Goal: Task Accomplishment & Management: Manage account settings

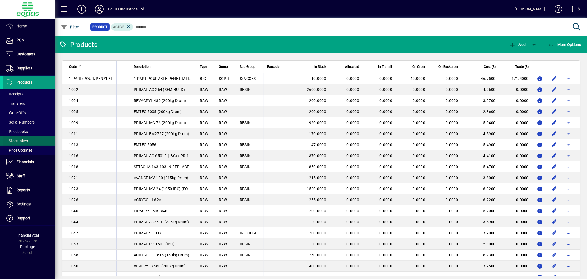
click at [21, 138] on span "Stocktakes" at bounding box center [15, 141] width 25 height 6
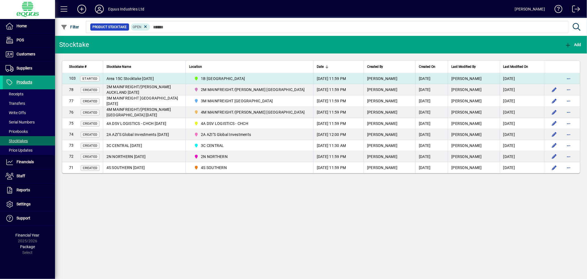
click at [209, 77] on span "1B BLENHEIM" at bounding box center [223, 79] width 44 height 6
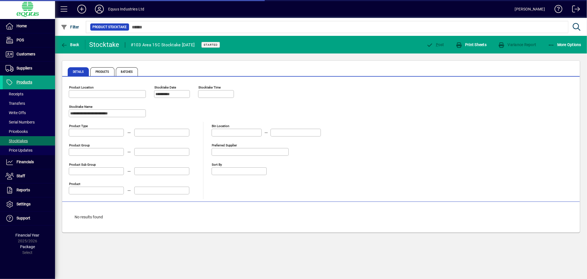
type input "**********"
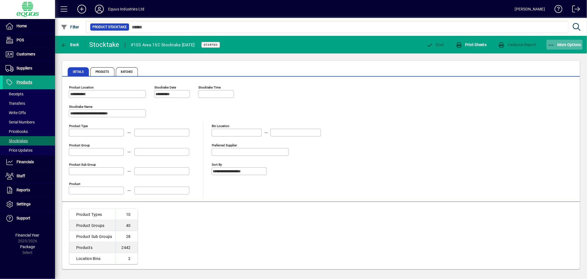
click at [566, 45] on span "More Options" at bounding box center [565, 44] width 34 height 4
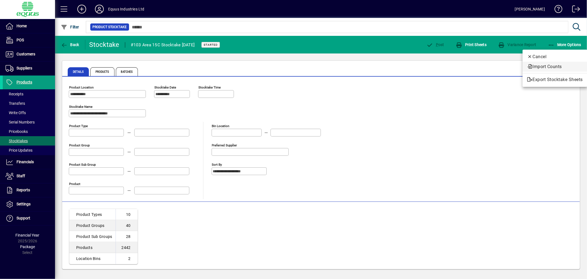
click at [548, 65] on span "Import Counts" at bounding box center [555, 66] width 56 height 7
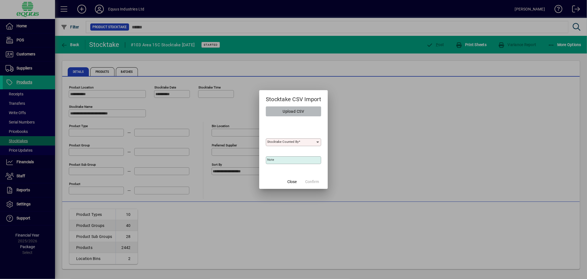
click at [284, 110] on span "Upload CSV" at bounding box center [293, 111] width 21 height 9
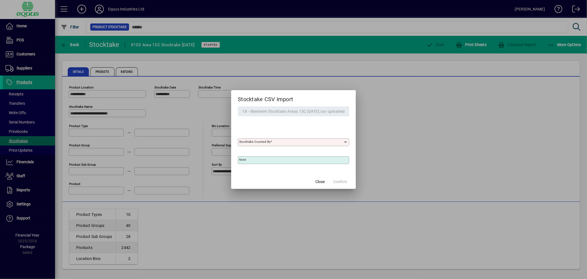
click at [347, 141] on icon at bounding box center [346, 142] width 5 height 4
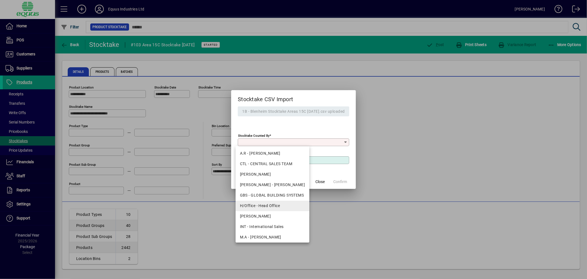
click at [276, 203] on div "H/Office - Head Office" at bounding box center [272, 206] width 65 height 6
type input "**********"
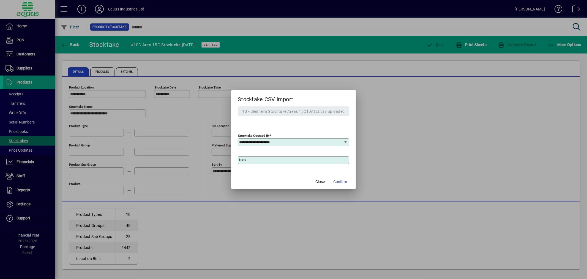
click at [243, 160] on mat-label "Note" at bounding box center [242, 159] width 7 height 4
click at [243, 160] on input "Note" at bounding box center [294, 160] width 110 height 4
type input "**********"
click at [343, 179] on span "Confirm" at bounding box center [340, 182] width 14 height 6
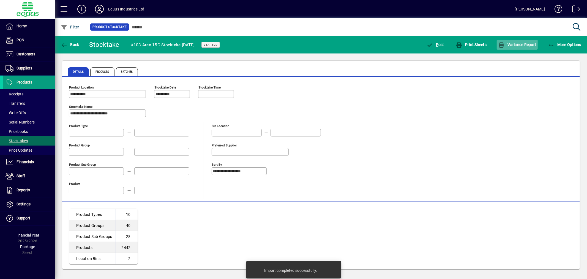
click at [519, 43] on span "Variance Report" at bounding box center [517, 44] width 38 height 4
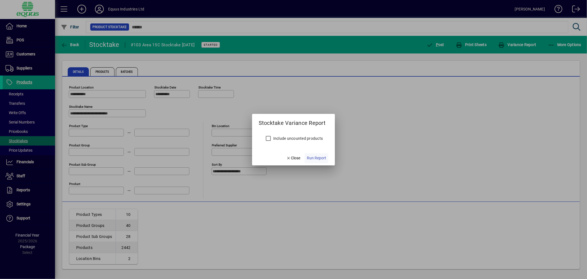
click at [324, 157] on span "Run Report" at bounding box center [316, 158] width 19 height 6
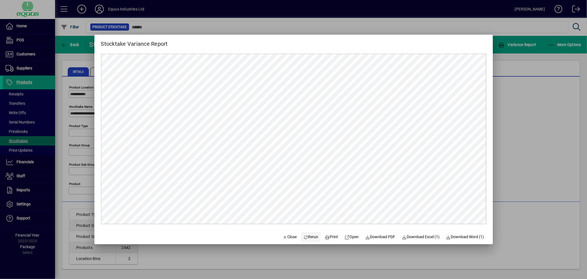
click at [304, 235] on span "Rerun" at bounding box center [310, 237] width 15 height 6
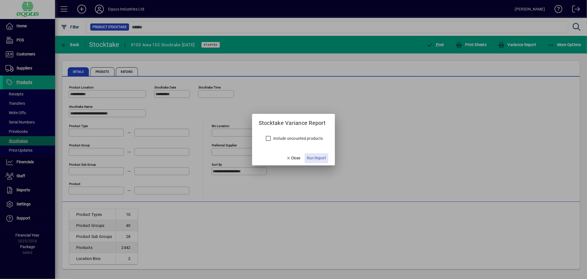
click at [321, 158] on span "Run Report" at bounding box center [316, 158] width 19 height 6
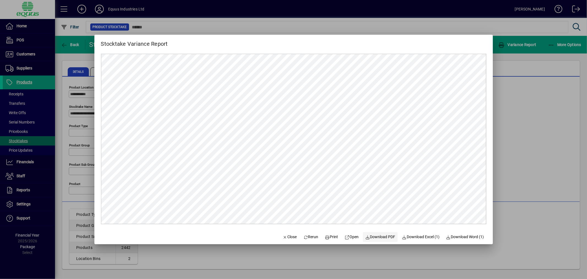
click at [378, 235] on span "Download PDF" at bounding box center [380, 237] width 30 height 6
click at [283, 235] on icon "button" at bounding box center [285, 237] width 5 height 4
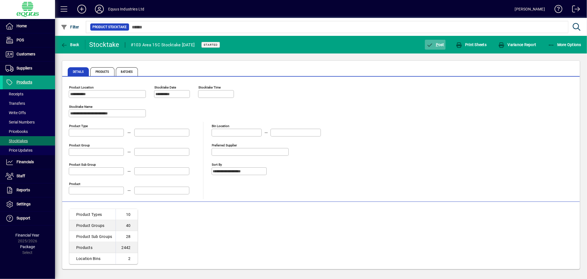
click at [438, 43] on span "P ost" at bounding box center [435, 44] width 18 height 4
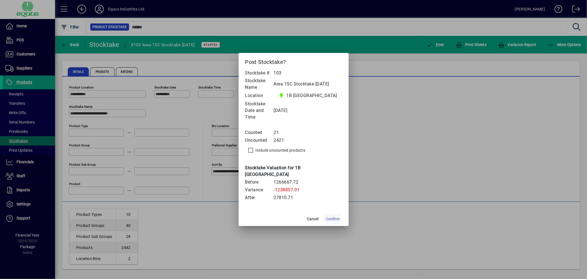
click at [335, 216] on span "Confirm" at bounding box center [333, 219] width 14 height 6
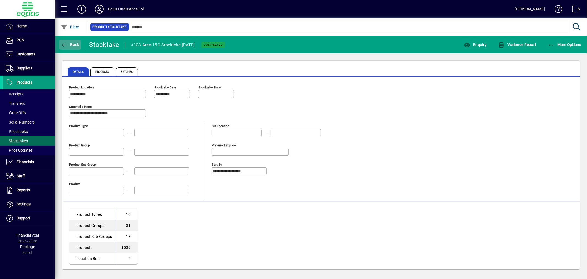
click at [70, 41] on span "button" at bounding box center [69, 44] width 21 height 13
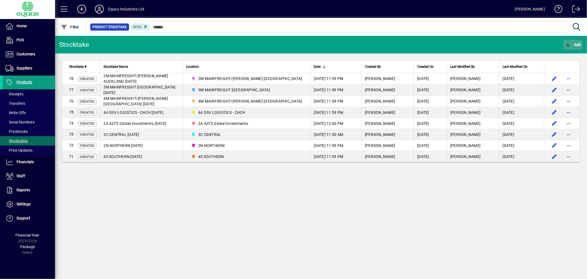
click at [577, 43] on span "Add" at bounding box center [573, 44] width 17 height 4
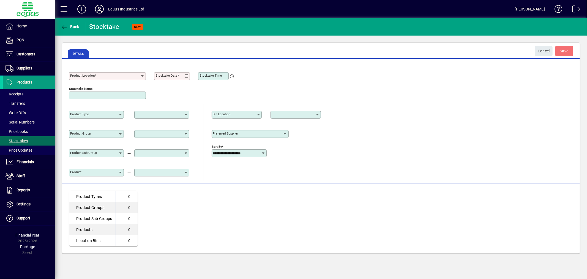
click at [142, 77] on icon at bounding box center [142, 76] width 4 height 4
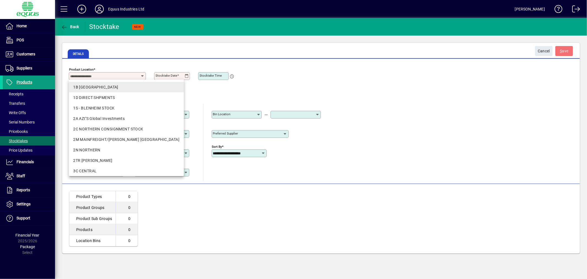
click at [102, 86] on div "1B [GEOGRAPHIC_DATA]" at bounding box center [126, 87] width 106 height 6
type input "**********"
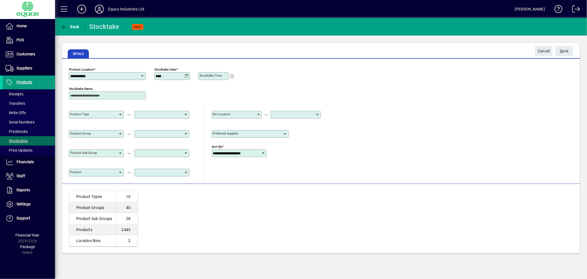
type input "**********"
drag, startPoint x: 98, startPoint y: 94, endPoint x: 13, endPoint y: 82, distance: 86.0
click at [13, 82] on mat-drawer-container "**********" at bounding box center [293, 139] width 587 height 279
click at [116, 95] on input "Stocktake Name" at bounding box center [107, 95] width 75 height 4
type input "**********"
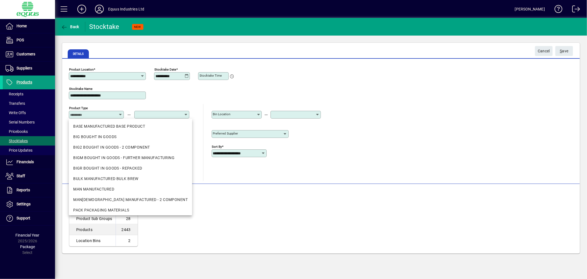
click at [379, 167] on div "**********" at bounding box center [321, 123] width 505 height 116
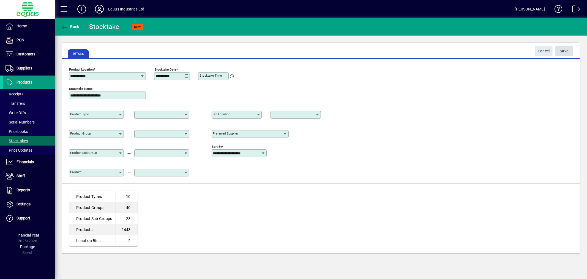
click at [565, 49] on span "S ave" at bounding box center [564, 51] width 9 height 9
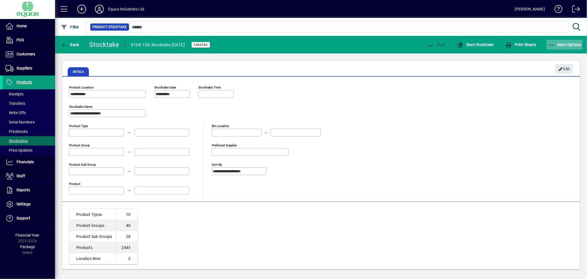
click at [567, 45] on span "More Options" at bounding box center [565, 44] width 34 height 4
click at [567, 45] on div at bounding box center [293, 139] width 587 height 279
click at [478, 43] on span "Start Stocktake" at bounding box center [475, 44] width 37 height 4
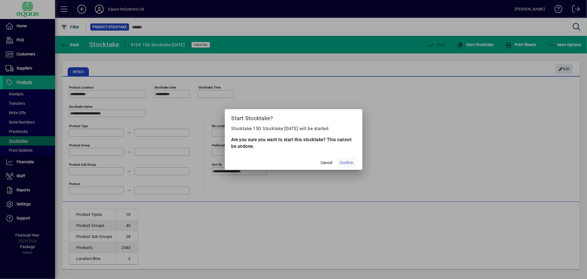
click at [349, 160] on span "Confirm" at bounding box center [347, 163] width 14 height 6
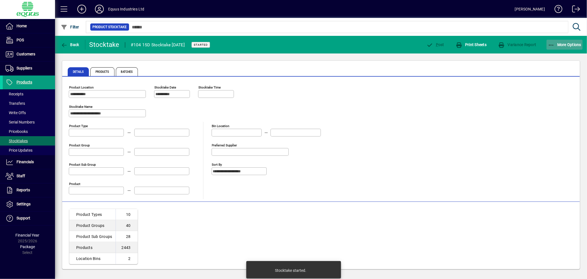
click at [573, 45] on span "More Options" at bounding box center [565, 44] width 34 height 4
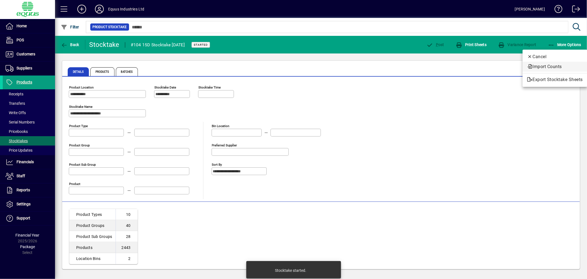
click at [551, 65] on span "Import Counts" at bounding box center [555, 66] width 56 height 7
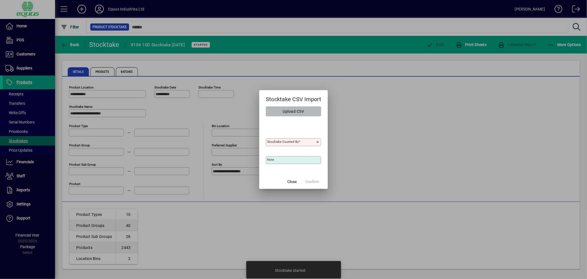
click at [301, 109] on span "Upload CSV" at bounding box center [293, 111] width 21 height 9
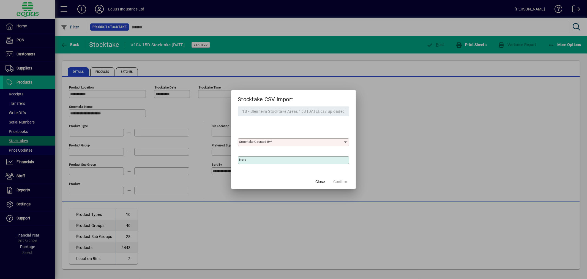
click at [299, 141] on input "Stocktake Counted By" at bounding box center [291, 142] width 104 height 4
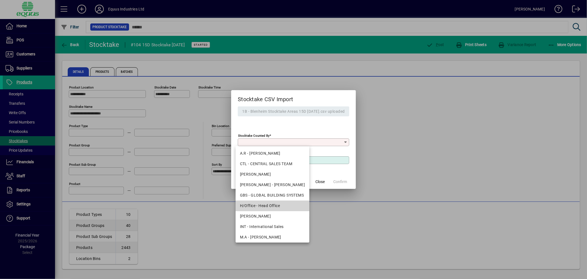
click at [275, 206] on div "H/Office - Head Office" at bounding box center [272, 206] width 65 height 6
type input "**********"
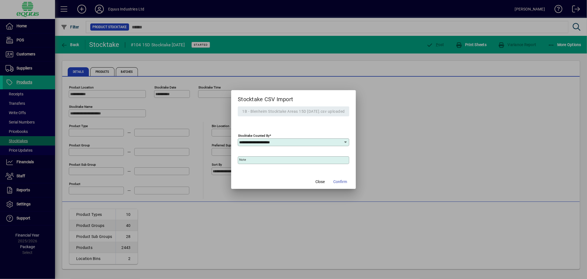
click at [250, 160] on input "Note" at bounding box center [294, 160] width 110 height 4
type input "**********"
click at [344, 180] on span "Confirm" at bounding box center [340, 182] width 14 height 6
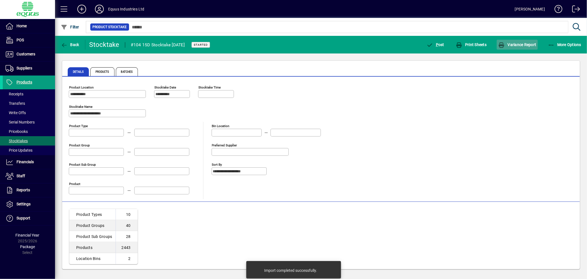
click at [522, 42] on span "Variance Report" at bounding box center [517, 44] width 38 height 4
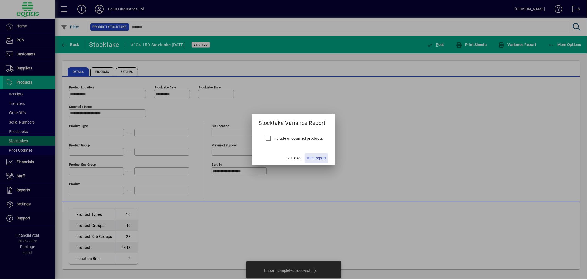
click at [319, 159] on span "Run Report" at bounding box center [316, 158] width 19 height 6
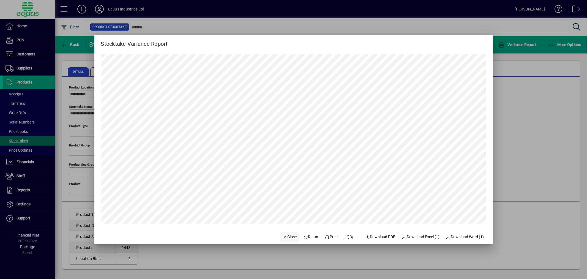
click at [285, 236] on span "Close" at bounding box center [290, 237] width 14 height 6
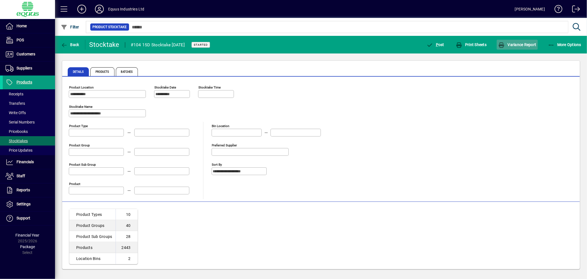
click at [515, 45] on span "Variance Report" at bounding box center [517, 44] width 38 height 4
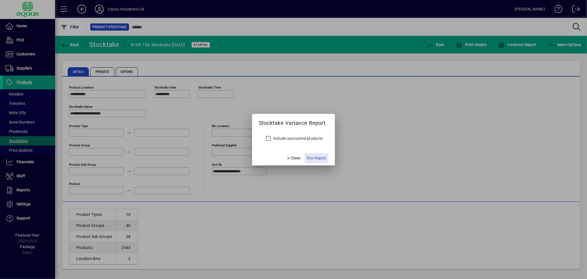
click at [317, 156] on span "Run Report" at bounding box center [316, 158] width 19 height 6
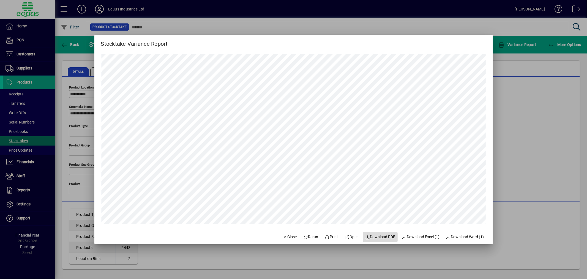
click at [386, 237] on span "Download PDF" at bounding box center [380, 237] width 30 height 6
click at [286, 235] on span "Close" at bounding box center [290, 237] width 14 height 6
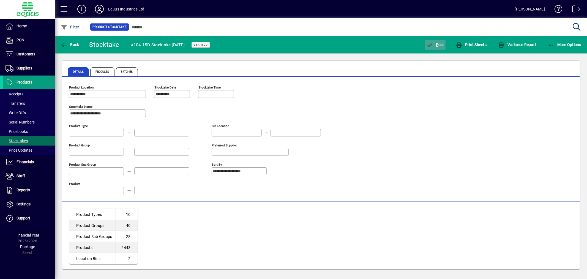
click at [438, 42] on span "P" at bounding box center [437, 44] width 2 height 4
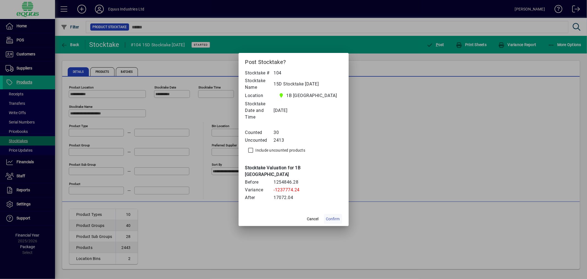
click at [335, 216] on span "Confirm" at bounding box center [333, 219] width 14 height 6
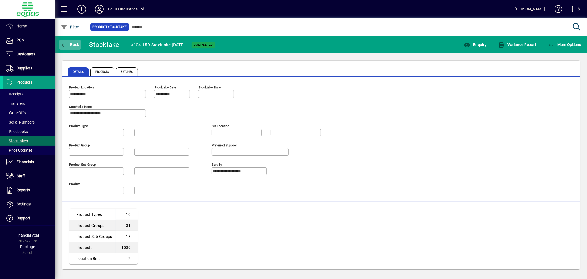
click at [77, 42] on span "Back" at bounding box center [70, 44] width 18 height 4
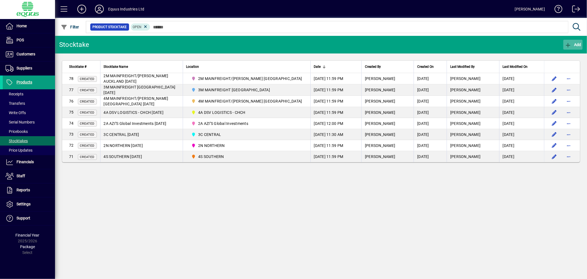
click at [573, 45] on span "Add" at bounding box center [573, 44] width 17 height 4
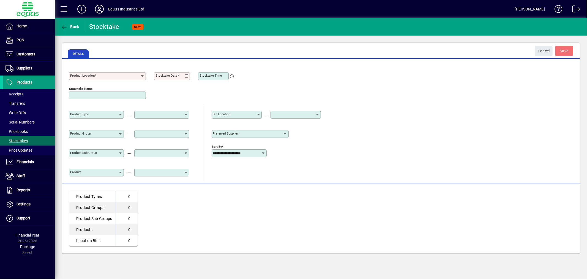
click at [78, 77] on mat-label "Product Location" at bounding box center [82, 75] width 24 height 4
click at [78, 77] on input "Product Location" at bounding box center [105, 76] width 70 height 4
type input "*"
click at [142, 75] on icon at bounding box center [142, 76] width 4 height 4
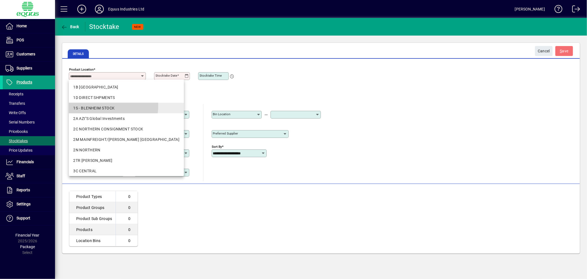
click at [105, 105] on div "1S - BLENHEIM STOCK" at bounding box center [126, 108] width 106 height 6
type input "**********"
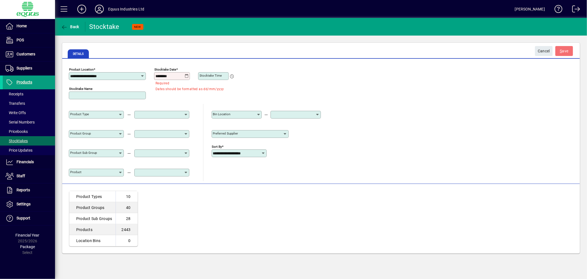
drag, startPoint x: 173, startPoint y: 75, endPoint x: 107, endPoint y: 57, distance: 68.2
click at [105, 62] on div "**********" at bounding box center [321, 122] width 518 height 124
type input "**********"
click at [564, 48] on span "S ave" at bounding box center [564, 51] width 9 height 9
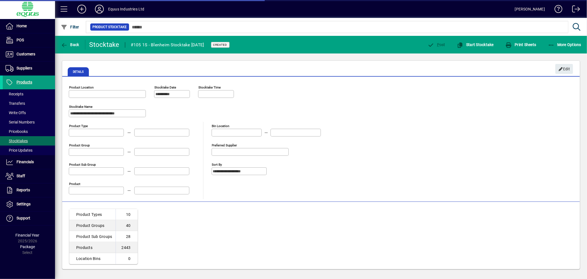
type input "**********"
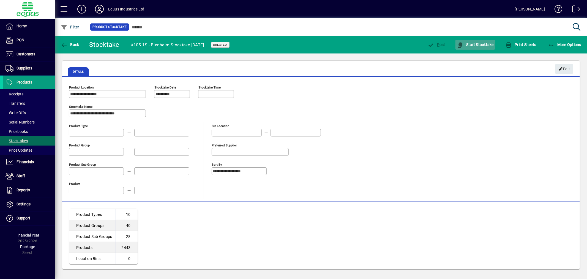
click at [478, 43] on span "Start Stocktake" at bounding box center [475, 44] width 37 height 4
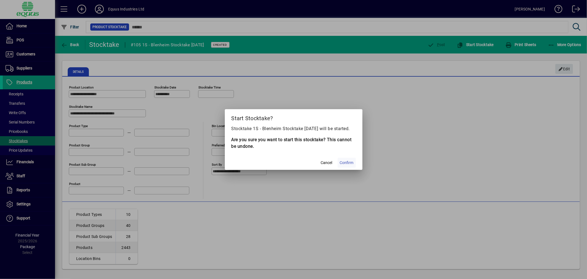
click at [344, 163] on span "Confirm" at bounding box center [347, 163] width 14 height 6
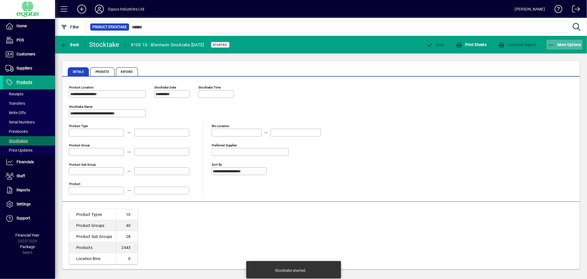
click at [565, 43] on span "More Options" at bounding box center [565, 44] width 34 height 4
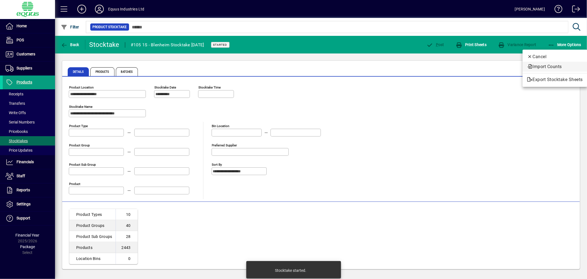
click at [551, 67] on span "Import Counts" at bounding box center [555, 66] width 56 height 7
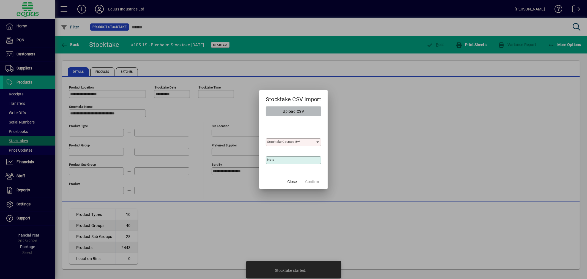
click at [288, 110] on span "Upload CSV" at bounding box center [293, 111] width 21 height 9
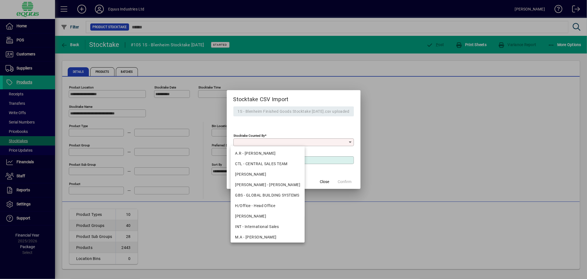
click at [348, 140] on input "Stocktake Counted By" at bounding box center [291, 142] width 113 height 4
click at [268, 204] on div "H/Office - Head Office" at bounding box center [267, 206] width 65 height 6
type input "**********"
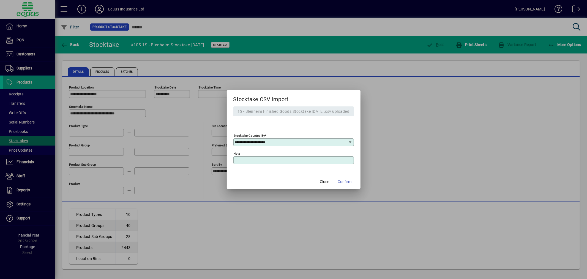
click at [246, 161] on input "Note" at bounding box center [294, 160] width 119 height 4
type input "**********"
click at [342, 179] on span "Confirm" at bounding box center [345, 182] width 14 height 6
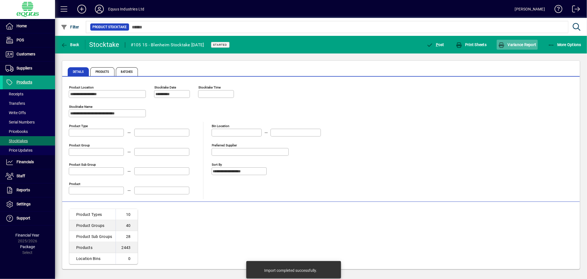
click at [513, 42] on span "Variance Report" at bounding box center [517, 44] width 38 height 4
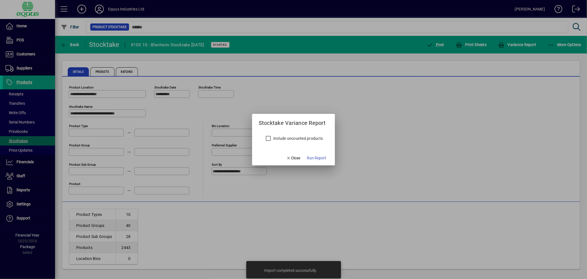
click at [279, 138] on label "Include uncounted products" at bounding box center [297, 138] width 51 height 6
click at [319, 157] on span "Run Report" at bounding box center [316, 158] width 19 height 6
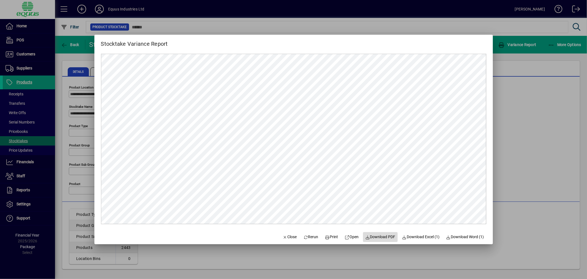
click at [379, 236] on span "Download PDF" at bounding box center [380, 237] width 30 height 6
click at [283, 237] on span "Close" at bounding box center [290, 237] width 14 height 6
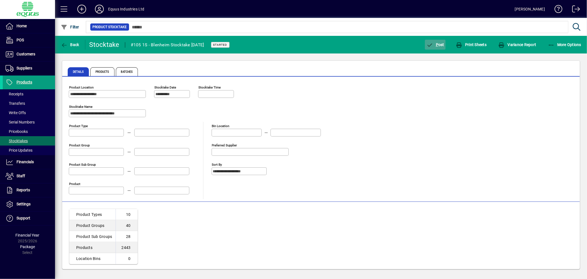
click at [439, 42] on span "P ost" at bounding box center [435, 44] width 18 height 4
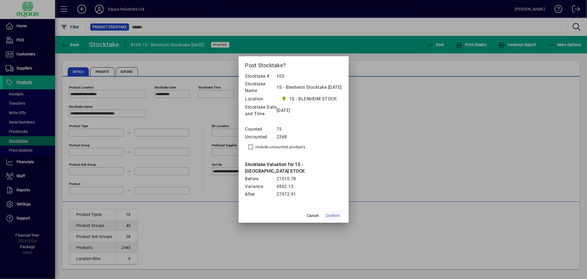
click at [334, 214] on span "Confirm" at bounding box center [333, 215] width 14 height 6
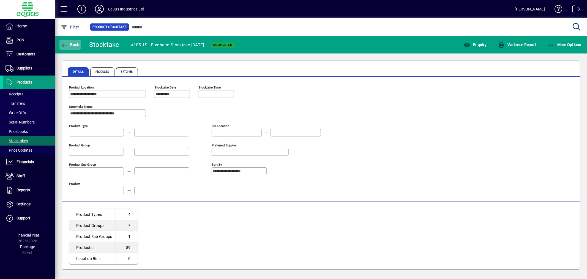
click at [72, 45] on span "Back" at bounding box center [70, 44] width 18 height 4
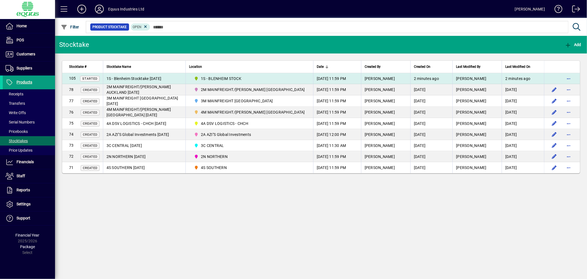
click at [254, 79] on span "1S - BLENHEIM STOCK" at bounding box center [249, 78] width 115 height 7
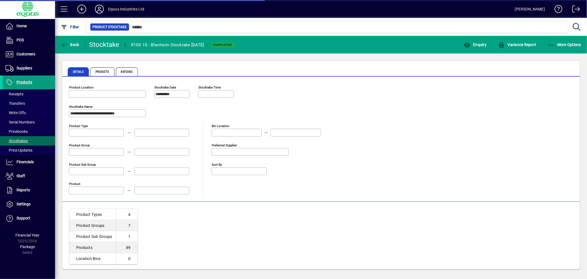
type input "**********"
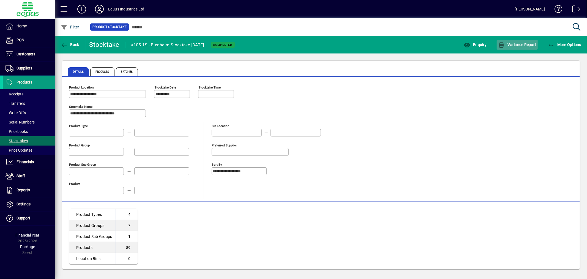
click at [514, 41] on span "button" at bounding box center [517, 44] width 41 height 13
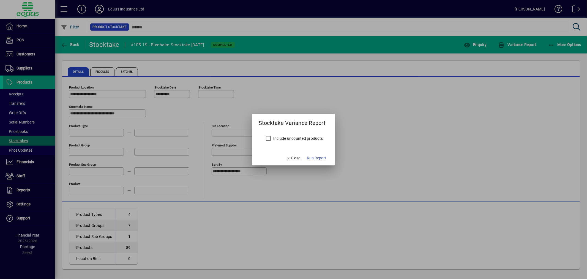
click at [312, 136] on label "Include uncounted products" at bounding box center [297, 138] width 51 height 6
click at [324, 157] on span "Run Report" at bounding box center [316, 158] width 19 height 6
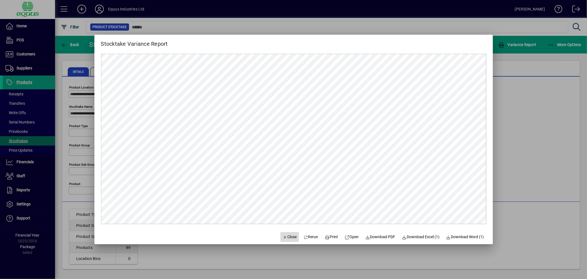
click at [287, 237] on span "Close" at bounding box center [290, 237] width 14 height 6
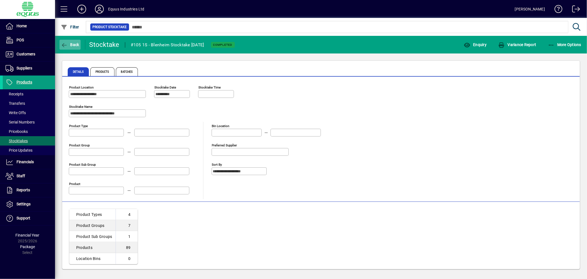
click at [68, 43] on span "Back" at bounding box center [70, 44] width 18 height 4
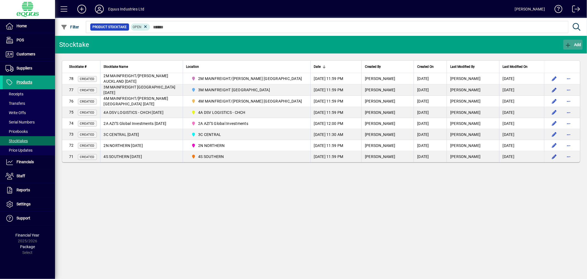
click at [579, 45] on span "Add" at bounding box center [573, 44] width 17 height 4
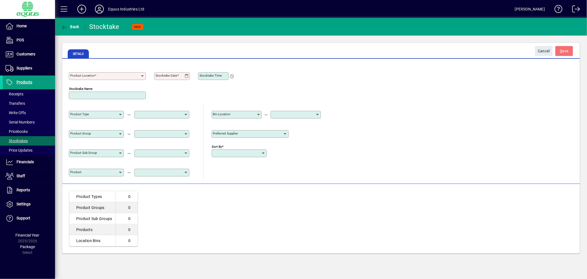
type input "**********"
click at [142, 74] on icon at bounding box center [142, 76] width 4 height 4
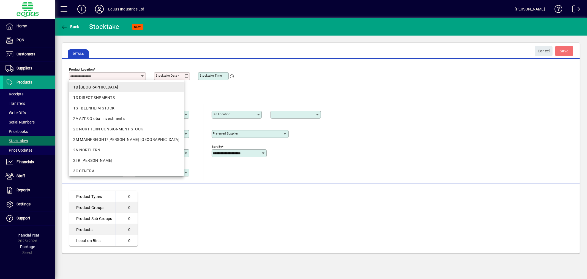
click at [97, 86] on div "1B [GEOGRAPHIC_DATA]" at bounding box center [126, 87] width 106 height 6
type input "**********"
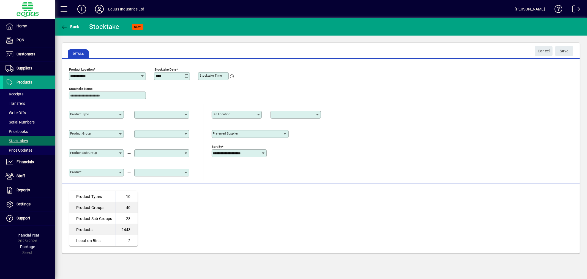
type input "**********"
click at [75, 94] on input "Stocktake Name" at bounding box center [107, 95] width 75 height 4
type input "*"
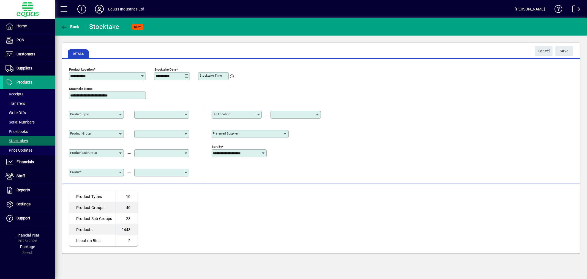
type input "**********"
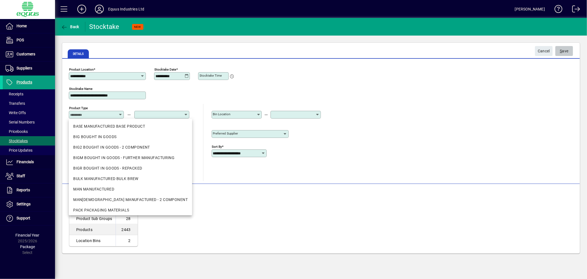
click at [565, 50] on span "S ave" at bounding box center [564, 51] width 9 height 9
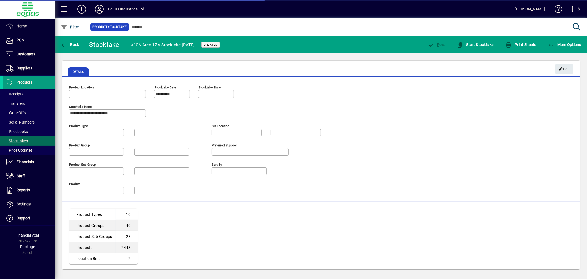
type input "**********"
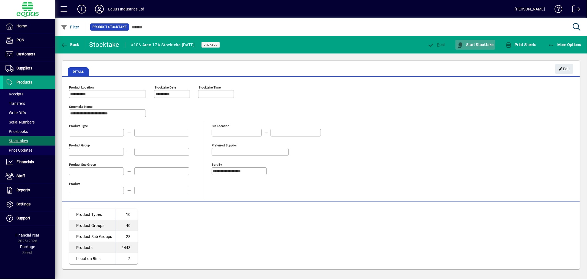
click at [476, 43] on span "Start Stocktake" at bounding box center [475, 44] width 37 height 4
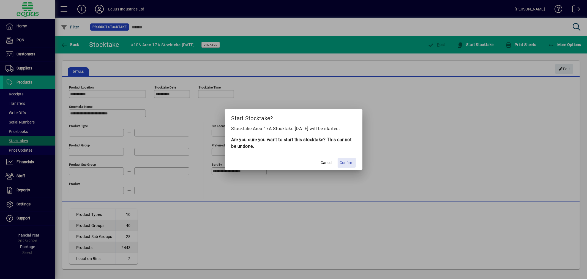
click at [345, 160] on span "Confirm" at bounding box center [347, 163] width 14 height 6
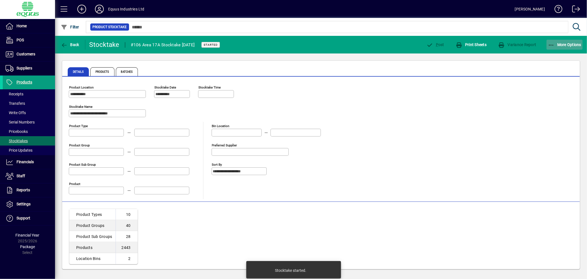
click at [570, 43] on span "More Options" at bounding box center [565, 44] width 34 height 4
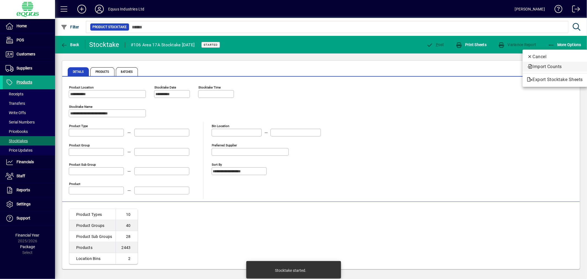
click at [556, 64] on span "Import Counts" at bounding box center [555, 66] width 56 height 7
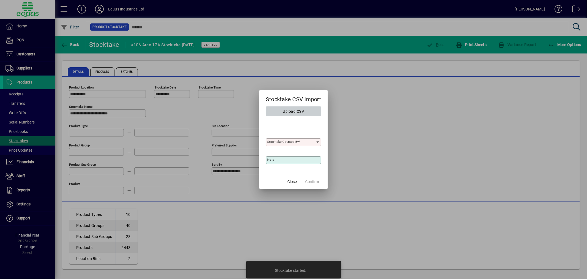
click at [307, 111] on span "button" at bounding box center [293, 111] width 55 height 13
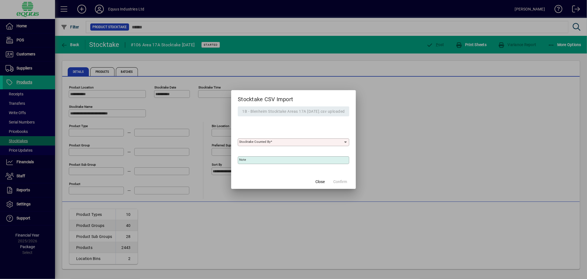
click at [302, 142] on input "Stocktake Counted By" at bounding box center [291, 142] width 104 height 4
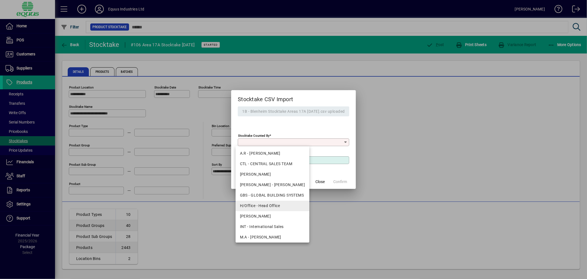
click at [266, 205] on div "H/Office - Head Office" at bounding box center [272, 206] width 65 height 6
type input "**********"
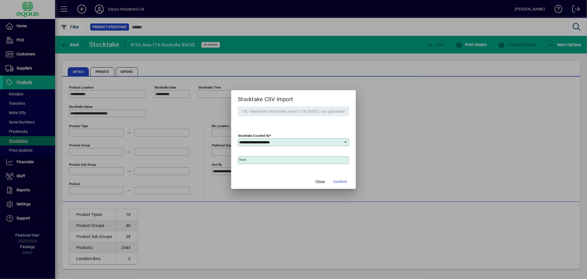
click at [241, 159] on mat-label "Note" at bounding box center [242, 159] width 7 height 4
click at [241, 159] on input "Note" at bounding box center [294, 160] width 110 height 4
type input "**********"
click at [346, 179] on span "Confirm" at bounding box center [340, 182] width 14 height 6
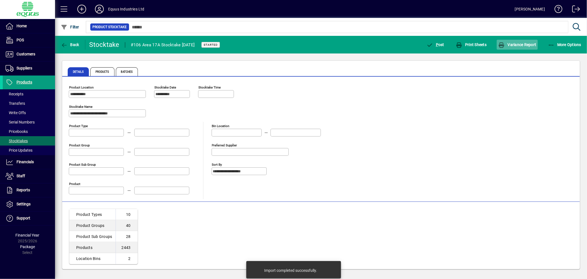
click at [513, 43] on span "Variance Report" at bounding box center [517, 44] width 38 height 4
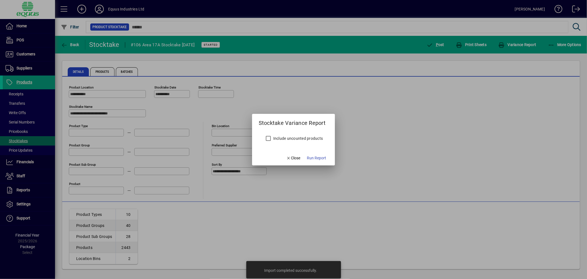
click at [285, 137] on label "Include uncounted products" at bounding box center [297, 138] width 51 height 6
click at [318, 155] on span "button" at bounding box center [317, 157] width 24 height 13
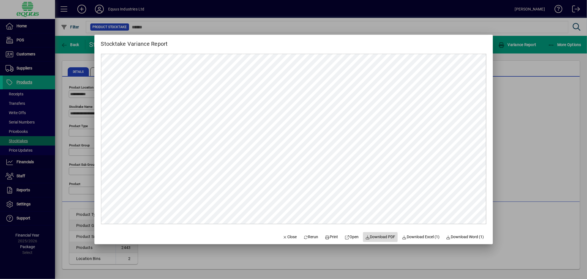
click at [375, 236] on span "Download PDF" at bounding box center [380, 237] width 30 height 6
click at [284, 235] on span "Close" at bounding box center [290, 237] width 14 height 6
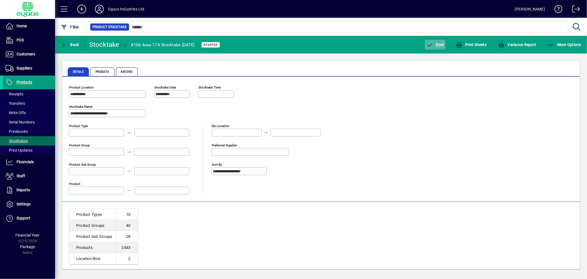
click at [442, 45] on span "P ost" at bounding box center [435, 44] width 18 height 4
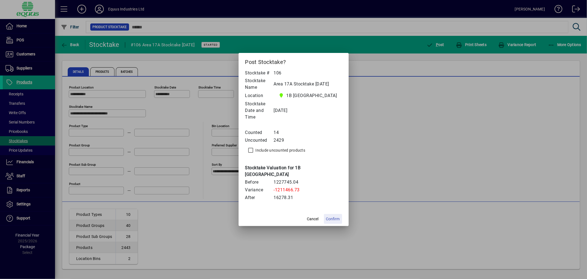
click at [331, 216] on span "Confirm" at bounding box center [333, 219] width 14 height 6
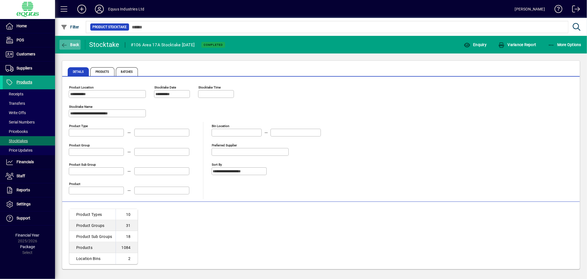
click at [73, 43] on span "Back" at bounding box center [70, 44] width 18 height 4
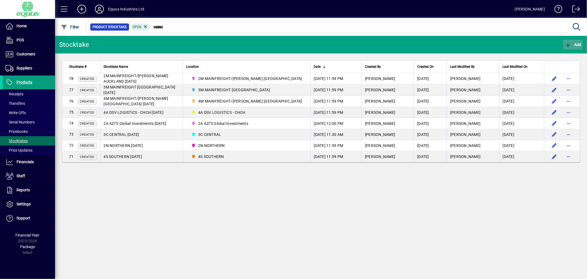
click at [576, 43] on span "Add" at bounding box center [573, 44] width 17 height 4
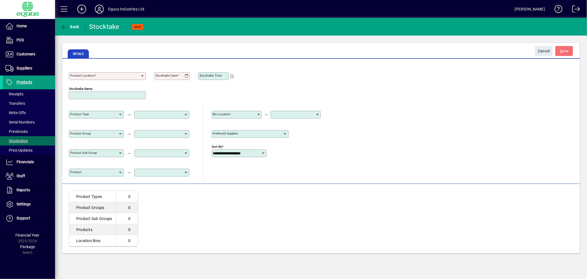
click at [107, 76] on input "Product Location" at bounding box center [105, 76] width 70 height 4
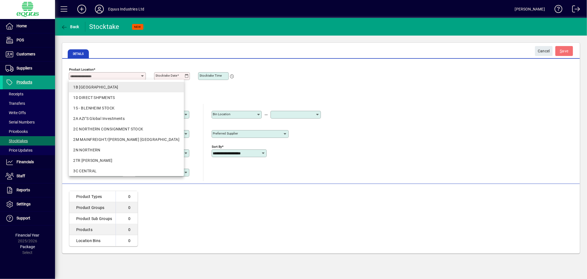
click at [100, 87] on div "1B [GEOGRAPHIC_DATA]" at bounding box center [126, 87] width 106 height 6
type input "**********"
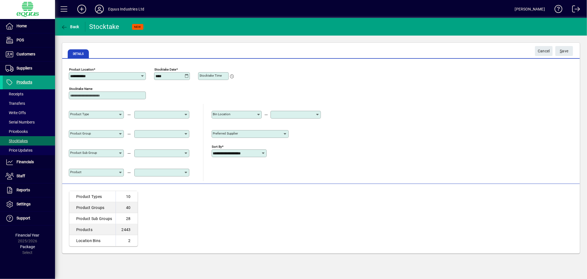
type input "**********"
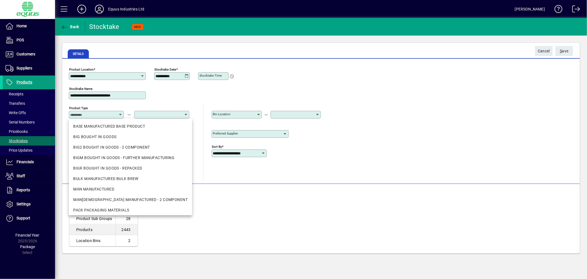
click at [334, 76] on div "**********" at bounding box center [321, 123] width 505 height 116
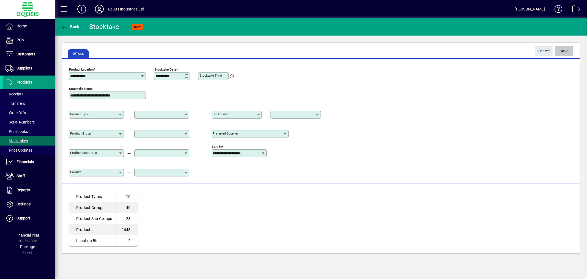
click at [563, 50] on span "S ave" at bounding box center [564, 51] width 9 height 9
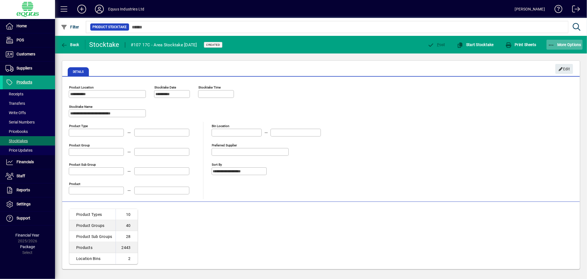
click at [563, 45] on span "More Options" at bounding box center [565, 44] width 34 height 4
click at [486, 76] on div at bounding box center [293, 139] width 587 height 279
click at [484, 43] on span "Start Stocktake" at bounding box center [475, 44] width 37 height 4
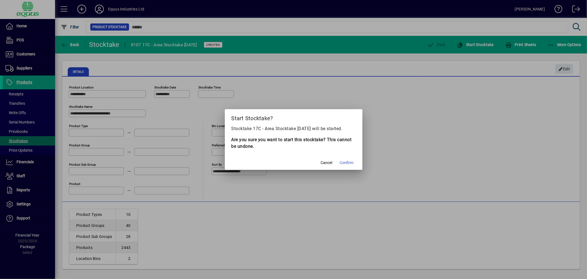
click at [347, 162] on span "Confirm" at bounding box center [347, 163] width 14 height 6
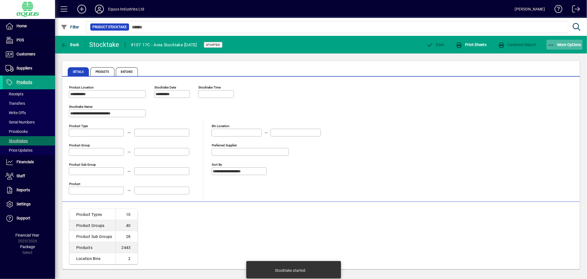
click at [565, 44] on span "More Options" at bounding box center [565, 44] width 34 height 4
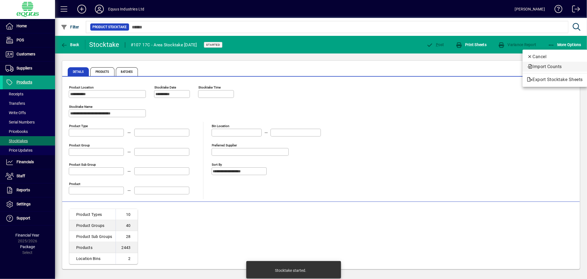
click at [550, 67] on span "Import Counts" at bounding box center [555, 66] width 56 height 7
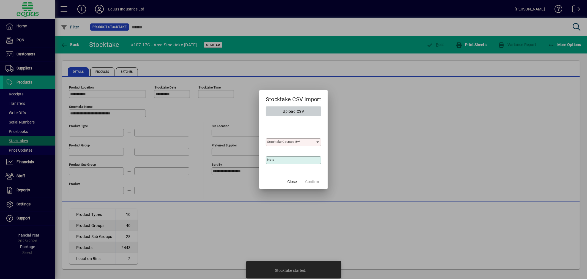
click at [303, 110] on span "Upload CSV" at bounding box center [293, 111] width 21 height 9
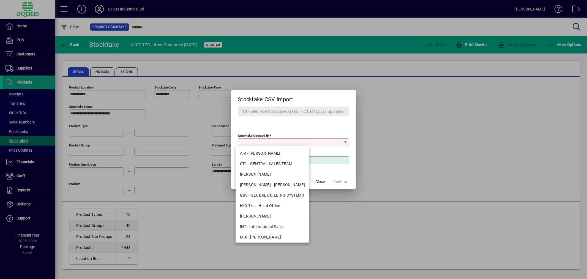
click at [299, 142] on input "Stocktake Counted By" at bounding box center [291, 142] width 104 height 4
drag, startPoint x: 271, startPoint y: 205, endPoint x: 271, endPoint y: 186, distance: 18.7
click at [270, 205] on div "H/Office - Head Office" at bounding box center [272, 206] width 65 height 6
type input "**********"
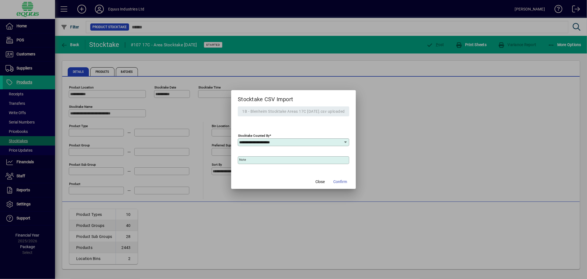
click at [249, 158] on input "Note" at bounding box center [294, 160] width 110 height 4
type input "**********"
click at [343, 181] on span "Confirm" at bounding box center [340, 182] width 14 height 6
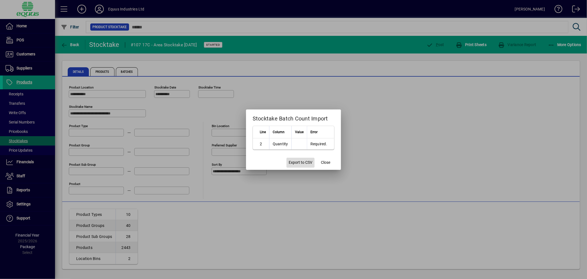
click at [289, 161] on span "Export to CSV" at bounding box center [301, 162] width 24 height 6
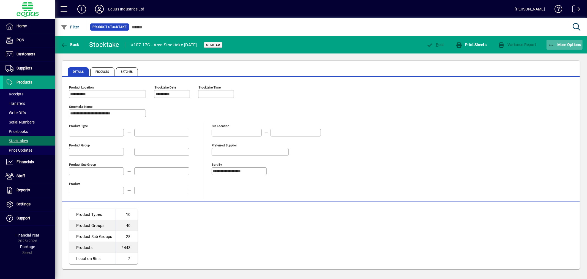
click at [565, 43] on span "More Options" at bounding box center [565, 44] width 34 height 4
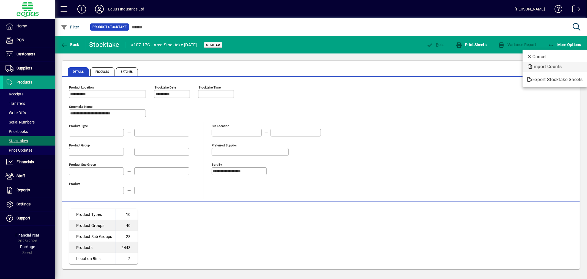
click at [555, 64] on span "Import Counts" at bounding box center [555, 66] width 56 height 7
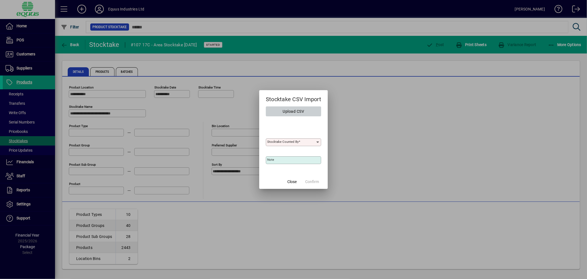
click at [287, 109] on span "Upload CSV" at bounding box center [293, 111] width 21 height 9
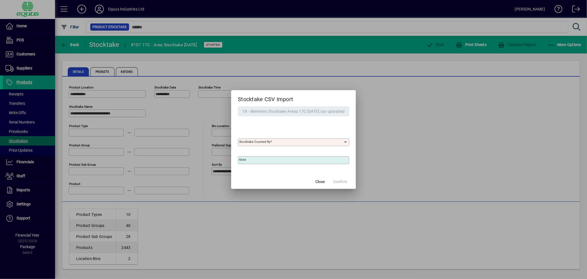
click at [280, 142] on input "Stocktake Counted By" at bounding box center [291, 142] width 104 height 4
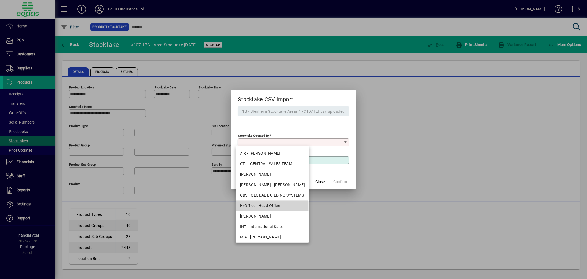
click at [261, 204] on div "H/Office - Head Office" at bounding box center [272, 206] width 65 height 6
type input "**********"
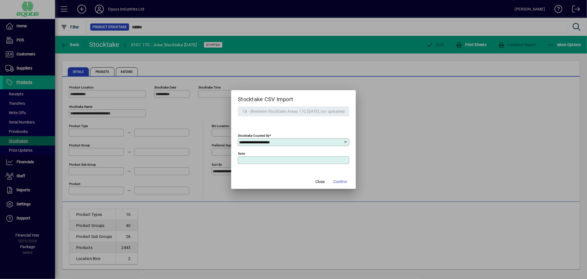
drag, startPoint x: 246, startPoint y: 158, endPoint x: 250, endPoint y: 156, distance: 4.4
click at [246, 158] on input "Note" at bounding box center [294, 160] width 110 height 4
type input "**********"
click at [345, 180] on span "Confirm" at bounding box center [340, 182] width 14 height 6
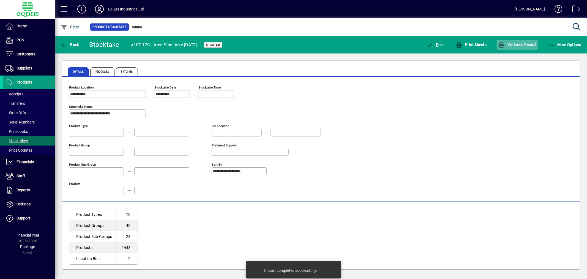
click at [524, 43] on span "Variance Report" at bounding box center [517, 44] width 38 height 4
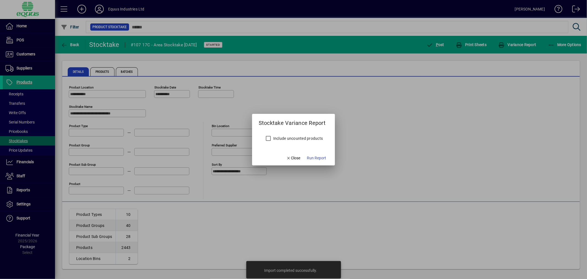
click at [306, 137] on label "Include uncounted products" at bounding box center [297, 138] width 51 height 6
click at [316, 156] on span "Run Report" at bounding box center [316, 158] width 19 height 6
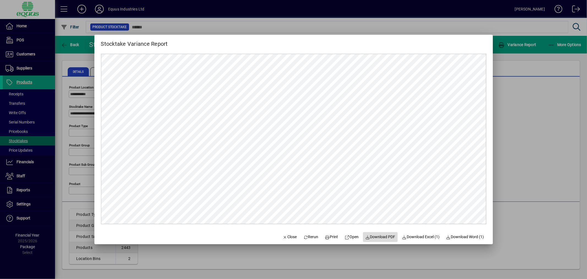
click at [386, 235] on span "Download PDF" at bounding box center [380, 237] width 30 height 6
click at [287, 236] on span "Close" at bounding box center [290, 237] width 14 height 6
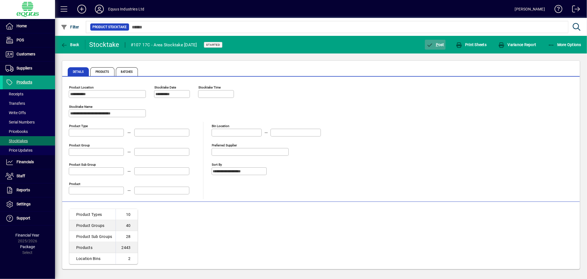
click at [437, 41] on span "button" at bounding box center [435, 44] width 21 height 13
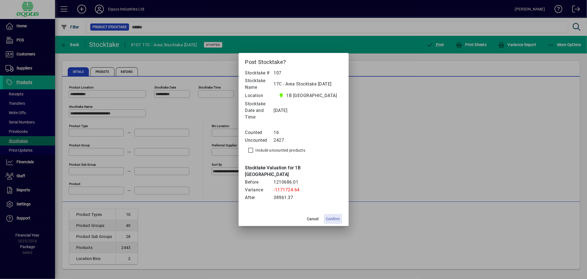
click at [332, 216] on span "Confirm" at bounding box center [333, 219] width 14 height 6
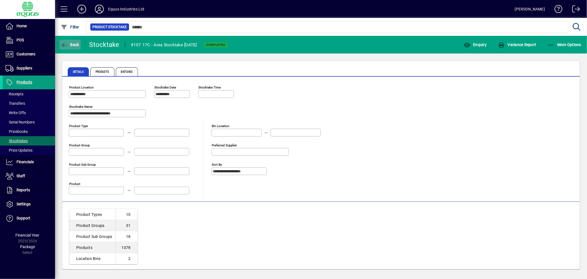
click at [73, 40] on span "button" at bounding box center [69, 44] width 21 height 13
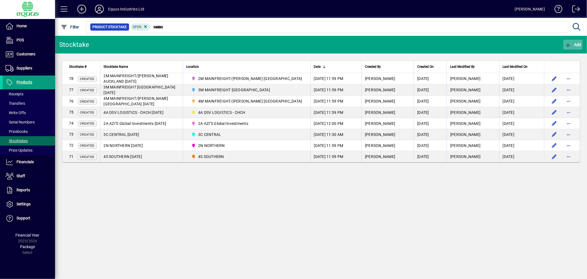
click at [574, 42] on span "button" at bounding box center [572, 44] width 19 height 13
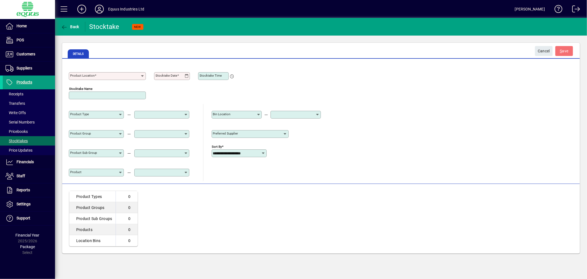
click at [103, 77] on input "Product Location" at bounding box center [105, 76] width 70 height 4
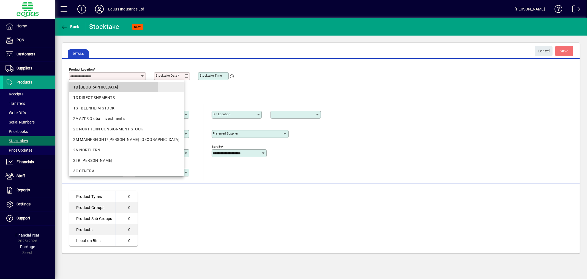
click at [104, 87] on div "1B BLENHEIM" at bounding box center [126, 87] width 106 height 6
type input "**********"
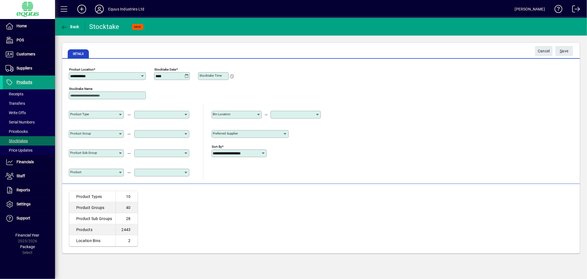
type input "**********"
type input "*"
type input "**********"
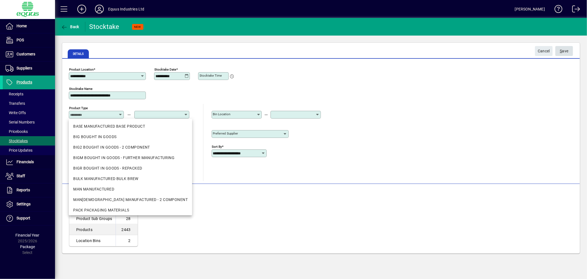
click at [563, 50] on span "S ave" at bounding box center [564, 51] width 9 height 9
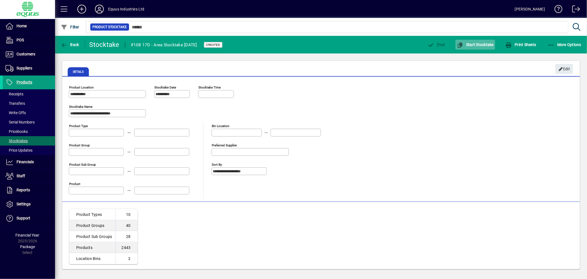
click at [487, 43] on span "Start Stocktake" at bounding box center [475, 44] width 37 height 4
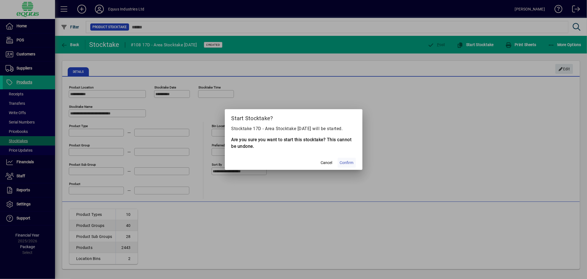
click at [348, 159] on span at bounding box center [347, 162] width 18 height 13
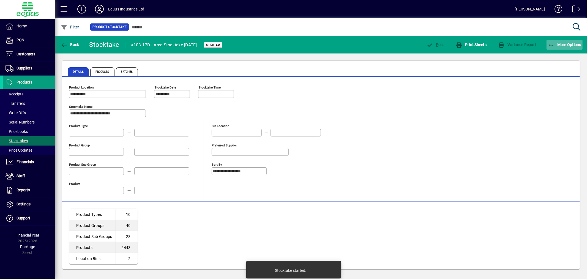
click at [579, 42] on span "button" at bounding box center [565, 44] width 36 height 13
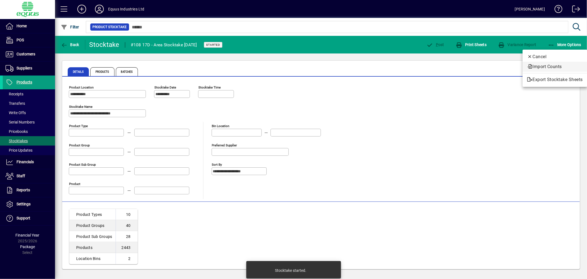
click at [552, 67] on span "Import Counts" at bounding box center [555, 66] width 56 height 7
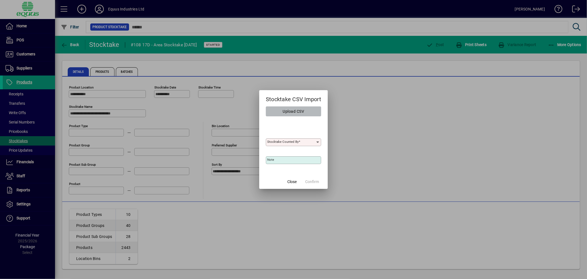
click at [299, 110] on span "Upload CSV" at bounding box center [293, 111] width 21 height 9
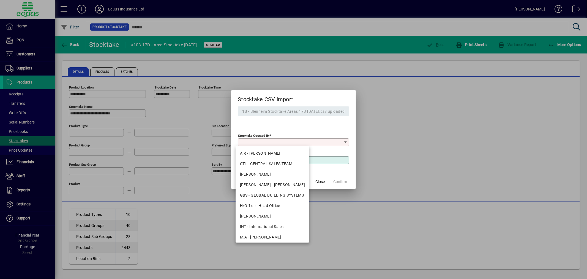
click at [278, 142] on input "Stocktake Counted By" at bounding box center [291, 142] width 104 height 4
click at [263, 204] on div "H/Office - Head Office" at bounding box center [272, 206] width 65 height 6
type input "**********"
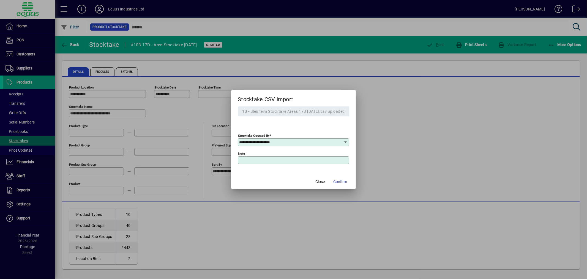
click at [244, 160] on input "Note" at bounding box center [294, 160] width 110 height 4
type input "**********"
click at [347, 181] on span "Confirm" at bounding box center [340, 182] width 14 height 6
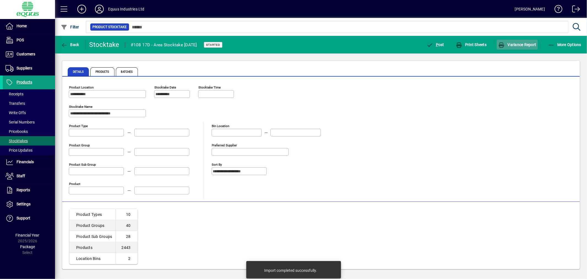
click at [512, 41] on span "button" at bounding box center [517, 44] width 41 height 13
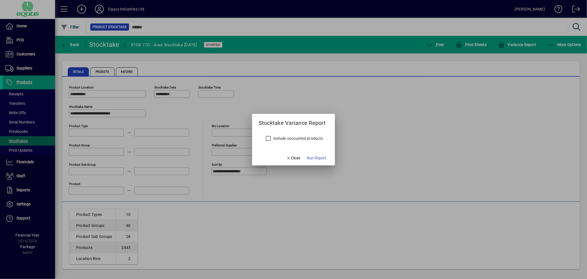
click at [301, 136] on label "Include uncounted products" at bounding box center [297, 138] width 51 height 6
click at [318, 157] on span "Run Report" at bounding box center [316, 158] width 19 height 6
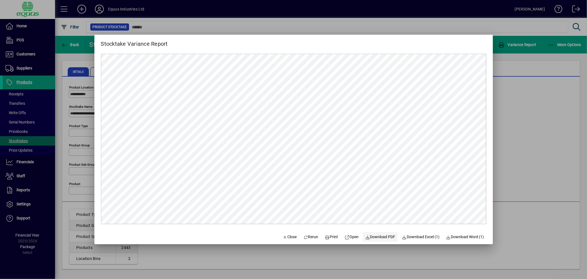
click at [382, 235] on span "Download PDF" at bounding box center [380, 237] width 30 height 6
click at [283, 235] on icon "button" at bounding box center [285, 237] width 5 height 4
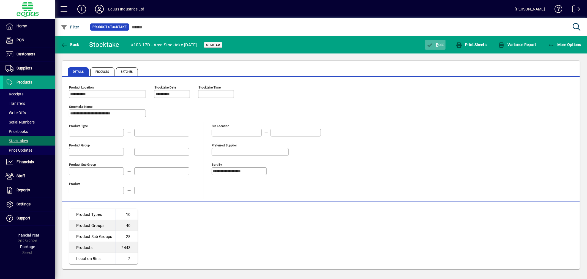
click at [442, 40] on span "button" at bounding box center [435, 44] width 21 height 13
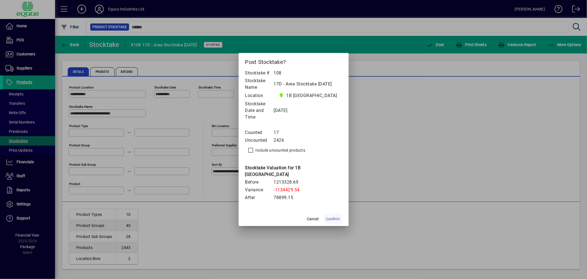
click at [332, 216] on span "Confirm" at bounding box center [333, 219] width 14 height 6
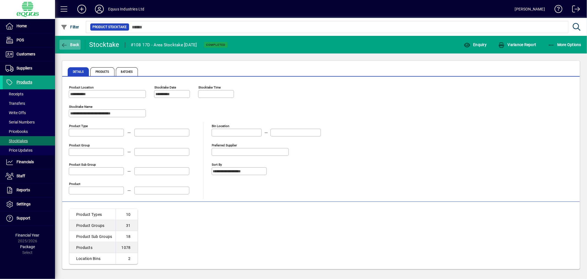
click at [73, 42] on span "Back" at bounding box center [70, 44] width 18 height 4
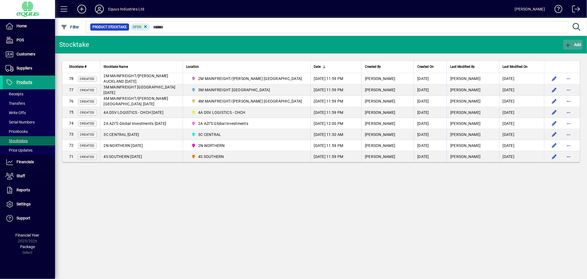
click at [574, 39] on span "button" at bounding box center [572, 44] width 19 height 13
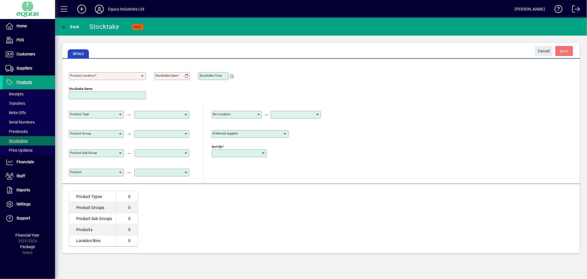
type input "**********"
click at [113, 76] on input "Product Location" at bounding box center [105, 76] width 70 height 4
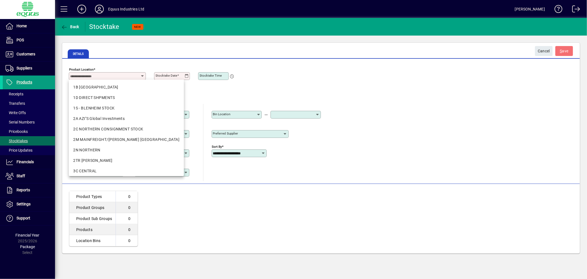
drag, startPoint x: 105, startPoint y: 87, endPoint x: 116, endPoint y: 81, distance: 12.9
click at [105, 88] on div "1B BLENHEIM" at bounding box center [126, 87] width 106 height 6
type input "**********"
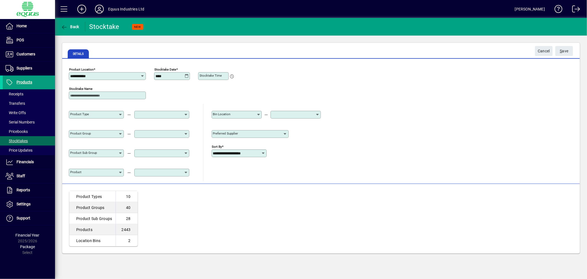
type input "**********"
click at [130, 97] on input "Stocktake Name" at bounding box center [107, 95] width 75 height 4
type input "*"
type input "**********"
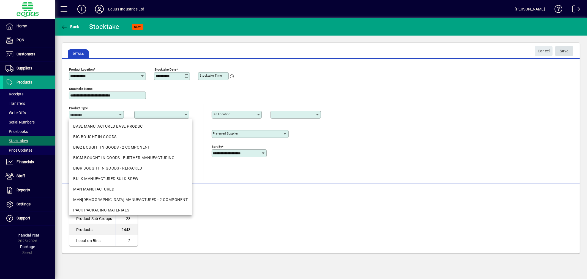
click at [562, 49] on span "S" at bounding box center [561, 51] width 2 height 4
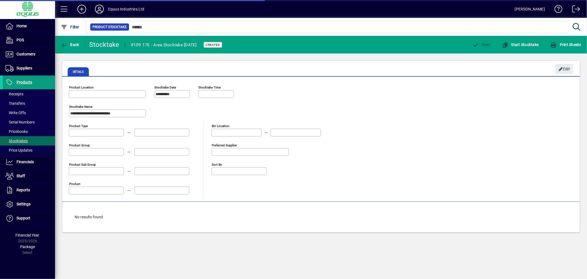
type input "**********"
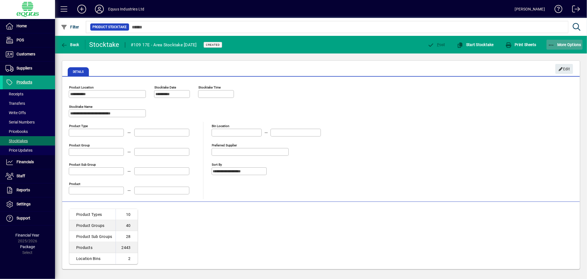
click at [562, 41] on span "button" at bounding box center [565, 44] width 36 height 13
click at [480, 85] on div at bounding box center [293, 139] width 587 height 279
click at [472, 42] on span "Start Stocktake" at bounding box center [475, 44] width 37 height 4
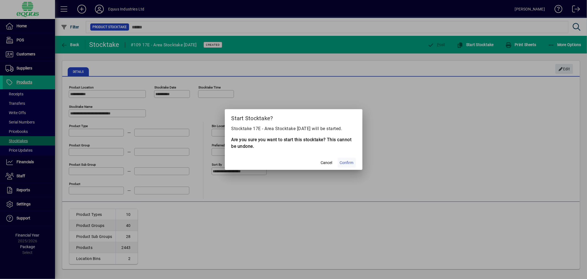
click at [346, 159] on span at bounding box center [347, 162] width 18 height 13
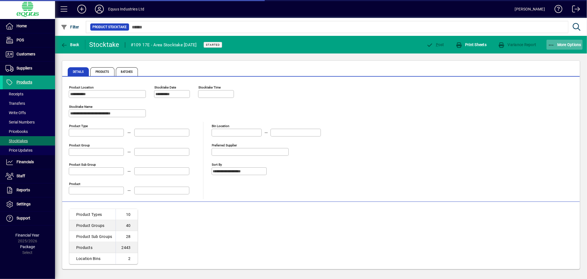
click at [566, 44] on span "More Options" at bounding box center [565, 44] width 34 height 4
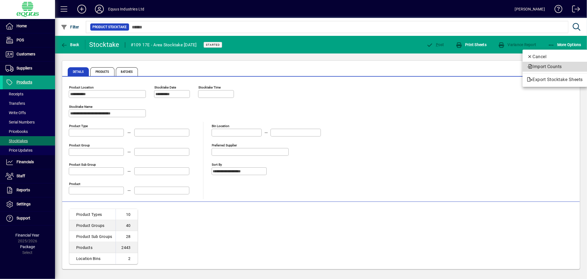
click at [547, 65] on span "Import Counts" at bounding box center [555, 66] width 56 height 7
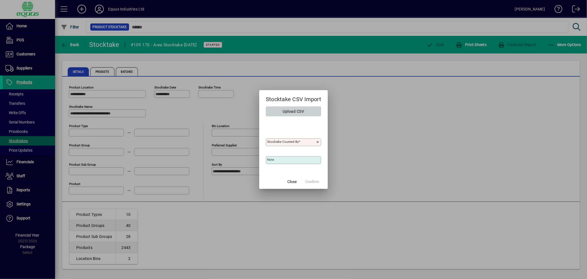
click at [299, 112] on span "Upload CSV" at bounding box center [293, 111] width 21 height 9
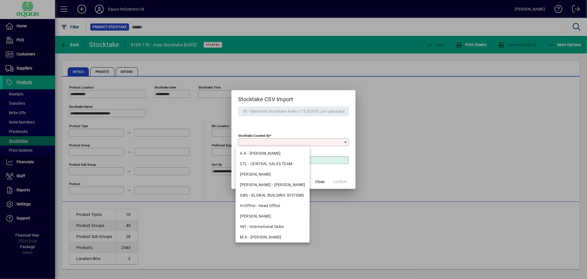
click at [326, 140] on input "Stocktake Counted By" at bounding box center [291, 142] width 104 height 4
click at [259, 204] on div "H/Office - Head Office" at bounding box center [272, 206] width 65 height 6
type input "**********"
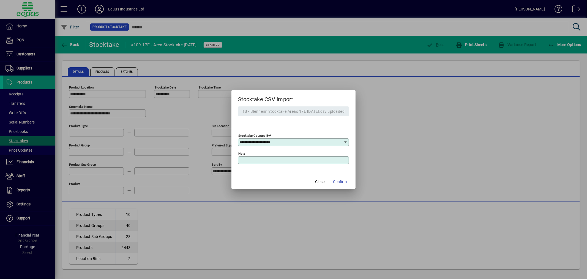
click at [244, 159] on input "Note" at bounding box center [294, 160] width 110 height 4
type input "**********"
click at [340, 179] on span "Confirm" at bounding box center [340, 182] width 14 height 6
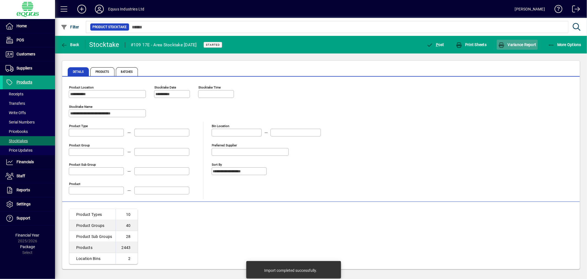
click at [524, 42] on span "Variance Report" at bounding box center [517, 44] width 38 height 4
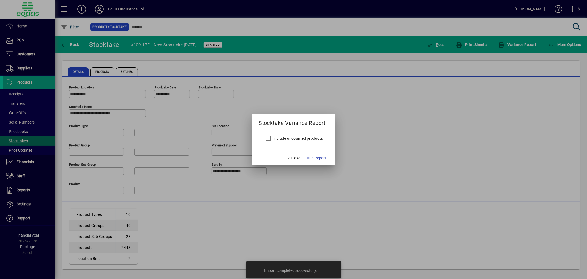
click at [305, 138] on label "Include uncounted products" at bounding box center [297, 138] width 51 height 6
click at [317, 155] on span "Run Report" at bounding box center [316, 158] width 19 height 6
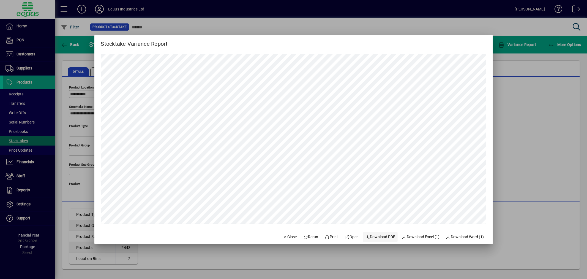
click at [383, 235] on span "Download PDF" at bounding box center [380, 237] width 30 height 6
click at [285, 231] on span "button" at bounding box center [289, 236] width 19 height 13
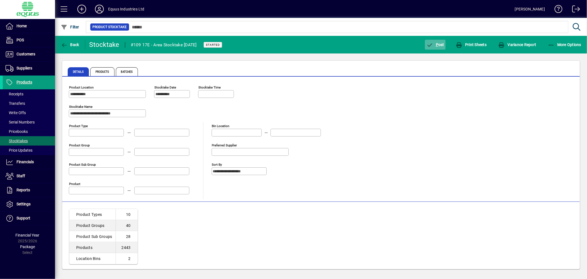
click at [438, 43] on span "P" at bounding box center [437, 44] width 2 height 4
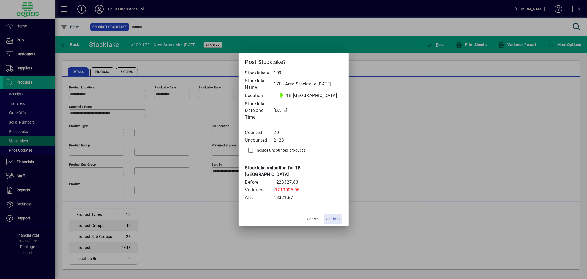
click at [334, 216] on span "Confirm" at bounding box center [333, 219] width 14 height 6
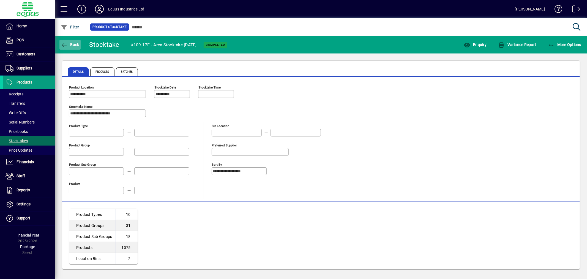
click at [66, 42] on icon "button" at bounding box center [64, 45] width 7 height 6
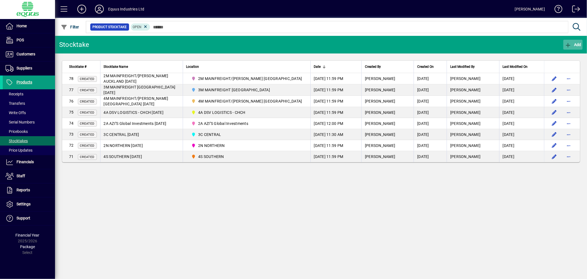
click at [576, 44] on span "Add" at bounding box center [573, 44] width 17 height 4
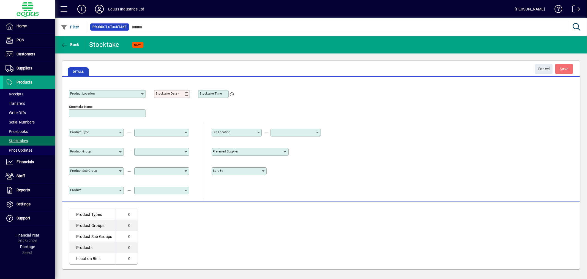
type input "**********"
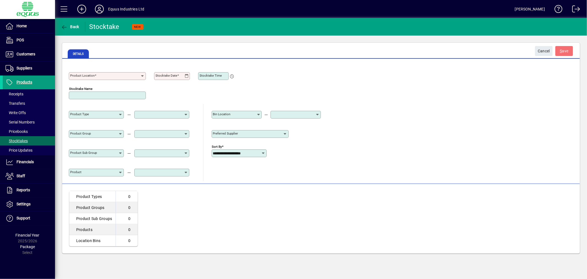
click at [87, 75] on mat-label "Product Location" at bounding box center [82, 75] width 24 height 4
click at [87, 75] on input "Product Location" at bounding box center [105, 76] width 70 height 4
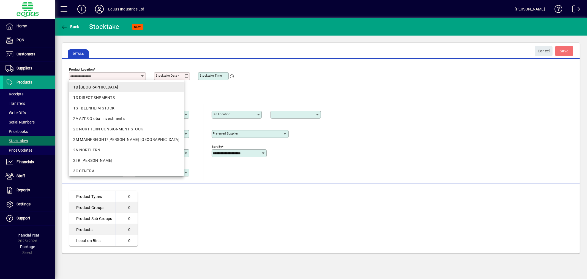
click at [89, 83] on mat-option "1B BLENHEIM" at bounding box center [126, 87] width 115 height 10
type input "**********"
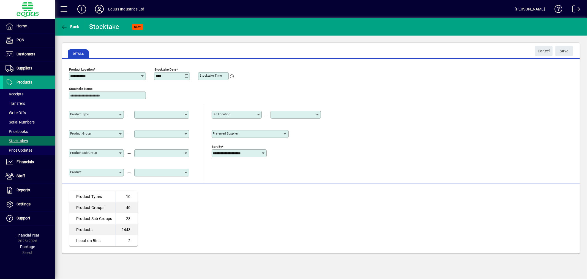
type input "**********"
type input "*"
type input "**********"
click at [563, 50] on span "S ave" at bounding box center [564, 51] width 9 height 9
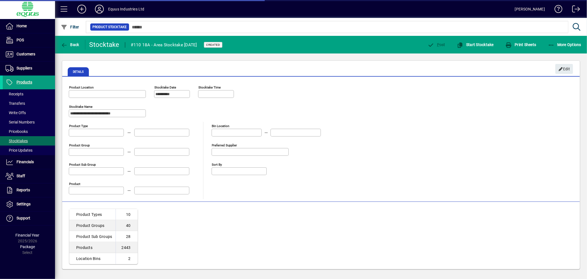
type input "**********"
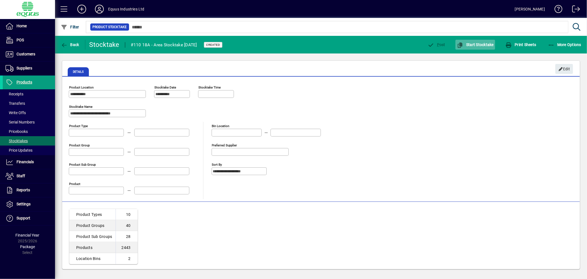
click at [473, 43] on span "Start Stocktake" at bounding box center [475, 44] width 37 height 4
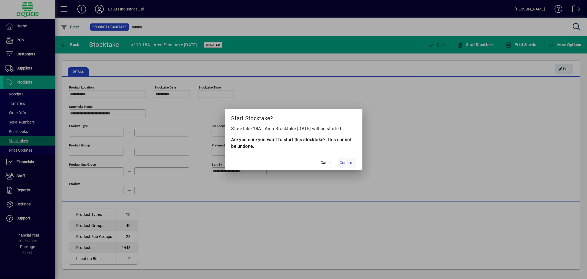
click at [345, 161] on span "Confirm" at bounding box center [347, 163] width 14 height 6
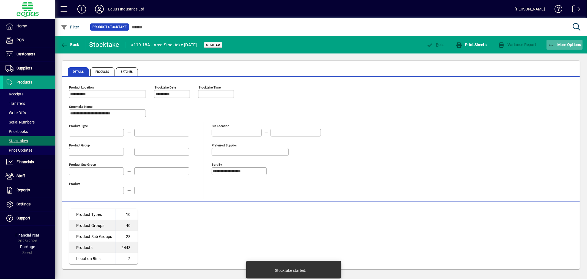
click at [576, 44] on span "More Options" at bounding box center [565, 44] width 34 height 4
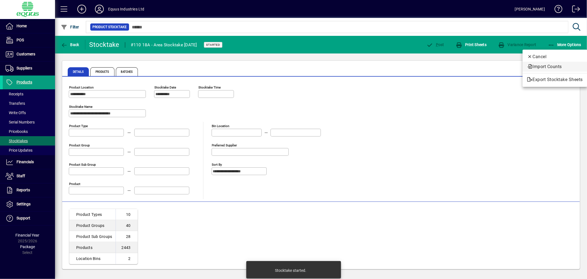
click at [549, 65] on span "Import Counts" at bounding box center [555, 66] width 56 height 7
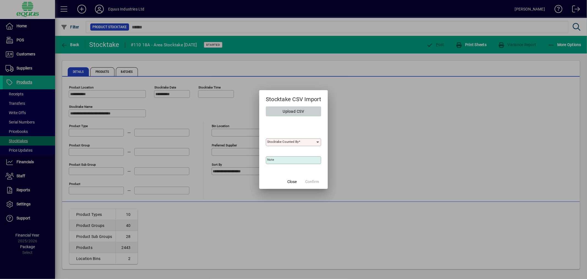
click at [297, 111] on span "Upload CSV" at bounding box center [293, 111] width 21 height 9
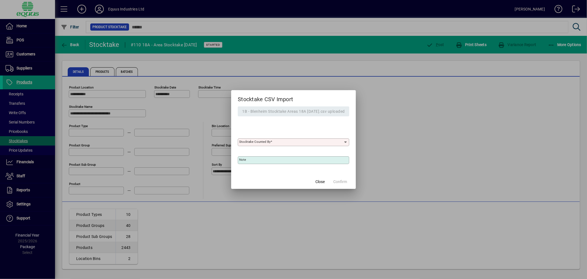
click at [290, 141] on input "Stocktake Counted By" at bounding box center [291, 142] width 104 height 4
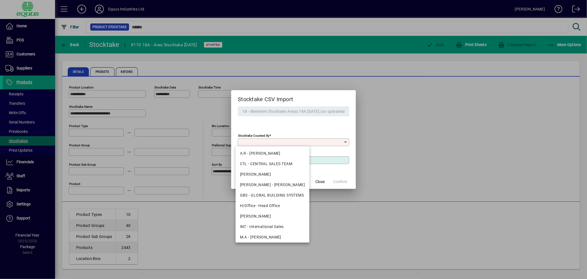
click at [251, 205] on div "H/Office - Head Office" at bounding box center [272, 206] width 65 height 6
type input "**********"
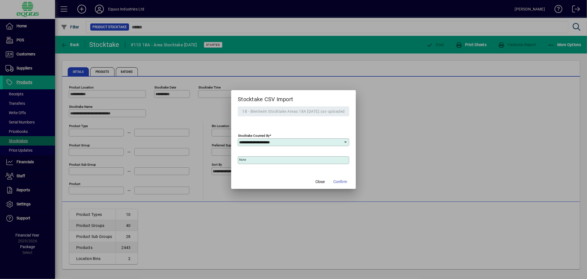
click at [245, 160] on input "Note" at bounding box center [294, 160] width 110 height 4
type input "**********"
click at [347, 180] on span "Confirm" at bounding box center [340, 182] width 14 height 6
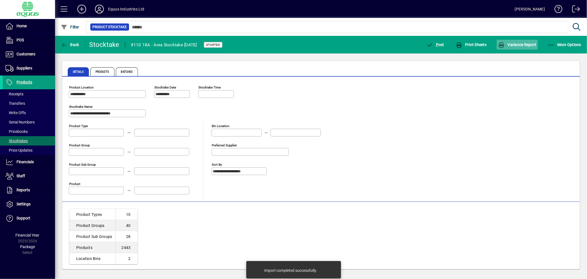
click at [523, 41] on span "button" at bounding box center [517, 44] width 41 height 13
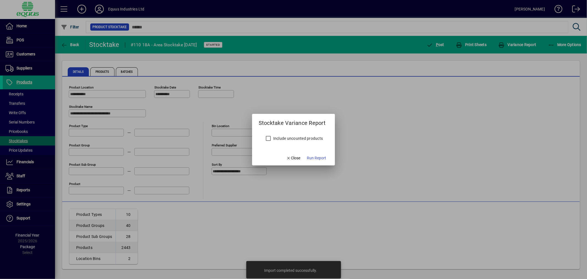
click at [287, 137] on label "Include uncounted products" at bounding box center [297, 138] width 51 height 6
click at [318, 158] on span "Run Report" at bounding box center [316, 158] width 19 height 6
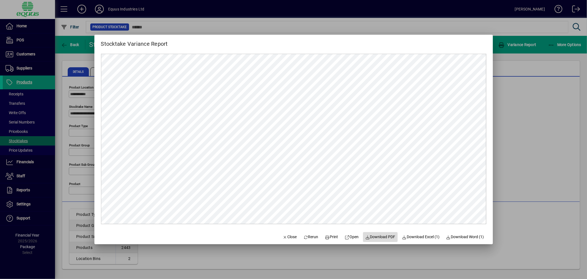
click at [381, 234] on span "Download PDF" at bounding box center [380, 237] width 30 height 6
click at [288, 233] on span "button" at bounding box center [289, 236] width 19 height 13
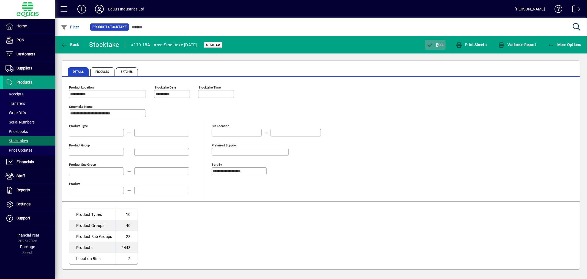
click at [436, 42] on span "P ost" at bounding box center [435, 44] width 18 height 4
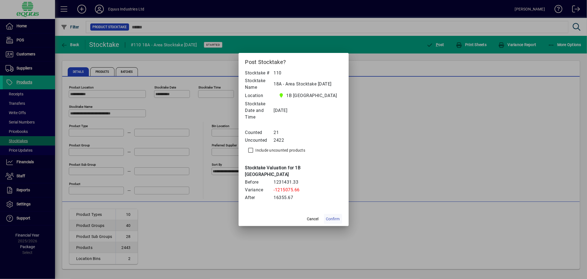
click at [329, 216] on span "Confirm" at bounding box center [333, 219] width 14 height 6
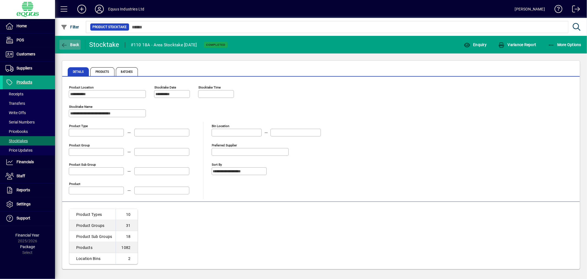
click at [73, 44] on span "Back" at bounding box center [70, 44] width 18 height 4
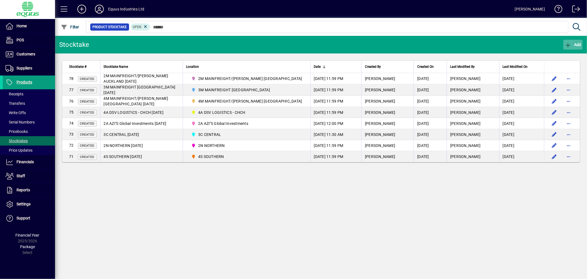
click at [577, 42] on span "Add" at bounding box center [573, 44] width 17 height 4
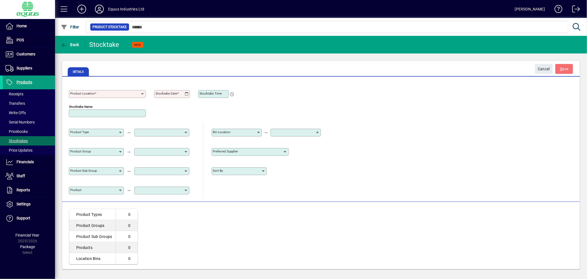
type input "**********"
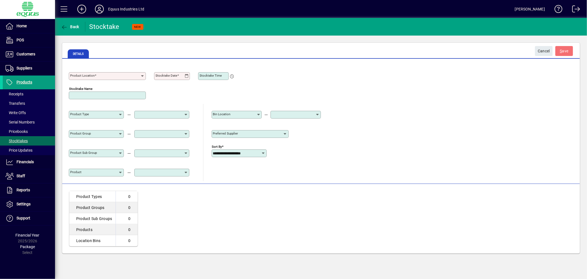
click at [134, 74] on input "Product Location" at bounding box center [105, 76] width 70 height 4
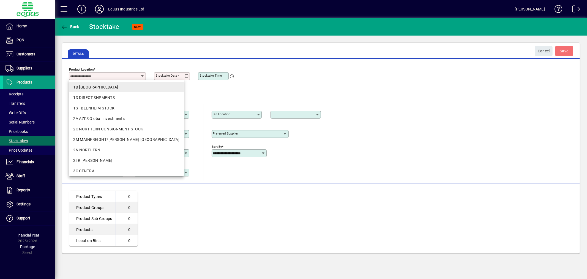
click at [121, 84] on mat-option "1B BLENHEIM" at bounding box center [126, 87] width 115 height 10
type input "**********"
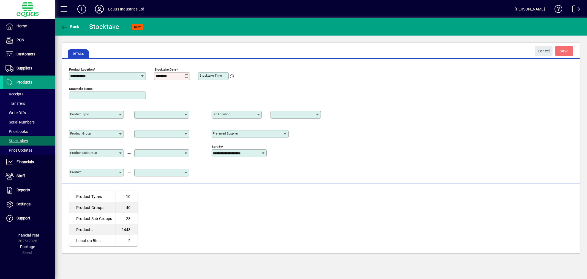
type input "********"
click at [103, 94] on input "Stocktake Name" at bounding box center [107, 95] width 75 height 4
type input "**********"
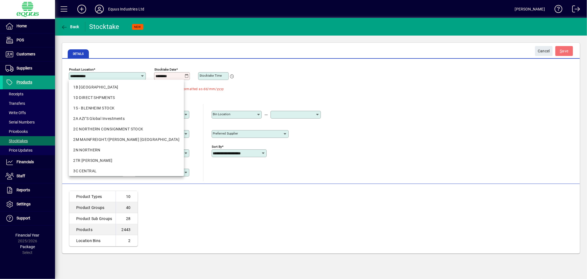
drag, startPoint x: 180, startPoint y: 72, endPoint x: 127, endPoint y: 67, distance: 53.1
click at [126, 69] on div "**********" at bounding box center [199, 74] width 260 height 19
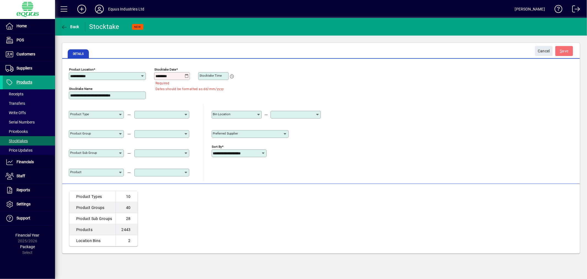
click at [175, 75] on input "********" at bounding box center [170, 76] width 29 height 4
drag, startPoint x: 176, startPoint y: 75, endPoint x: 142, endPoint y: 75, distance: 33.3
click at [142, 75] on div "**********" at bounding box center [199, 74] width 260 height 19
type input "**********"
click at [565, 45] on span "submit" at bounding box center [564, 50] width 18 height 13
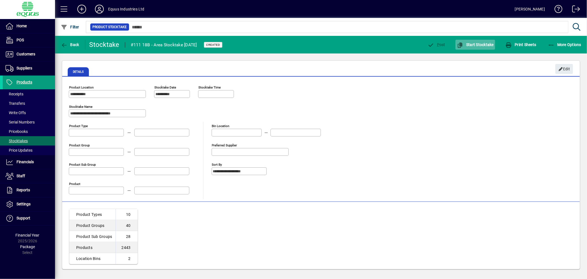
click at [481, 43] on span "Start Stocktake" at bounding box center [475, 44] width 37 height 4
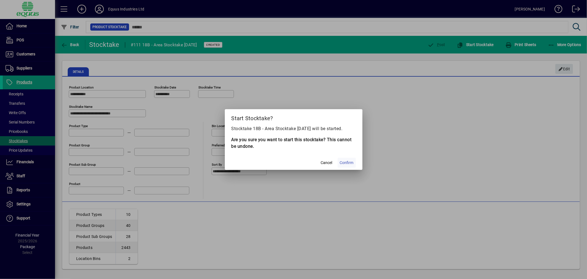
click at [340, 161] on span "Confirm" at bounding box center [347, 163] width 14 height 6
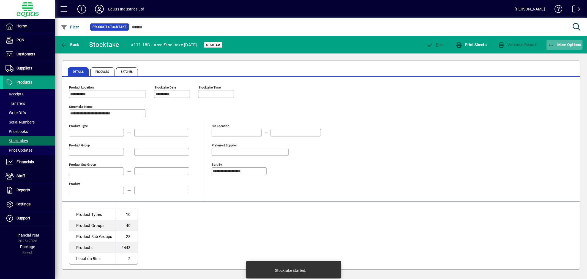
click at [569, 45] on span "More Options" at bounding box center [565, 44] width 34 height 4
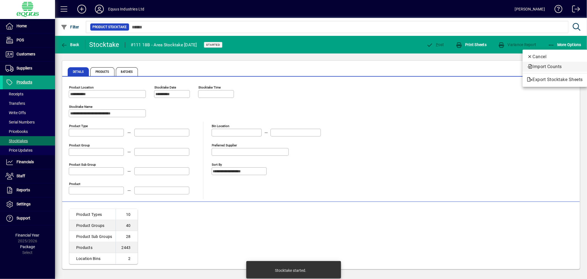
click at [551, 66] on span "Import Counts" at bounding box center [555, 66] width 56 height 7
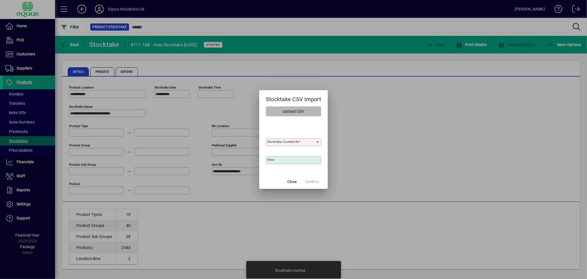
click at [302, 111] on span "Upload CSV" at bounding box center [293, 111] width 21 height 9
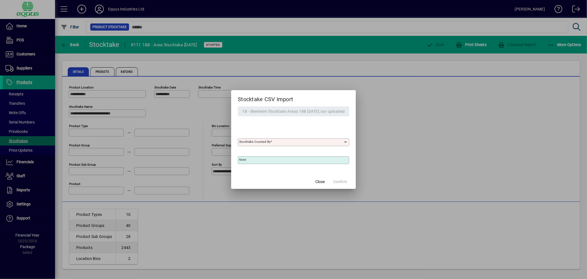
click at [290, 145] on div "Stocktake Counted By" at bounding box center [293, 142] width 111 height 8
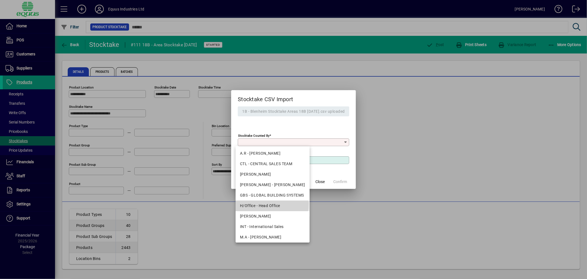
click at [258, 203] on div "H/Office - Head Office" at bounding box center [272, 206] width 65 height 6
type input "**********"
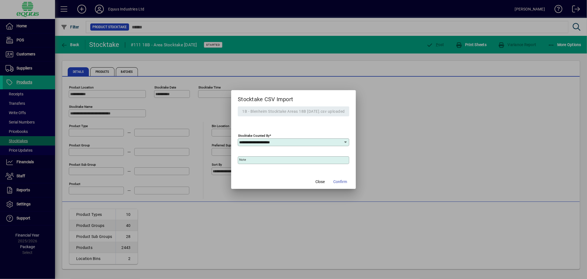
click at [246, 161] on input "Note" at bounding box center [294, 160] width 110 height 4
type input "**********"
click at [343, 180] on span "Confirm" at bounding box center [340, 182] width 14 height 6
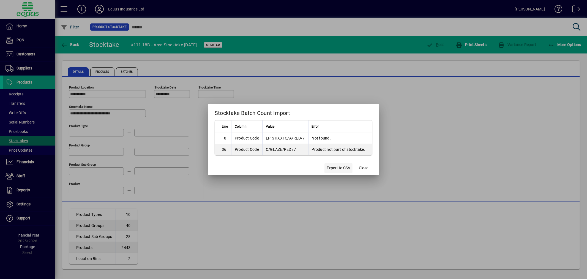
click at [342, 166] on span "Export to CSV" at bounding box center [339, 168] width 24 height 6
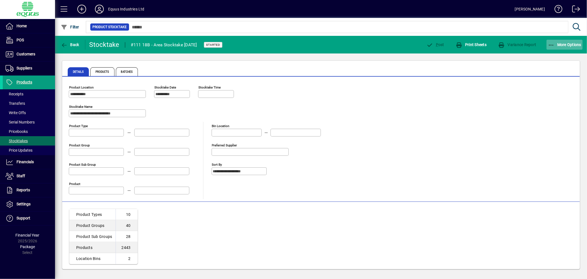
click at [568, 45] on span "More Options" at bounding box center [565, 44] width 34 height 4
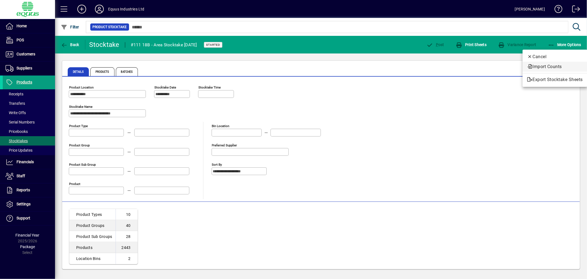
click at [560, 63] on span "Import Counts" at bounding box center [555, 66] width 56 height 7
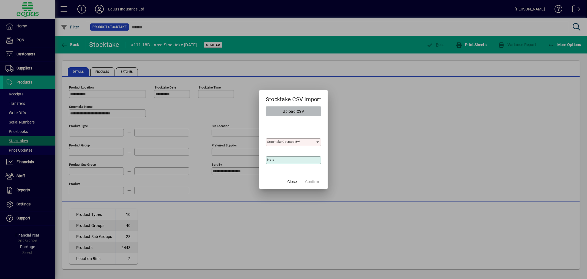
click at [295, 108] on span "Upload CSV" at bounding box center [293, 111] width 21 height 9
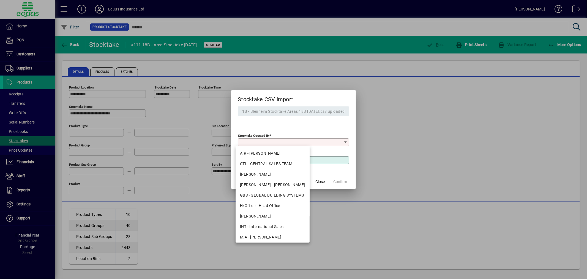
click at [281, 141] on input "Stocktake Counted By" at bounding box center [291, 142] width 104 height 4
click at [270, 204] on div "H/Office - Head Office" at bounding box center [272, 206] width 65 height 6
type input "**********"
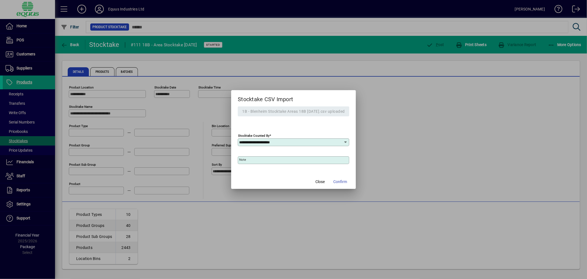
click at [246, 160] on input "Note" at bounding box center [294, 160] width 110 height 4
type input "**********"
click at [340, 182] on span "Confirm" at bounding box center [340, 182] width 14 height 6
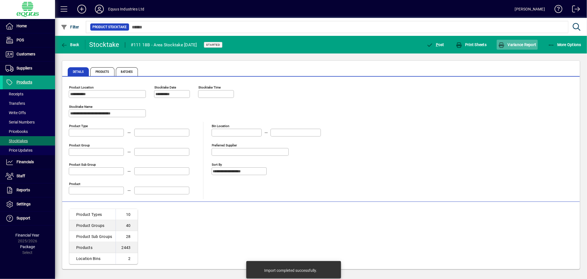
click at [516, 42] on span "Variance Report" at bounding box center [517, 44] width 38 height 4
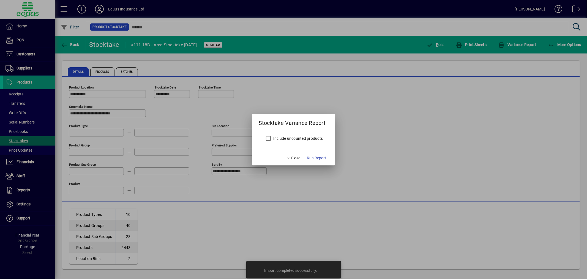
click at [298, 139] on label "Include uncounted products" at bounding box center [297, 138] width 51 height 6
click at [313, 155] on span "Run Report" at bounding box center [316, 158] width 19 height 6
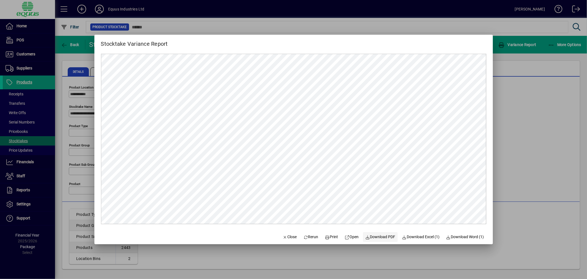
click at [384, 235] on span "Download PDF" at bounding box center [380, 237] width 30 height 6
click at [283, 234] on span "Close" at bounding box center [290, 237] width 14 height 6
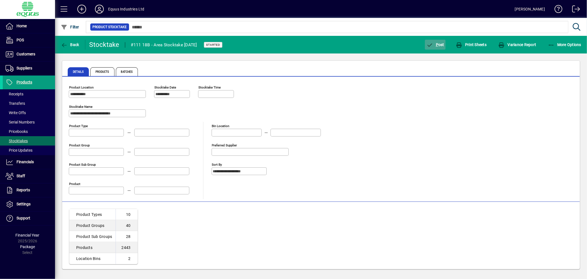
click at [437, 43] on span "P" at bounding box center [437, 44] width 2 height 4
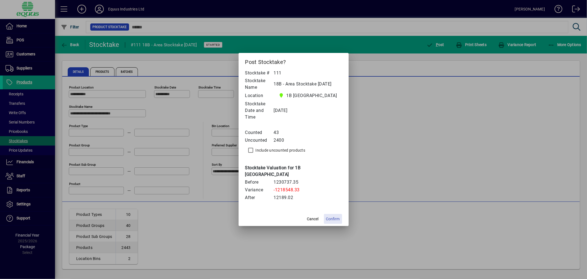
click at [333, 216] on span "Confirm" at bounding box center [333, 219] width 14 height 6
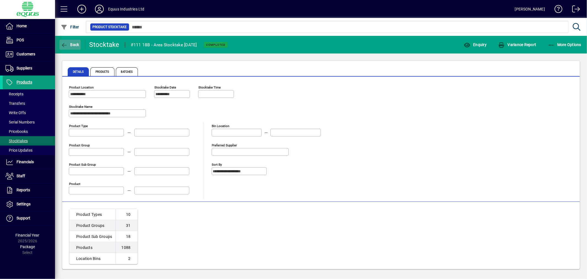
click at [68, 44] on span "Back" at bounding box center [70, 44] width 18 height 4
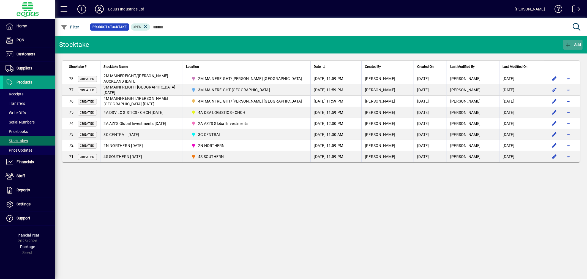
click at [578, 43] on span "Add" at bounding box center [573, 44] width 17 height 4
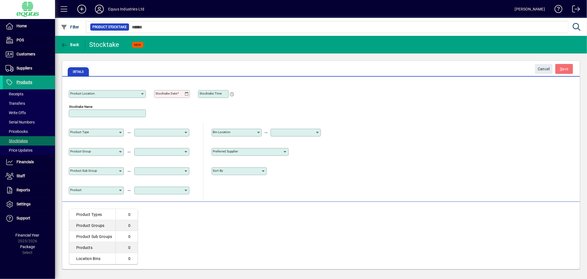
type input "**********"
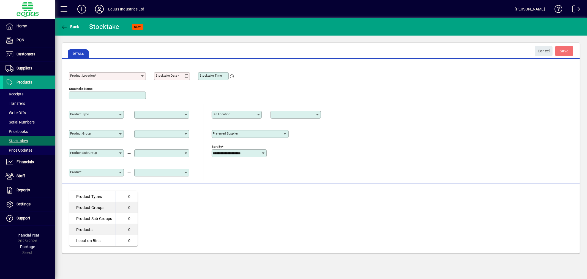
click at [114, 74] on input "Product Location" at bounding box center [105, 76] width 70 height 4
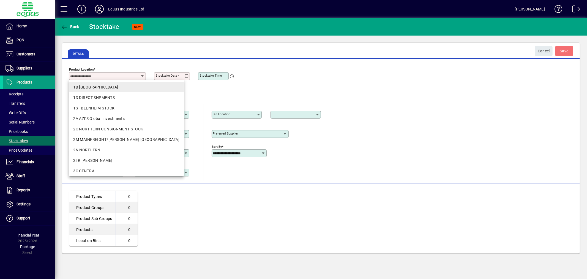
click at [107, 87] on div "1B [GEOGRAPHIC_DATA]" at bounding box center [126, 87] width 106 height 6
type input "**********"
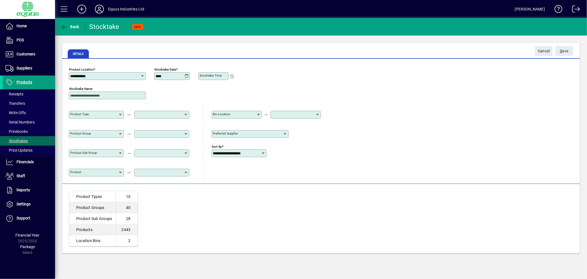
type input "**********"
type input "*"
click at [78, 92] on div "Stocktake Name" at bounding box center [107, 95] width 77 height 8
type input "**********"
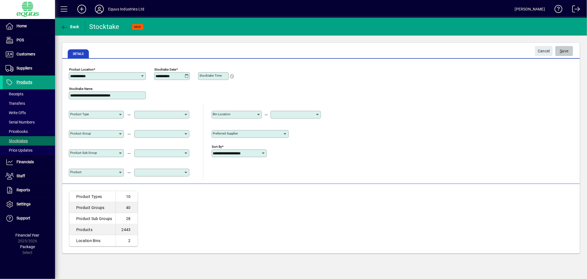
click at [571, 46] on span "submit" at bounding box center [564, 50] width 18 height 13
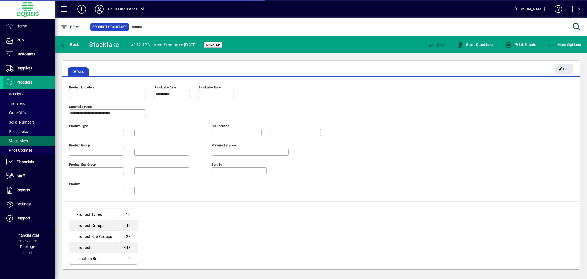
type input "**********"
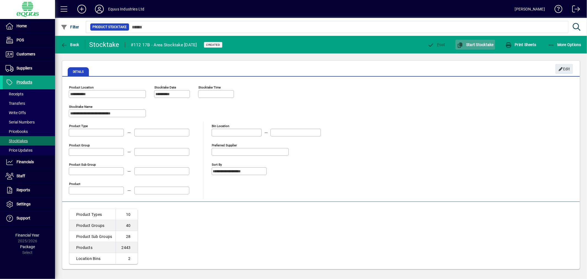
click at [476, 44] on span "Start Stocktake" at bounding box center [475, 44] width 37 height 4
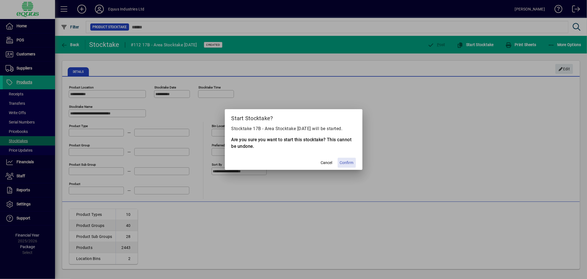
click at [351, 162] on span "Confirm" at bounding box center [347, 163] width 14 height 6
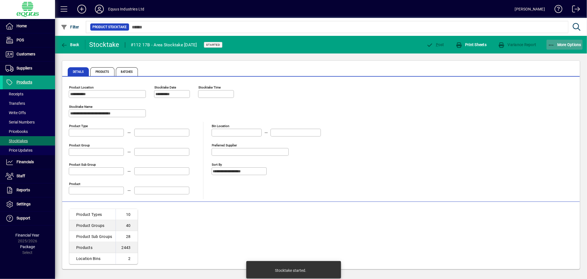
click at [570, 43] on span "More Options" at bounding box center [565, 44] width 34 height 4
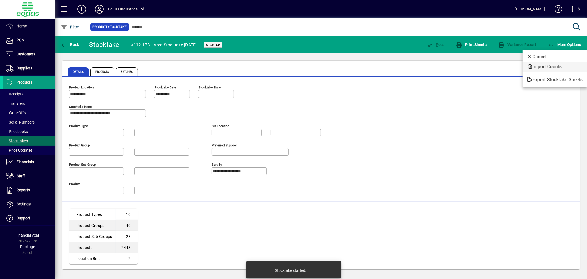
click at [548, 63] on span "Import Counts" at bounding box center [555, 66] width 56 height 7
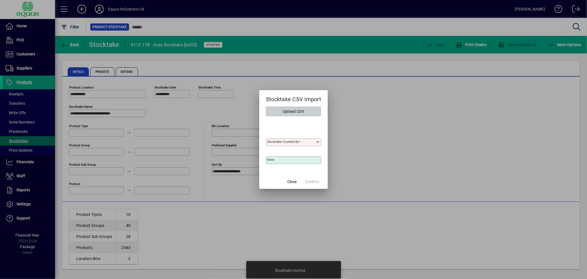
click at [301, 110] on span "Upload CSV" at bounding box center [293, 111] width 21 height 9
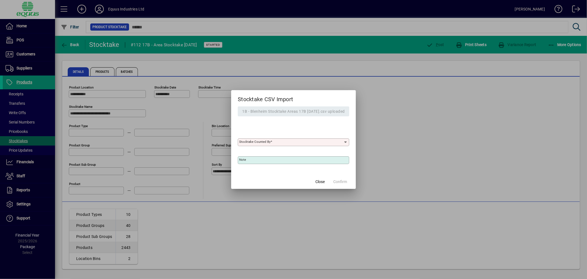
click at [273, 138] on div "Stocktake Counted By" at bounding box center [293, 142] width 111 height 8
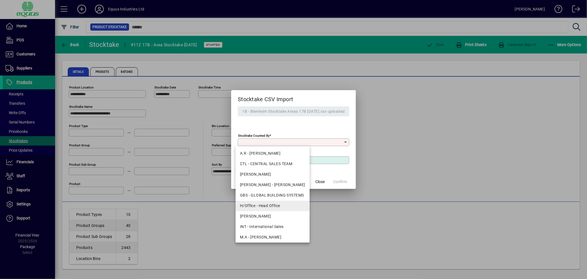
click at [268, 204] on div "H/Office - Head Office" at bounding box center [272, 206] width 65 height 6
type input "**********"
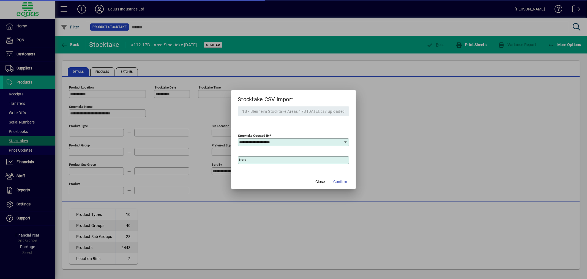
click at [246, 161] on input "Note" at bounding box center [294, 160] width 110 height 4
type input "**********"
click at [341, 182] on span "Confirm" at bounding box center [340, 182] width 14 height 6
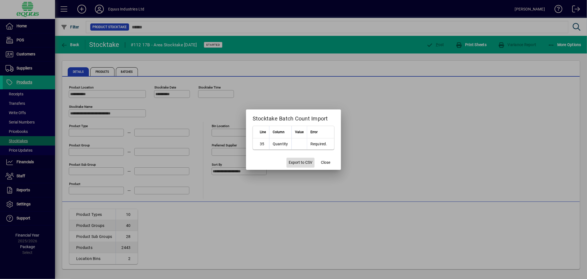
click at [298, 162] on span "Export to CSV" at bounding box center [301, 162] width 24 height 6
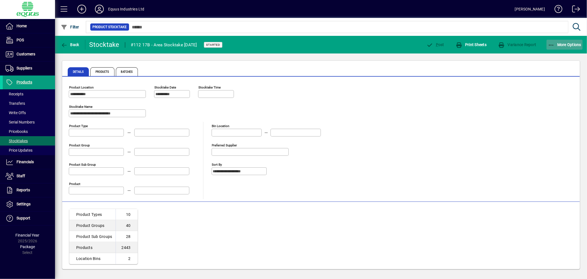
click at [560, 41] on span "button" at bounding box center [565, 44] width 36 height 13
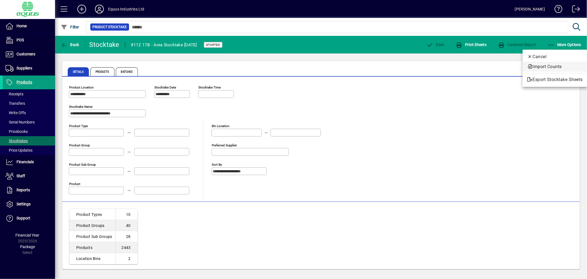
click at [547, 68] on span "Import Counts" at bounding box center [555, 66] width 56 height 7
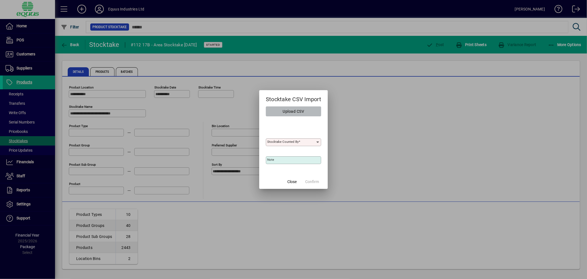
click at [295, 111] on span "Upload CSV" at bounding box center [293, 111] width 21 height 9
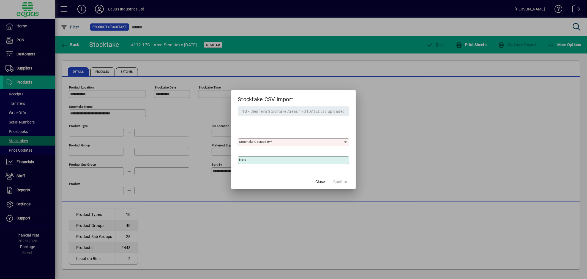
click at [266, 140] on mat-label "Stocktake Counted By" at bounding box center [254, 142] width 31 height 4
click at [266, 140] on input "Stocktake Counted By" at bounding box center [291, 142] width 104 height 4
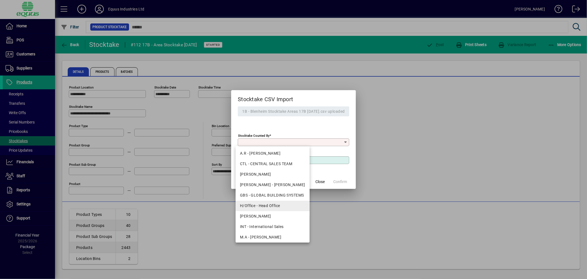
click at [258, 204] on div "H/Office - Head Office" at bounding box center [272, 206] width 65 height 6
type input "**********"
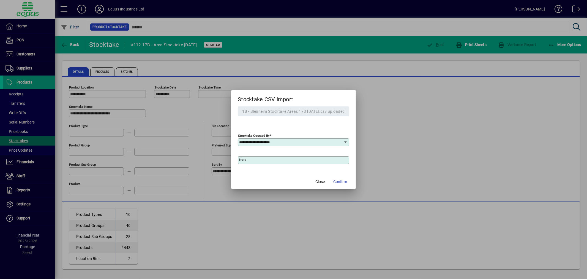
click at [267, 158] on input "Note" at bounding box center [294, 160] width 110 height 4
type input "**********"
click at [339, 178] on span "button" at bounding box center [340, 181] width 18 height 13
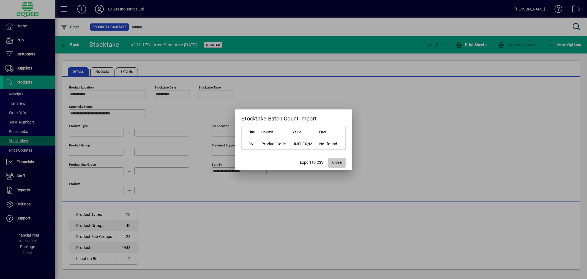
click at [335, 159] on span "button" at bounding box center [337, 162] width 18 height 13
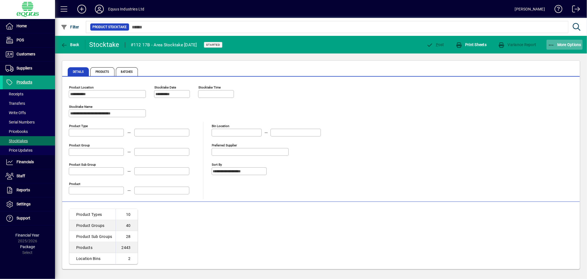
click at [566, 45] on span "More Options" at bounding box center [565, 44] width 34 height 4
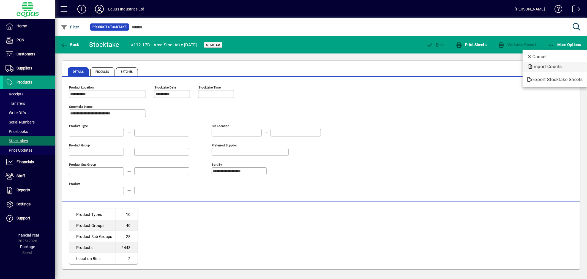
click at [541, 68] on span "Import Counts" at bounding box center [555, 66] width 56 height 7
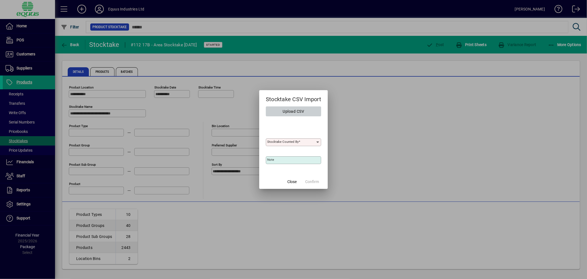
click at [299, 109] on span "Upload CSV" at bounding box center [293, 111] width 21 height 9
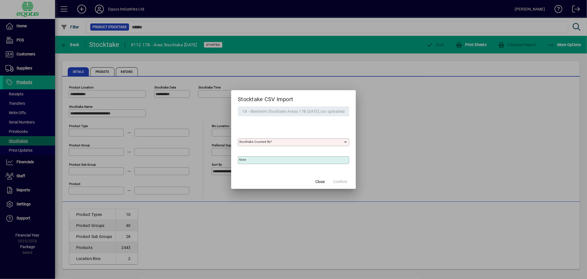
click at [285, 143] on input "Stocktake Counted By" at bounding box center [291, 142] width 104 height 4
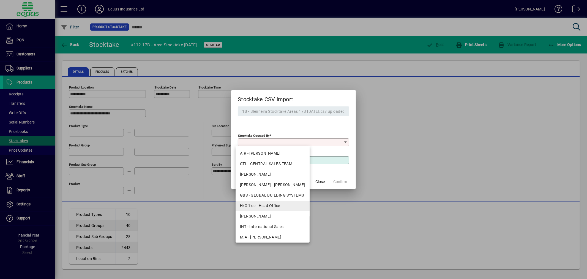
click at [269, 204] on div "H/Office - Head Office" at bounding box center [272, 206] width 65 height 6
type input "**********"
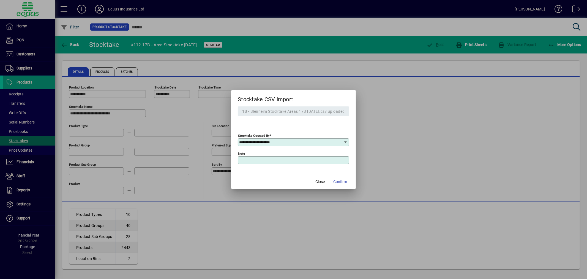
drag, startPoint x: 249, startPoint y: 160, endPoint x: 282, endPoint y: 158, distance: 33.7
click at [249, 160] on input "Note" at bounding box center [294, 160] width 110 height 4
type input "**********"
click at [337, 181] on span "Confirm" at bounding box center [340, 182] width 14 height 6
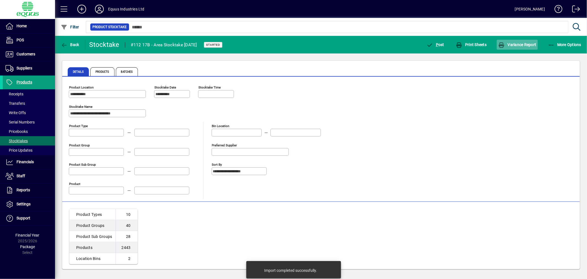
click at [524, 42] on span "button" at bounding box center [517, 44] width 41 height 13
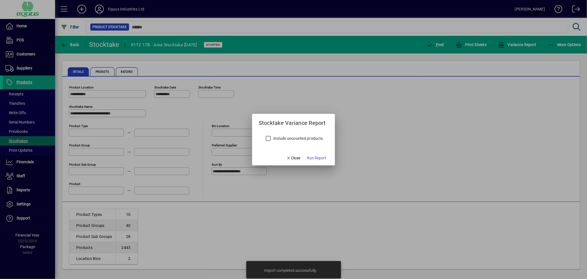
click at [301, 136] on label "Include uncounted products" at bounding box center [297, 138] width 51 height 6
click at [320, 157] on span "Run Report" at bounding box center [316, 158] width 19 height 6
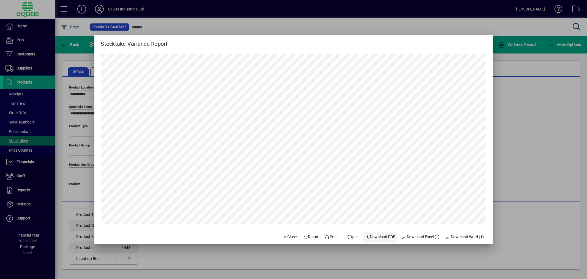
click at [379, 233] on span at bounding box center [380, 236] width 35 height 13
click at [286, 235] on span "Close" at bounding box center [290, 237] width 14 height 6
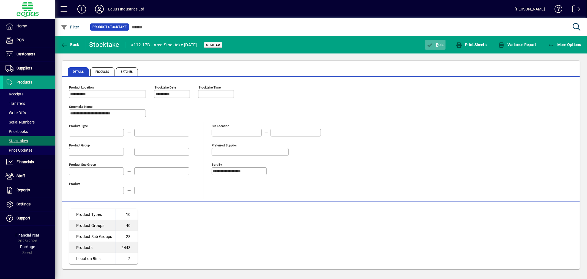
click at [435, 42] on span "P ost" at bounding box center [435, 44] width 18 height 4
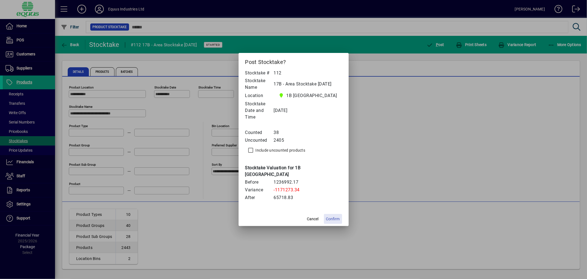
click at [337, 216] on span "Confirm" at bounding box center [333, 219] width 14 height 6
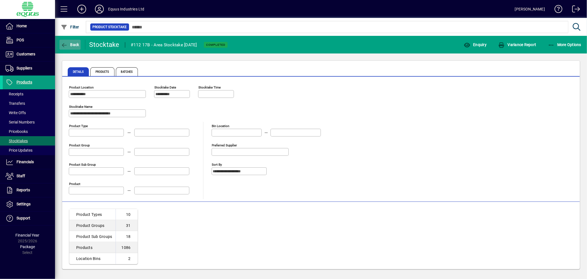
click at [67, 45] on icon "button" at bounding box center [64, 45] width 7 height 6
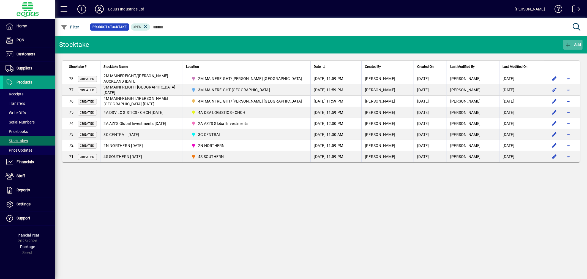
click at [574, 45] on span "Add" at bounding box center [573, 44] width 17 height 4
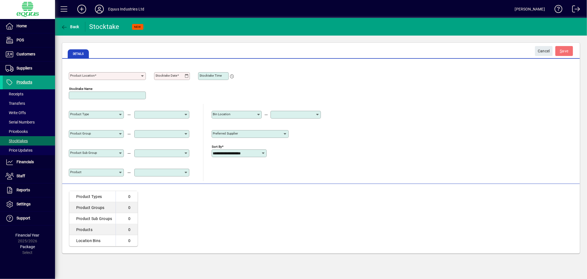
click at [78, 75] on mat-label "Product Location" at bounding box center [82, 75] width 24 height 4
click at [78, 75] on input "Product Location" at bounding box center [105, 76] width 70 height 4
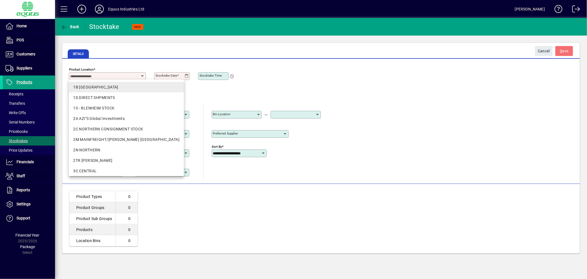
click at [81, 86] on div "1B [GEOGRAPHIC_DATA]" at bounding box center [126, 87] width 106 height 6
type input "**********"
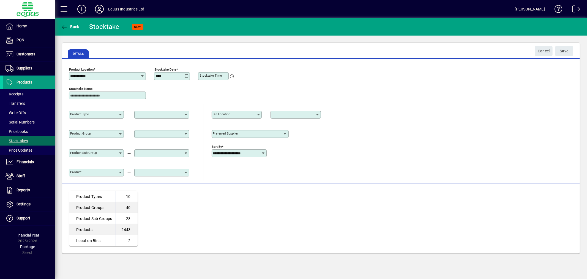
type input "**********"
click at [566, 50] on span "S ave" at bounding box center [564, 51] width 9 height 9
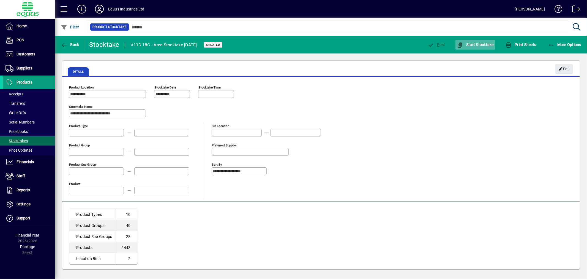
click at [475, 42] on span "Start Stocktake" at bounding box center [475, 44] width 37 height 4
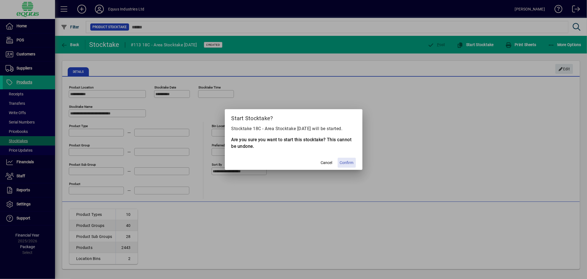
click at [350, 160] on span "Confirm" at bounding box center [347, 163] width 14 height 6
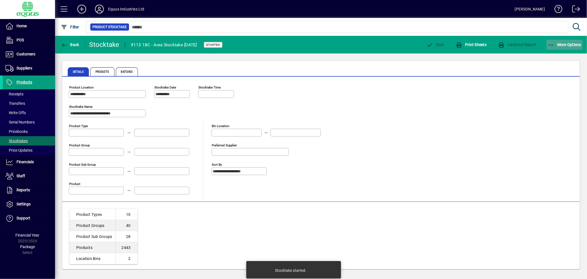
click at [569, 44] on span "More Options" at bounding box center [565, 44] width 34 height 4
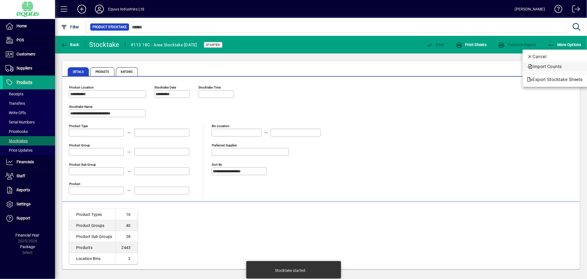
click at [554, 65] on span "Import Counts" at bounding box center [555, 66] width 56 height 7
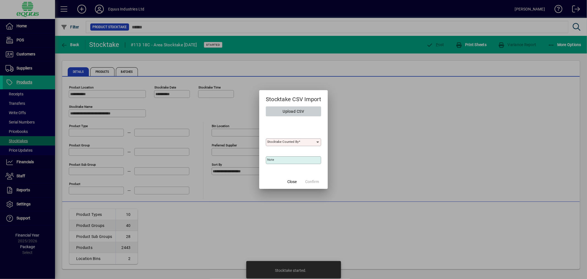
click at [307, 111] on span "button" at bounding box center [293, 111] width 55 height 13
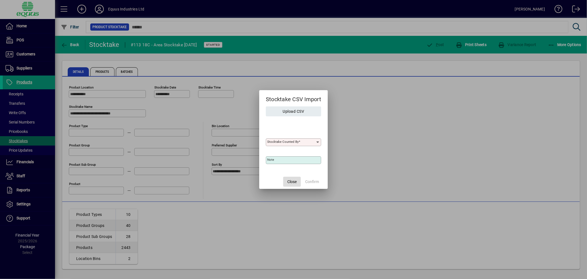
click at [290, 181] on span "Close" at bounding box center [291, 182] width 9 height 6
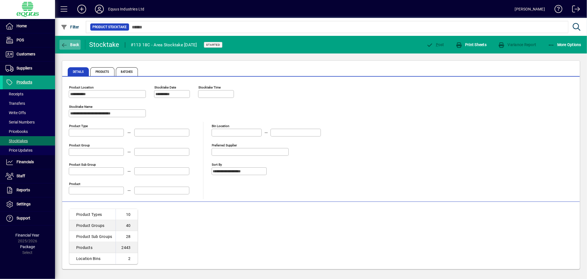
click at [74, 42] on span "Back" at bounding box center [70, 44] width 18 height 4
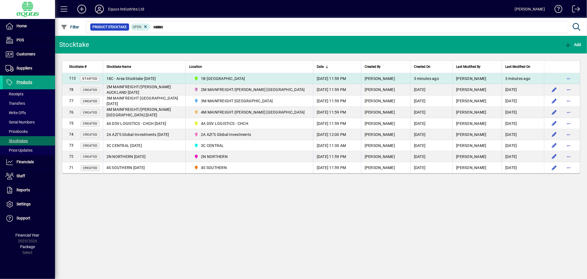
click at [214, 78] on span "1B [GEOGRAPHIC_DATA]" at bounding box center [223, 79] width 44 height 6
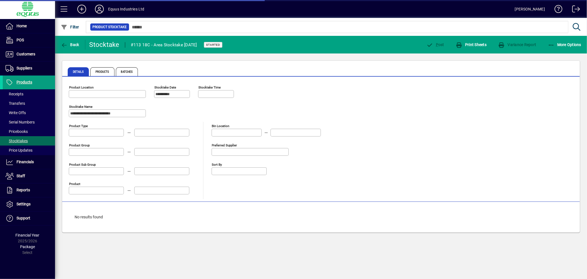
type input "**********"
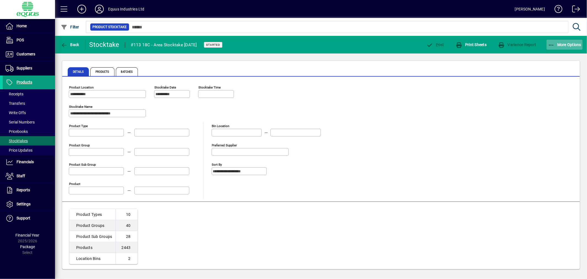
click at [571, 41] on span "button" at bounding box center [565, 44] width 36 height 13
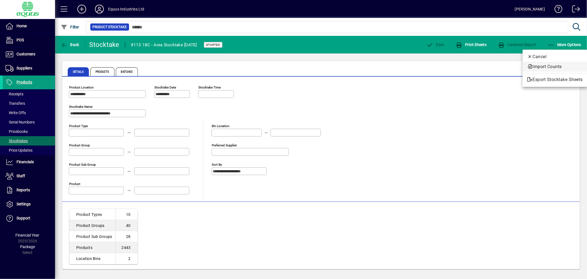
click at [552, 65] on span "Import Counts" at bounding box center [555, 66] width 56 height 7
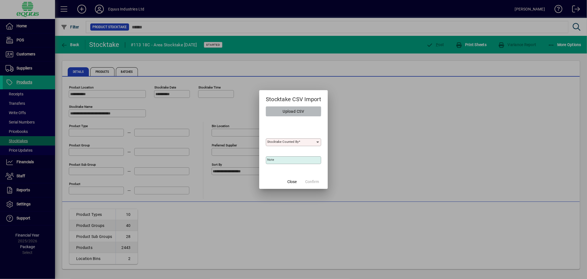
click at [274, 110] on span "button" at bounding box center [293, 111] width 55 height 13
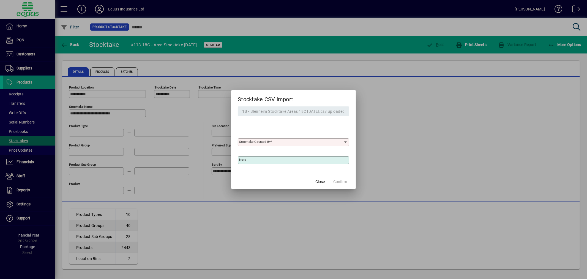
click at [348, 142] on icon at bounding box center [346, 142] width 5 height 4
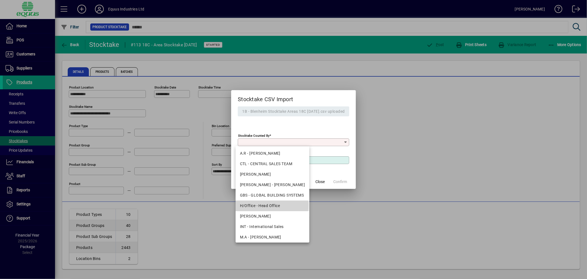
click at [263, 205] on div "H/Office - Head Office" at bounding box center [272, 206] width 65 height 6
type input "**********"
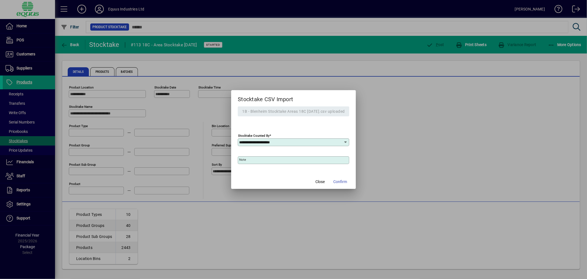
click at [239, 160] on mat-label "Note" at bounding box center [242, 159] width 7 height 4
click at [239, 160] on input "Note" at bounding box center [294, 160] width 110 height 4
type input "**********"
click at [346, 182] on span "Confirm" at bounding box center [340, 182] width 14 height 6
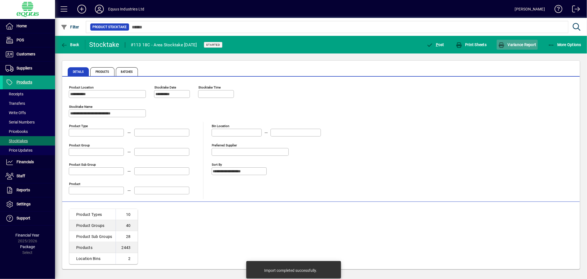
click at [521, 45] on span "Variance Report" at bounding box center [517, 44] width 38 height 4
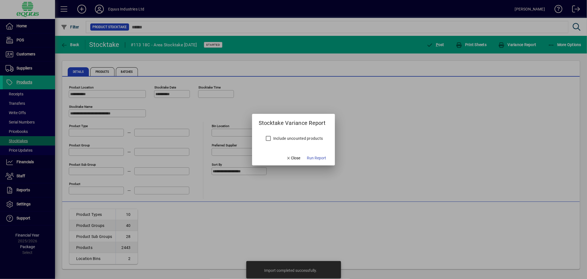
click at [307, 138] on label "Include uncounted products" at bounding box center [297, 138] width 51 height 6
click at [315, 156] on span "Run Report" at bounding box center [316, 158] width 19 height 6
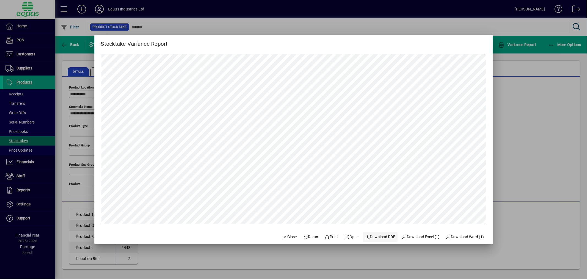
click at [372, 237] on span "Download PDF" at bounding box center [380, 237] width 30 height 6
click at [284, 237] on span "Close" at bounding box center [290, 237] width 14 height 6
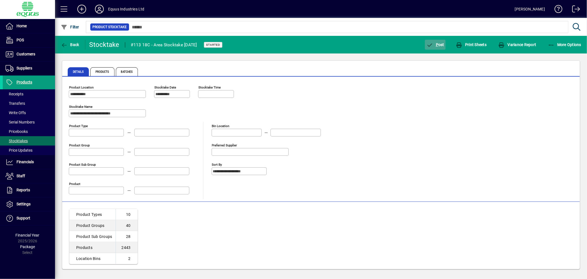
click at [443, 44] on span "P ost" at bounding box center [435, 44] width 18 height 4
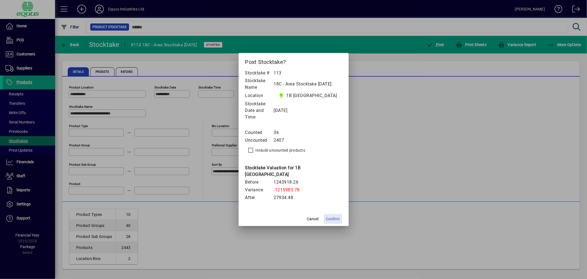
click at [337, 216] on span "Confirm" at bounding box center [333, 219] width 14 height 6
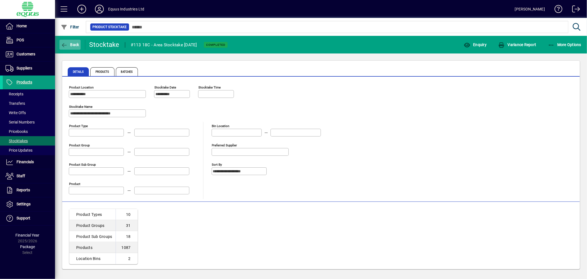
click at [74, 45] on span "Back" at bounding box center [70, 44] width 18 height 4
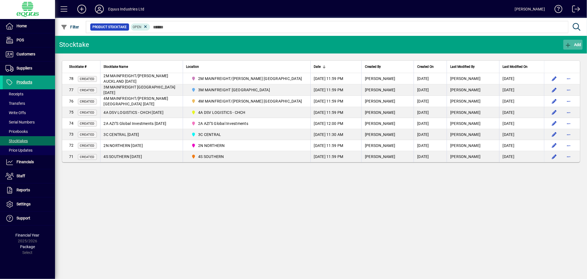
click at [576, 46] on span "Add" at bounding box center [573, 44] width 17 height 4
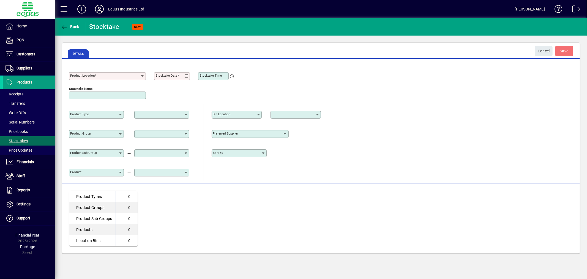
type input "**********"
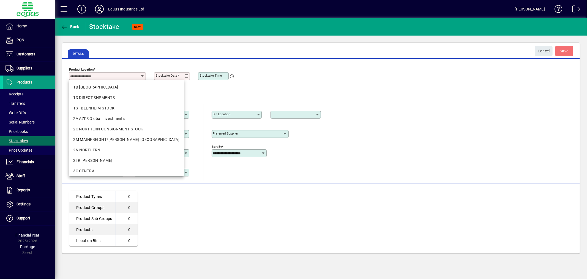
click at [116, 76] on input "Product Location" at bounding box center [105, 76] width 70 height 4
click at [113, 87] on div "1B [GEOGRAPHIC_DATA]" at bounding box center [126, 87] width 106 height 6
type input "**********"
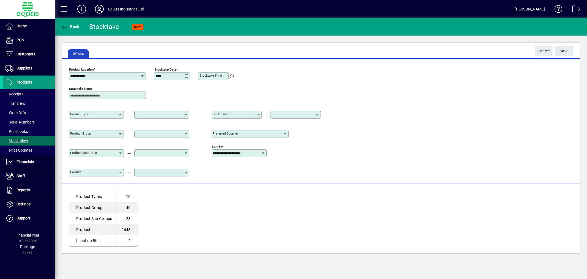
type input "**********"
type input "*"
type input "**********"
click at [562, 51] on span "S ave" at bounding box center [564, 51] width 9 height 9
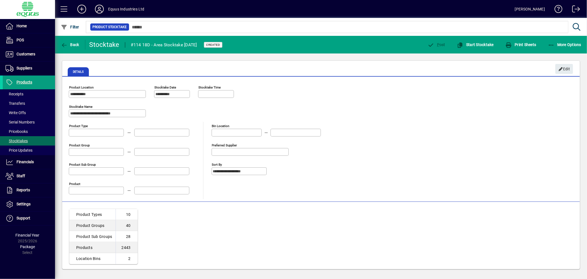
click at [476, 37] on mat-toolbar-row "Back Stocktake #114 18D - Area Stocktake 30.09.25 Created P ost Start Stocktake…" at bounding box center [321, 45] width 532 height 18
click at [474, 42] on span "Start Stocktake" at bounding box center [475, 44] width 37 height 4
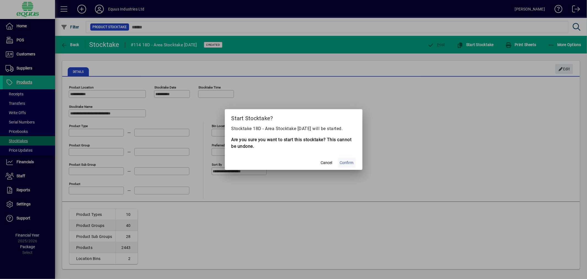
click at [353, 162] on span "Confirm" at bounding box center [347, 163] width 14 height 6
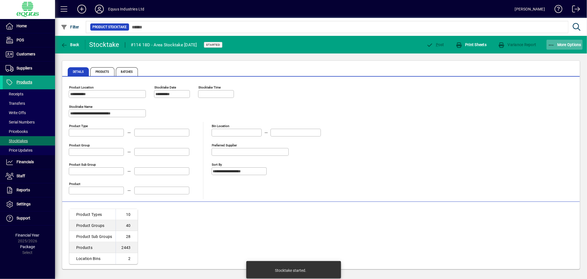
click at [564, 40] on span "button" at bounding box center [565, 44] width 36 height 13
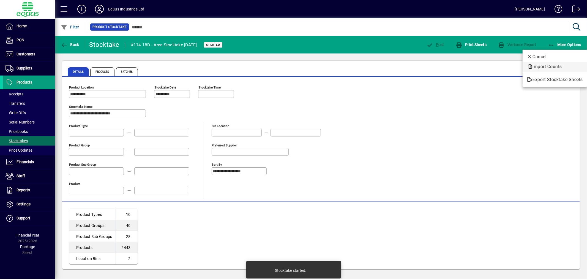
click at [554, 66] on span "Import Counts" at bounding box center [555, 66] width 56 height 7
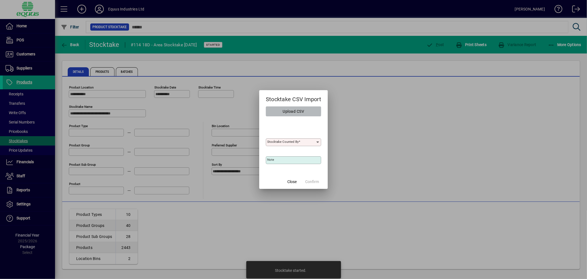
click at [276, 111] on span "button" at bounding box center [293, 111] width 55 height 13
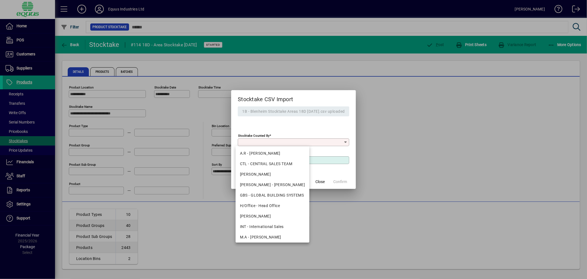
click at [251, 144] on input "Stocktake Counted By" at bounding box center [291, 142] width 104 height 4
click at [254, 204] on div "H/Office - Head Office" at bounding box center [272, 206] width 65 height 6
type input "**********"
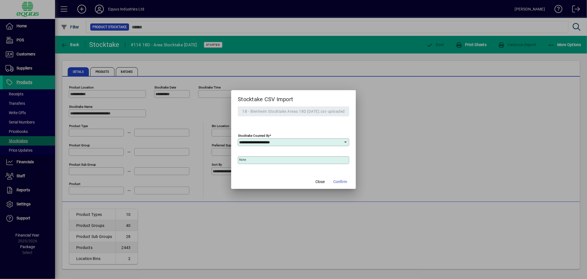
click at [241, 160] on mat-label "Note" at bounding box center [242, 159] width 7 height 4
click at [241, 160] on input "Note" at bounding box center [294, 160] width 110 height 4
type input "**********"
click at [344, 181] on span "Confirm" at bounding box center [340, 182] width 14 height 6
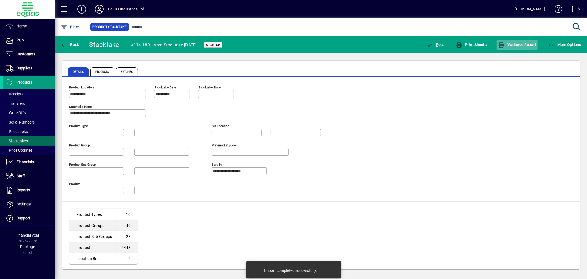
click at [513, 47] on span "button" at bounding box center [517, 44] width 41 height 13
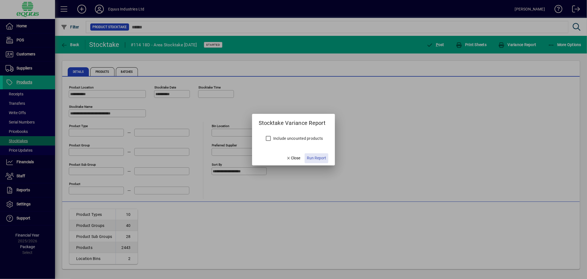
click at [311, 157] on span "Run Report" at bounding box center [316, 158] width 19 height 6
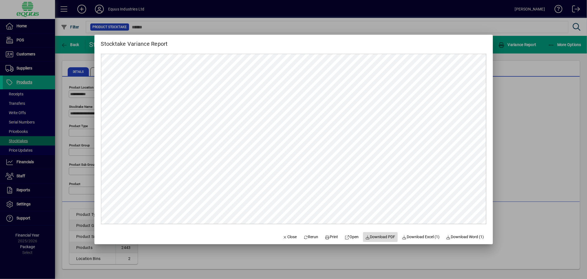
click at [379, 234] on span "Download PDF" at bounding box center [380, 237] width 30 height 6
click at [287, 238] on span "Close" at bounding box center [290, 237] width 14 height 6
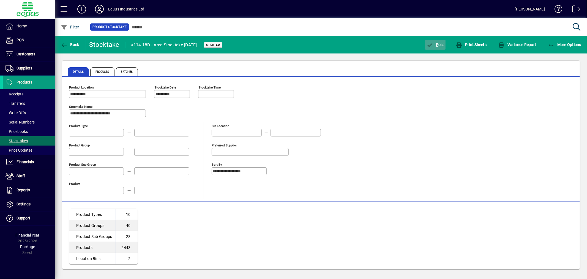
click at [439, 43] on span "P ost" at bounding box center [435, 44] width 18 height 4
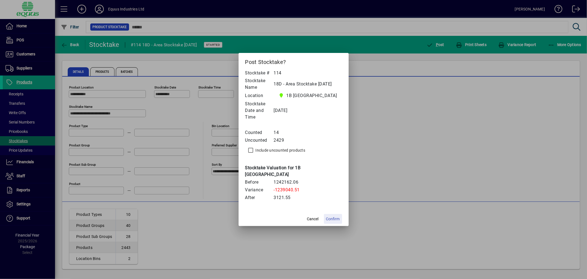
drag, startPoint x: 337, startPoint y: 211, endPoint x: 344, endPoint y: 211, distance: 6.6
click at [337, 216] on span "Confirm" at bounding box center [333, 219] width 14 height 6
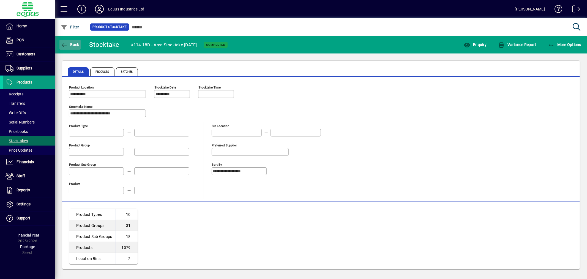
click at [65, 43] on icon "button" at bounding box center [64, 45] width 7 height 6
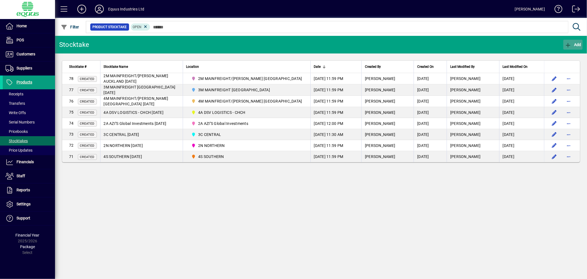
click at [576, 45] on span "Add" at bounding box center [573, 44] width 17 height 4
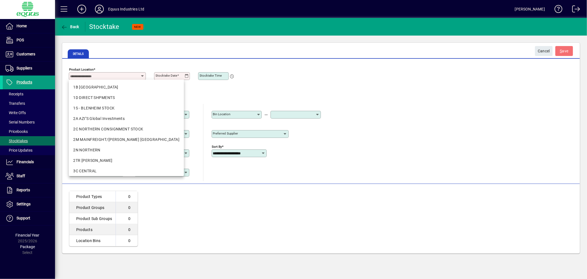
click at [130, 74] on input "Product Location" at bounding box center [105, 76] width 70 height 4
click at [127, 87] on div "1B [GEOGRAPHIC_DATA]" at bounding box center [126, 87] width 106 height 6
type input "**********"
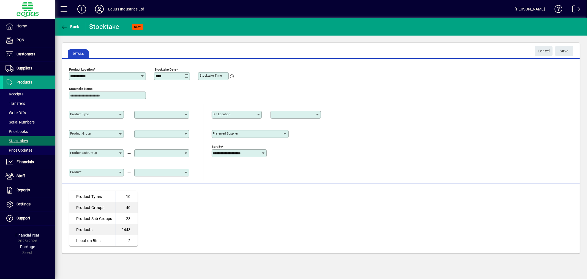
type input "**********"
type input "*"
type input "**********"
click at [566, 50] on span "S ave" at bounding box center [564, 51] width 9 height 9
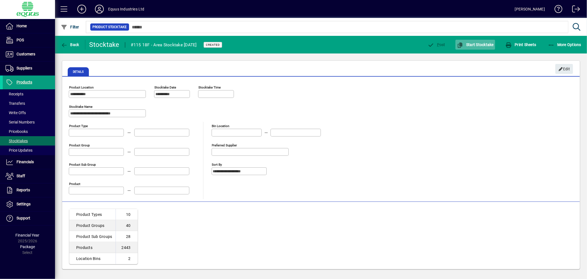
click at [474, 45] on span "Start Stocktake" at bounding box center [475, 44] width 37 height 4
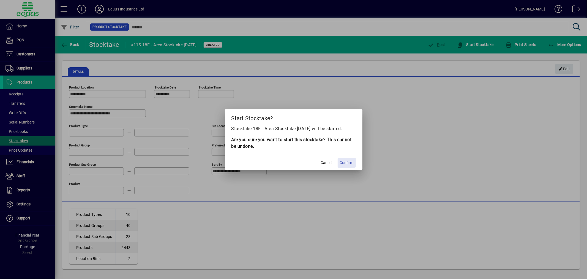
click at [345, 160] on span "Confirm" at bounding box center [347, 163] width 14 height 6
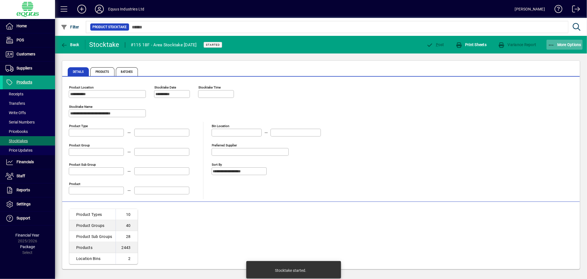
click at [577, 45] on span "More Options" at bounding box center [565, 44] width 34 height 4
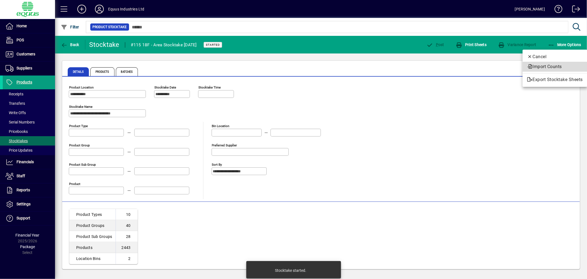
click at [545, 65] on span "Import Counts" at bounding box center [555, 66] width 56 height 7
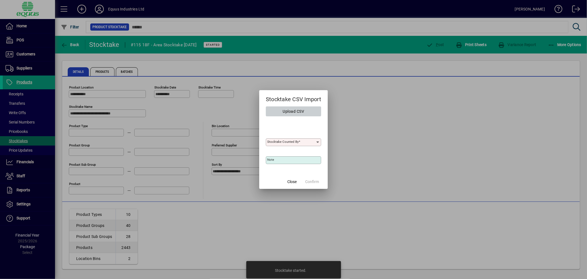
click at [293, 108] on span "Upload CSV" at bounding box center [293, 111] width 21 height 9
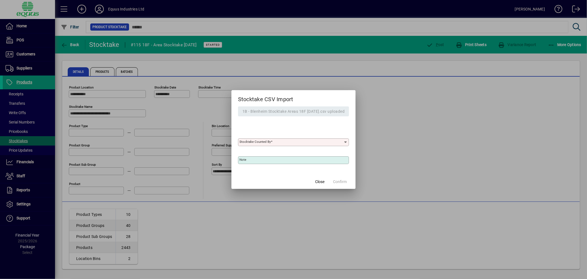
click at [254, 145] on div "Stocktake Counted By" at bounding box center [293, 142] width 111 height 8
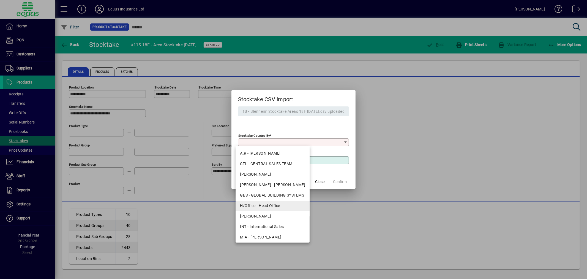
click at [253, 201] on mat-option "H/Office - Head Office" at bounding box center [273, 205] width 74 height 10
type input "**********"
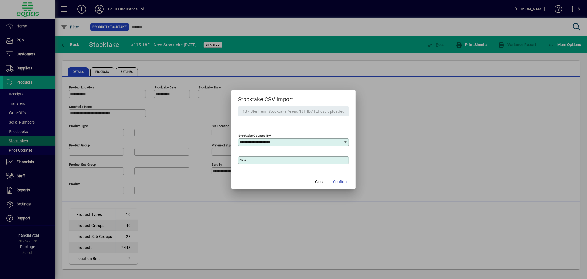
click at [244, 162] on input "Note" at bounding box center [294, 160] width 110 height 4
type input "**********"
click at [342, 180] on span "Confirm" at bounding box center [340, 182] width 14 height 6
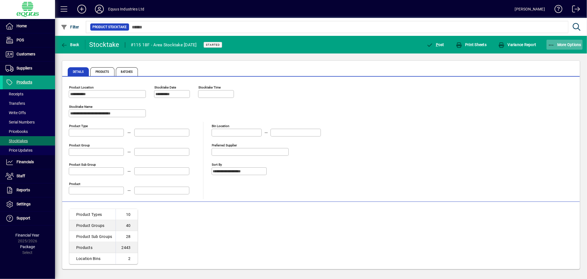
click at [560, 44] on span "More Options" at bounding box center [565, 44] width 34 height 4
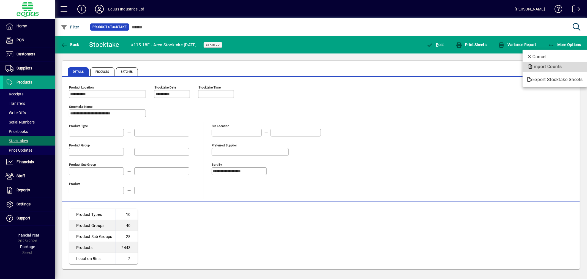
click at [552, 67] on span "Import Counts" at bounding box center [555, 66] width 56 height 7
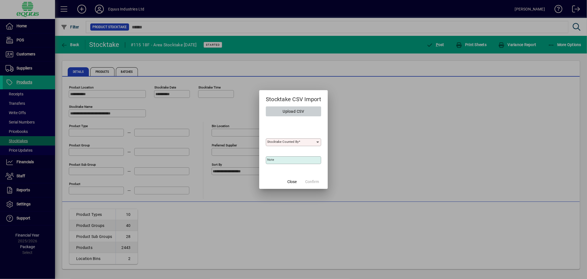
click at [310, 182] on mat-dialog-actions "Close Confirm" at bounding box center [302, 181] width 51 height 15
click at [294, 182] on span "Close" at bounding box center [291, 182] width 9 height 6
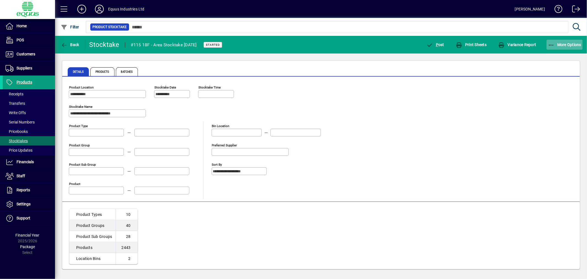
click at [566, 45] on span "More Options" at bounding box center [565, 44] width 34 height 4
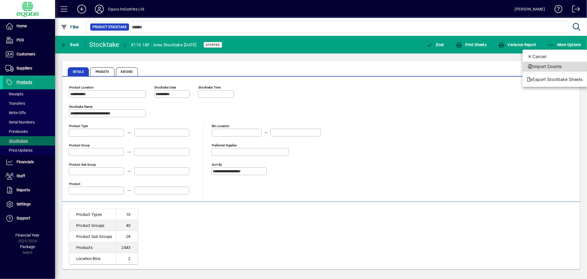
click at [548, 65] on span "Import Counts" at bounding box center [555, 66] width 56 height 7
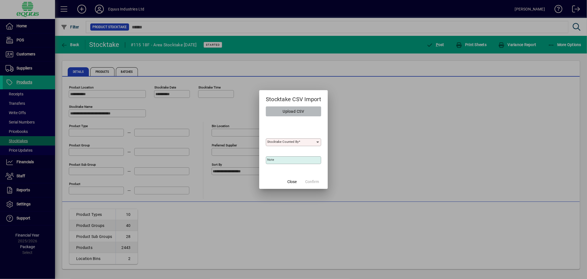
click at [303, 108] on span "Upload CSV" at bounding box center [293, 111] width 21 height 9
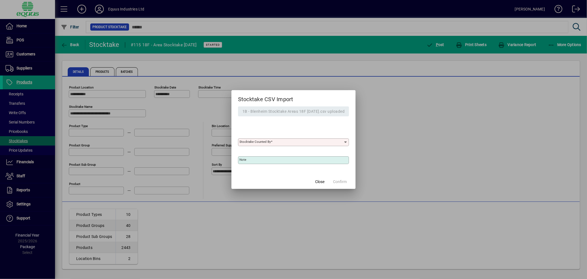
click at [271, 140] on span at bounding box center [272, 142] width 2 height 4
click at [269, 140] on input "Stocktake Counted By" at bounding box center [291, 142] width 104 height 4
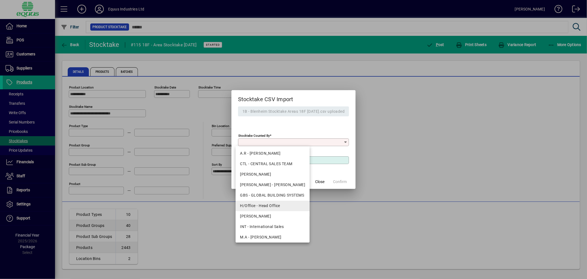
click at [270, 205] on div "H/Office - Head Office" at bounding box center [272, 206] width 65 height 6
type input "**********"
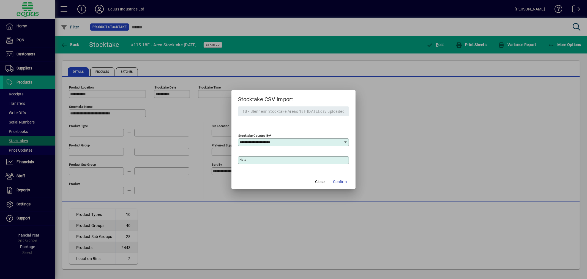
click at [242, 161] on mat-label "Note" at bounding box center [242, 159] width 7 height 4
click at [242, 161] on input "Note" at bounding box center [294, 160] width 110 height 4
type input "**********"
click at [347, 182] on span "Confirm" at bounding box center [340, 182] width 14 height 6
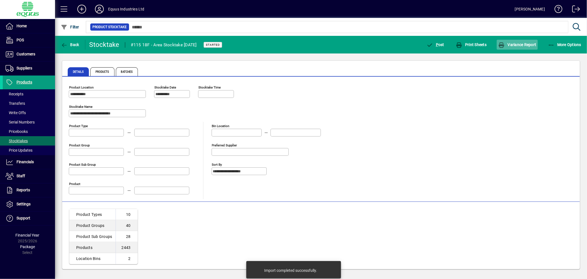
click at [523, 43] on span "Variance Report" at bounding box center [517, 44] width 38 height 4
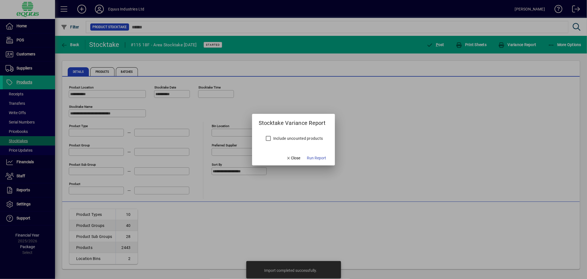
click at [302, 138] on label "Include uncounted products" at bounding box center [297, 138] width 51 height 6
click at [316, 158] on span "Run Report" at bounding box center [316, 158] width 19 height 6
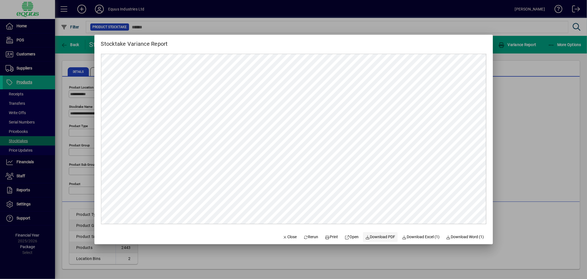
drag, startPoint x: 383, startPoint y: 235, endPoint x: 381, endPoint y: 233, distance: 3.1
click at [382, 235] on span "Download PDF" at bounding box center [380, 237] width 30 height 6
click at [290, 235] on span "Close" at bounding box center [290, 237] width 14 height 6
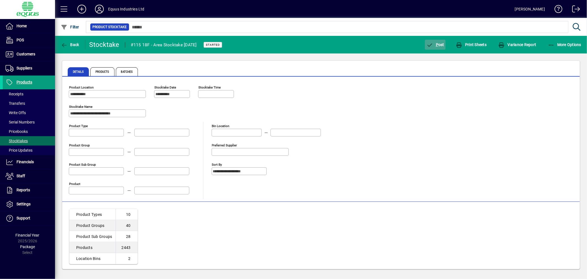
click at [435, 42] on span "P ost" at bounding box center [435, 44] width 18 height 4
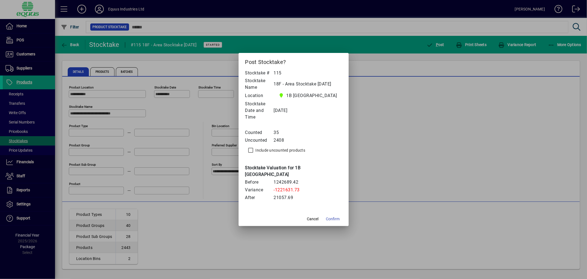
click at [329, 216] on span "Confirm" at bounding box center [333, 219] width 14 height 6
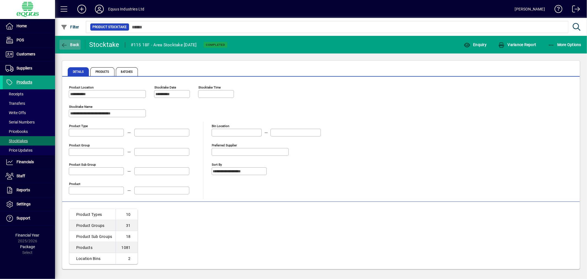
click at [70, 45] on span "Back" at bounding box center [70, 44] width 18 height 4
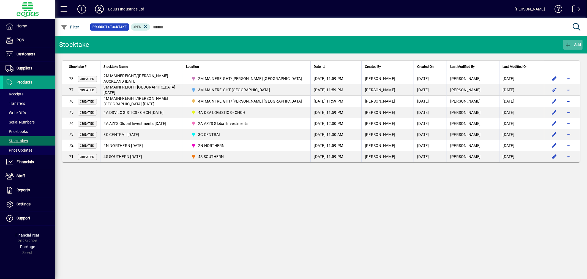
click at [576, 42] on span "Add" at bounding box center [573, 44] width 17 height 4
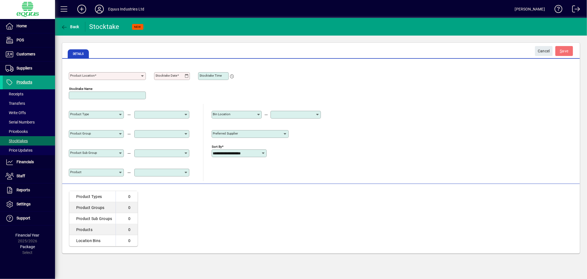
click at [79, 76] on mat-label "Product Location" at bounding box center [82, 75] width 24 height 4
click at [79, 76] on input "Product Location" at bounding box center [105, 76] width 70 height 4
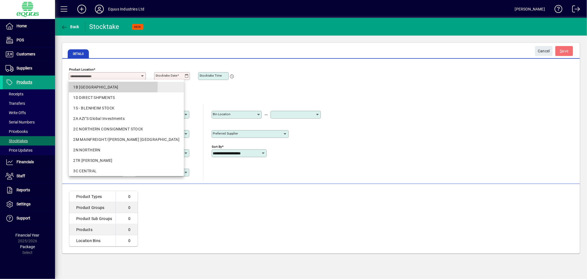
click at [86, 86] on div "1B [GEOGRAPHIC_DATA]" at bounding box center [126, 87] width 106 height 6
type input "**********"
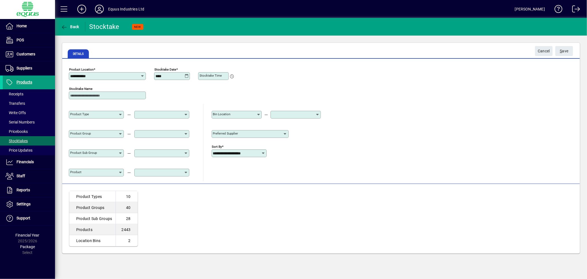
type input "**********"
click at [559, 50] on span "submit" at bounding box center [564, 50] width 18 height 13
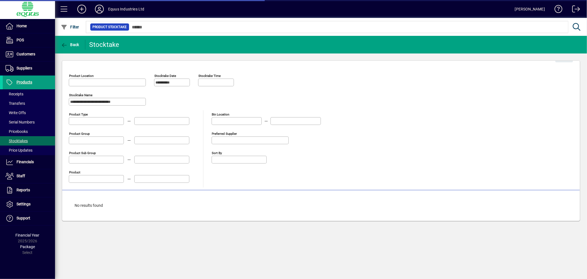
type input "**********"
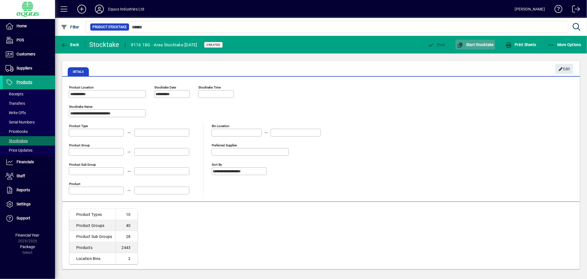
click at [488, 42] on span "Start Stocktake" at bounding box center [475, 44] width 37 height 4
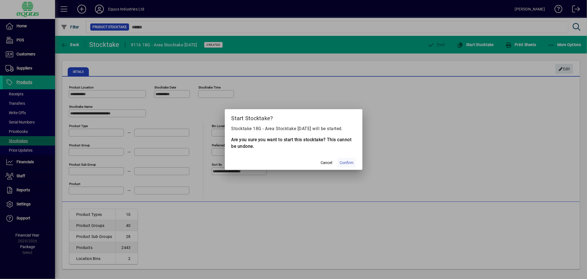
click at [344, 161] on span "Confirm" at bounding box center [347, 163] width 14 height 6
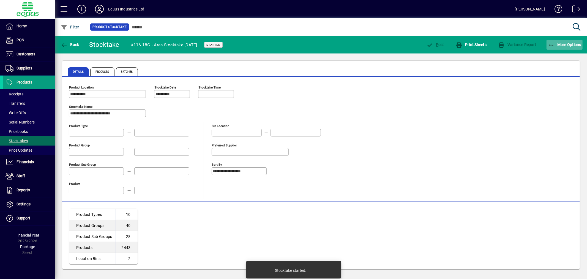
click at [566, 43] on span "More Options" at bounding box center [565, 44] width 34 height 4
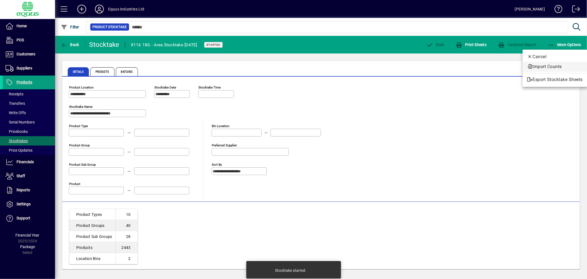
click at [556, 66] on span "Import Counts" at bounding box center [555, 66] width 56 height 7
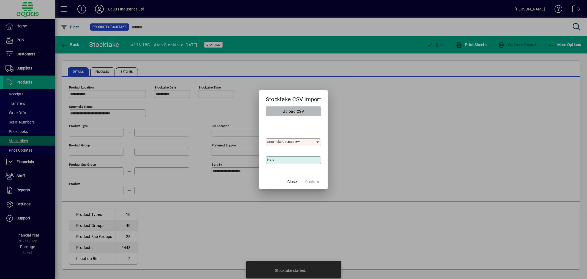
click at [296, 109] on span "Upload CSV" at bounding box center [293, 111] width 21 height 9
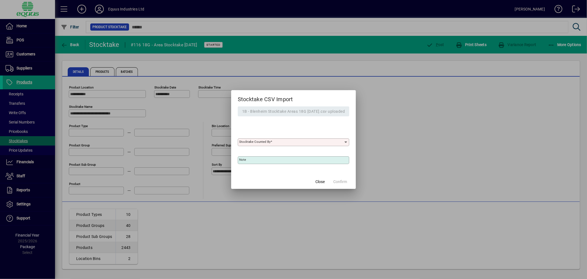
click at [280, 141] on input "Stocktake Counted By" at bounding box center [291, 142] width 105 height 4
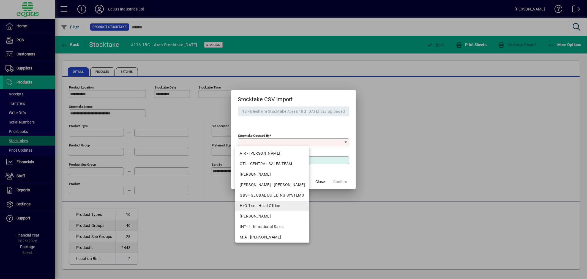
click at [264, 205] on div "H/Office - Head Office" at bounding box center [272, 206] width 65 height 6
type input "**********"
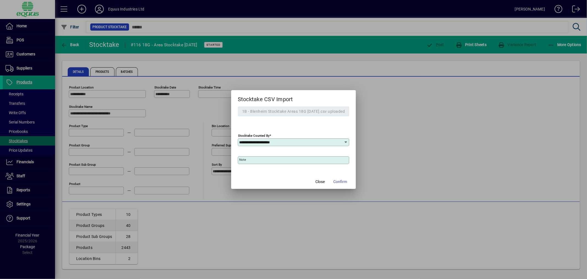
click at [244, 159] on input "Note" at bounding box center [294, 160] width 110 height 4
type input "**********"
click at [338, 179] on span "Confirm" at bounding box center [340, 182] width 14 height 6
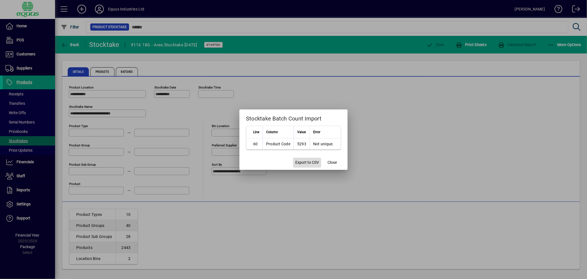
click at [301, 160] on span "Export to CSV" at bounding box center [307, 162] width 24 height 6
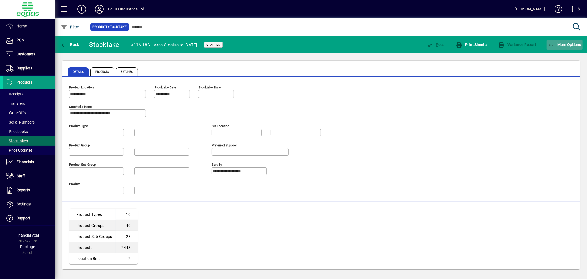
click at [574, 43] on span "More Options" at bounding box center [565, 44] width 34 height 4
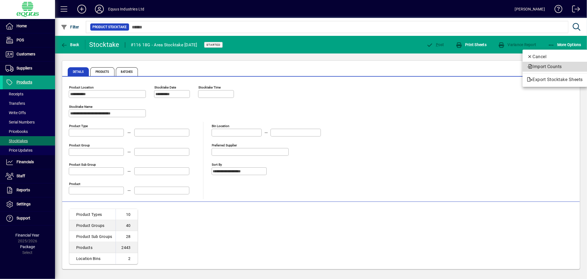
click at [557, 67] on span "Import Counts" at bounding box center [555, 66] width 56 height 7
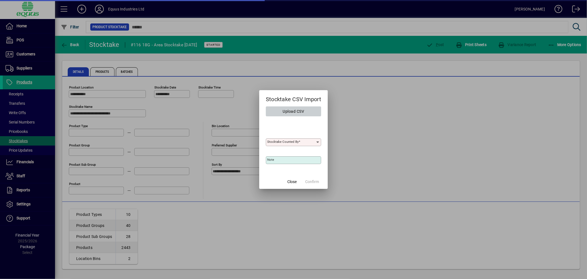
click at [295, 111] on span "Upload CSV" at bounding box center [293, 111] width 21 height 9
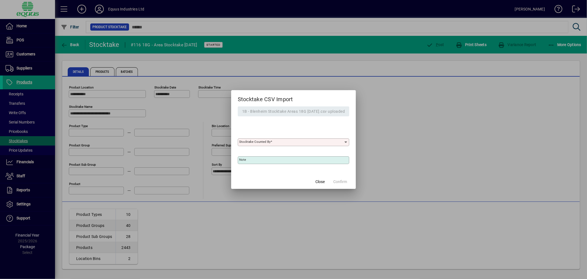
click at [259, 142] on mat-label "Stocktake Counted By" at bounding box center [254, 142] width 31 height 4
click at [259, 142] on input "Stocktake Counted By" at bounding box center [291, 142] width 105 height 4
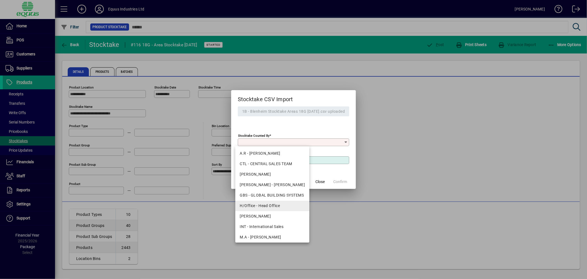
click at [258, 205] on div "H/Office - Head Office" at bounding box center [272, 206] width 65 height 6
type input "**********"
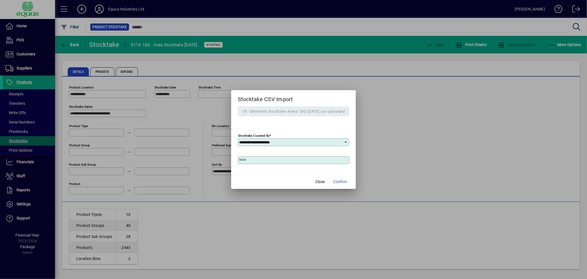
drag, startPoint x: 246, startPoint y: 160, endPoint x: 288, endPoint y: 153, distance: 42.3
click at [246, 160] on input "Note" at bounding box center [294, 160] width 110 height 4
type input "**********"
click at [340, 180] on span "Confirm" at bounding box center [340, 182] width 14 height 6
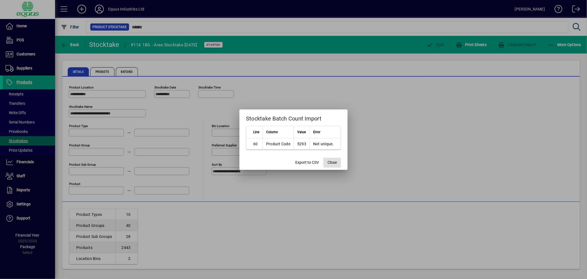
click at [326, 161] on span "button" at bounding box center [332, 162] width 18 height 13
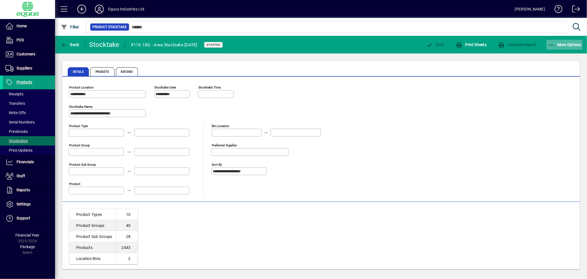
click at [568, 44] on span "More Options" at bounding box center [565, 44] width 34 height 4
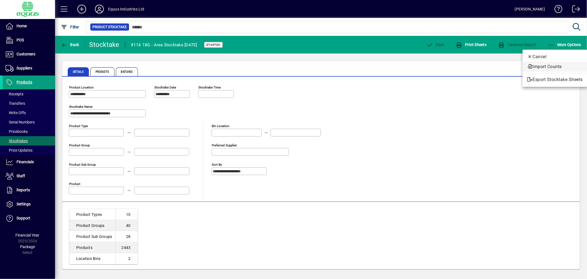
click at [538, 66] on span "Import Counts" at bounding box center [555, 66] width 56 height 7
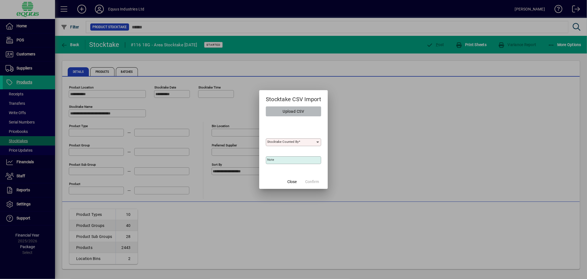
click at [291, 111] on span "Upload CSV" at bounding box center [293, 111] width 21 height 9
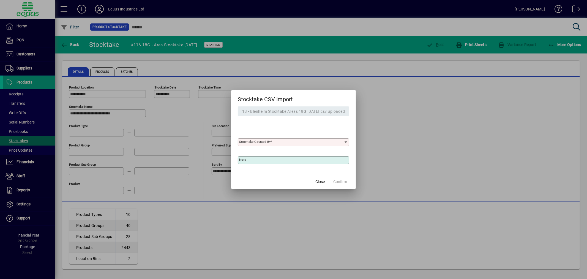
click at [274, 140] on input "Stocktake Counted By" at bounding box center [291, 142] width 105 height 4
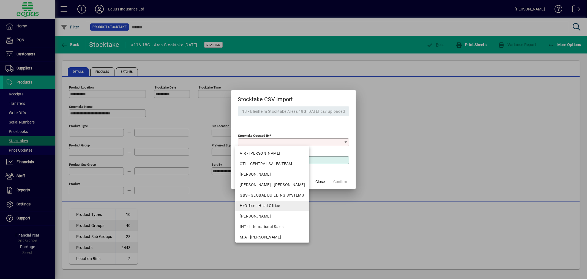
click at [266, 206] on div "H/Office - Head Office" at bounding box center [272, 206] width 65 height 6
type input "**********"
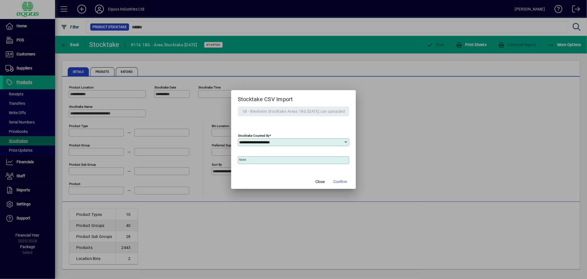
click at [241, 157] on label "Note" at bounding box center [242, 159] width 7 height 4
click at [241, 158] on input "Note" at bounding box center [294, 160] width 110 height 4
type input "**********"
click at [342, 180] on span "Confirm" at bounding box center [340, 182] width 14 height 6
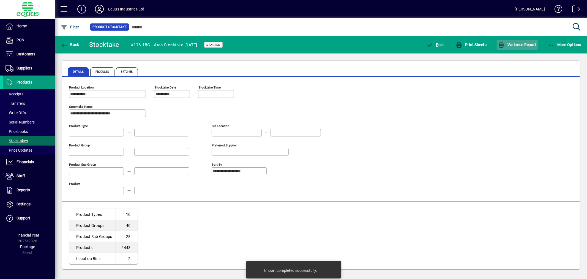
click at [526, 47] on span "button" at bounding box center [517, 44] width 41 height 13
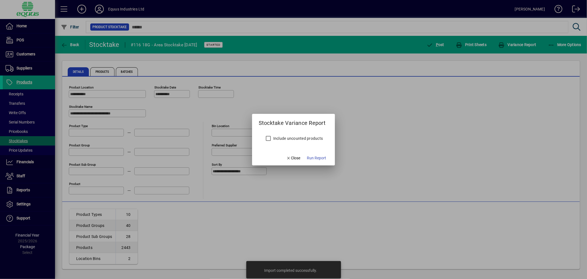
click at [315, 136] on label "Include uncounted products" at bounding box center [297, 138] width 51 height 6
click at [313, 153] on span "button" at bounding box center [317, 157] width 24 height 13
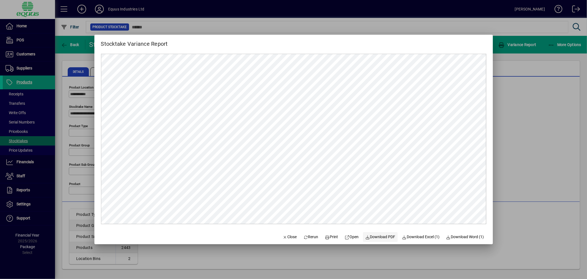
click at [378, 235] on span "Download PDF" at bounding box center [380, 237] width 30 height 6
click at [290, 233] on span "button" at bounding box center [289, 236] width 19 height 13
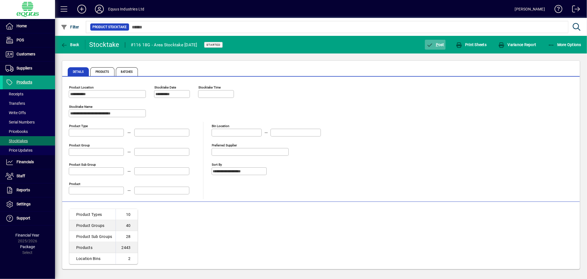
click at [439, 43] on span "P ost" at bounding box center [435, 44] width 18 height 4
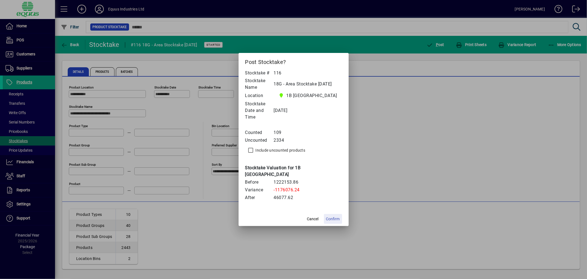
drag, startPoint x: 333, startPoint y: 209, endPoint x: 334, endPoint y: 206, distance: 3.1
click at [333, 214] on button "Confirm" at bounding box center [333, 219] width 18 height 10
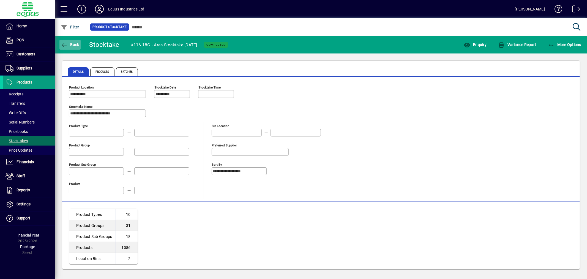
click at [74, 44] on span "Back" at bounding box center [70, 44] width 18 height 4
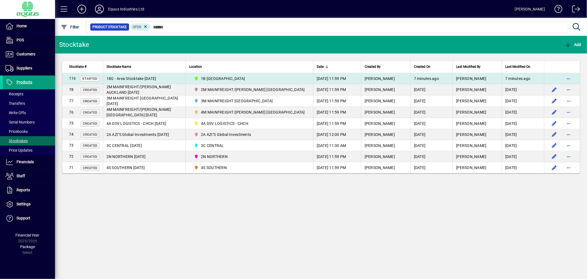
click at [268, 75] on span "1B BLENHEIM" at bounding box center [249, 78] width 115 height 7
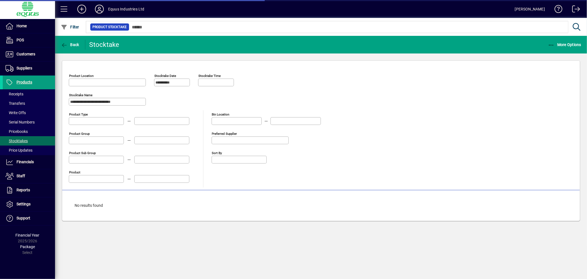
type input "**********"
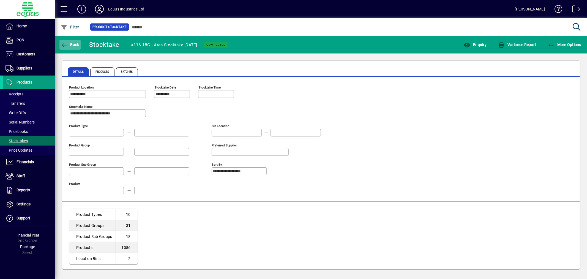
click at [68, 43] on span "Back" at bounding box center [70, 44] width 18 height 4
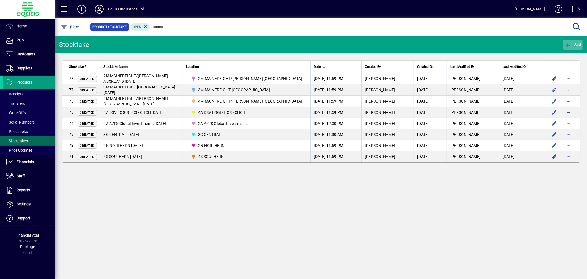
click at [574, 42] on span "Add" at bounding box center [573, 44] width 17 height 4
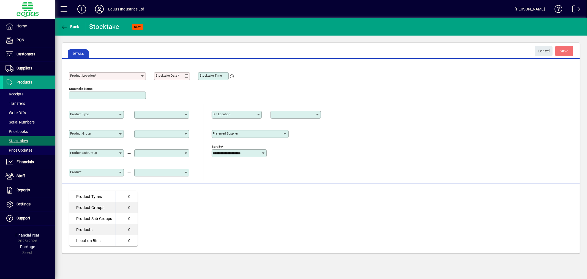
click at [103, 75] on input "Product Location" at bounding box center [105, 76] width 70 height 4
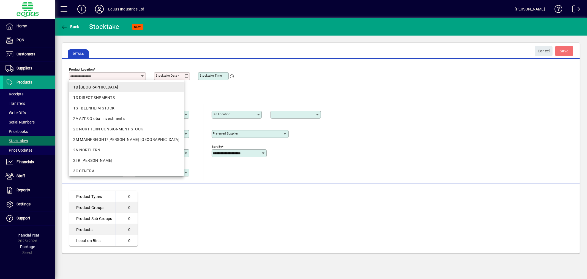
click at [100, 88] on div "1B BLENHEIM" at bounding box center [126, 87] width 106 height 6
type input "**********"
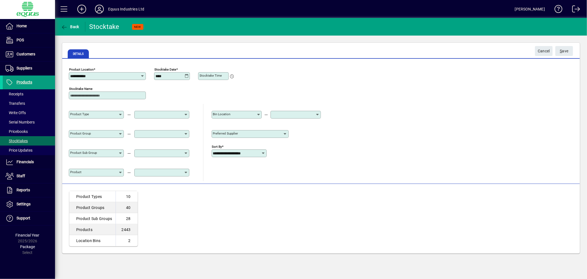
type input "**********"
type input "*"
type input "**********"
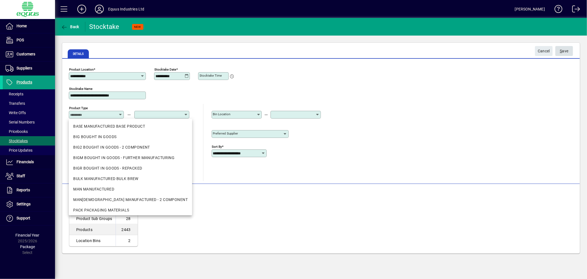
click at [564, 50] on span "S ave" at bounding box center [564, 51] width 9 height 9
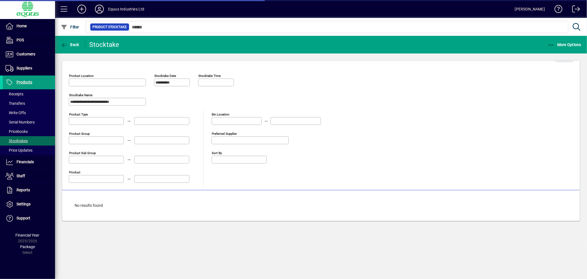
type input "**********"
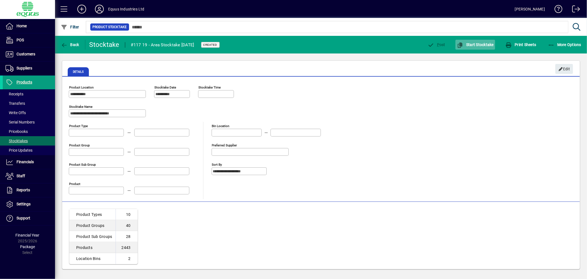
click at [479, 41] on span "button" at bounding box center [476, 44] width 40 height 13
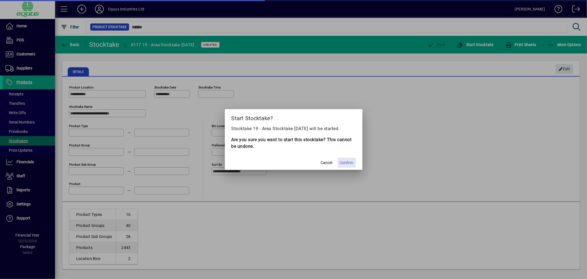
click at [343, 161] on span "Confirm" at bounding box center [347, 163] width 14 height 6
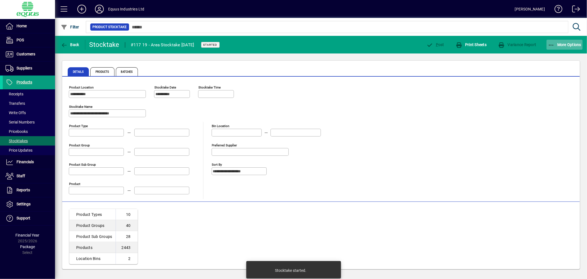
click at [568, 46] on span "More Options" at bounding box center [565, 44] width 34 height 4
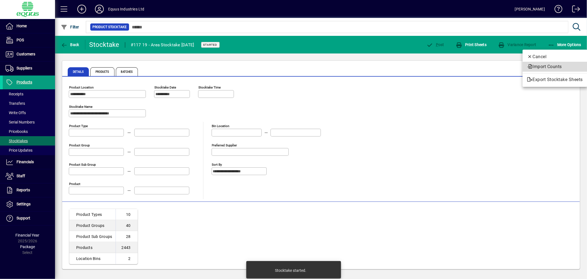
click at [558, 64] on span "Import Counts" at bounding box center [555, 66] width 56 height 7
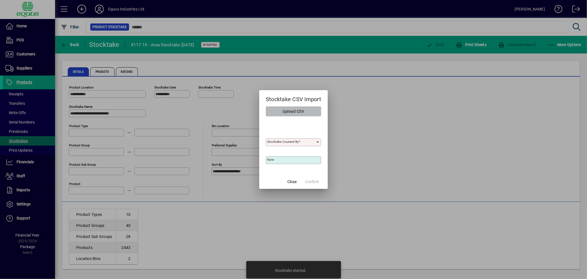
click at [296, 111] on span "Upload CSV" at bounding box center [293, 111] width 21 height 9
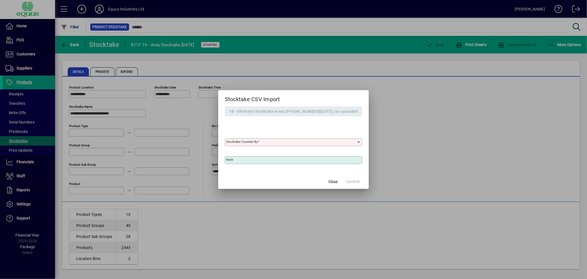
click at [258, 142] on mat-label "Stocktake Counted By" at bounding box center [241, 142] width 31 height 4
click at [267, 142] on input "Stocktake Counted By" at bounding box center [291, 142] width 130 height 4
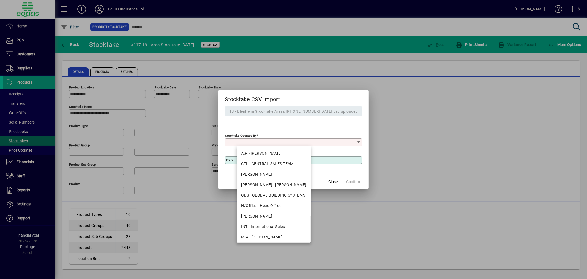
click at [254, 203] on div "H/Office - Head Office" at bounding box center [273, 206] width 65 height 6
type input "**********"
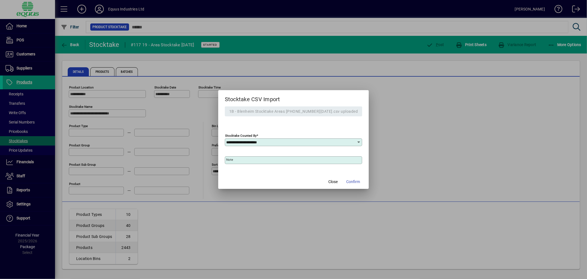
click at [248, 160] on input "Note" at bounding box center [294, 160] width 136 height 4
type input "**********"
click at [346, 180] on span "Confirm" at bounding box center [353, 182] width 14 height 6
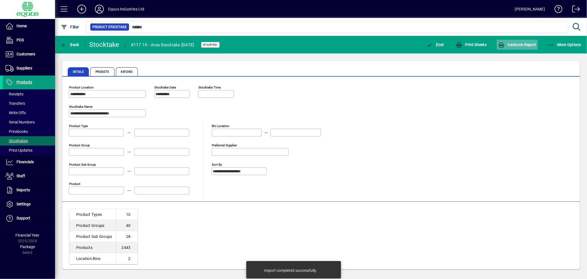
click at [521, 43] on span "Variance Report" at bounding box center [517, 44] width 38 height 4
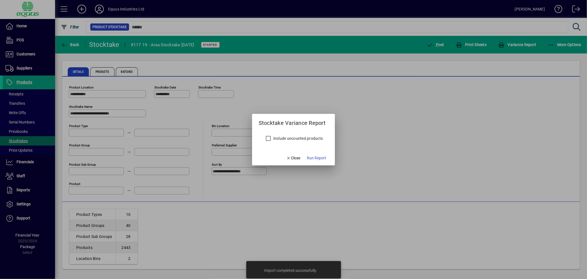
click at [301, 137] on label "Include uncounted products" at bounding box center [297, 138] width 51 height 6
click at [321, 158] on span "Run Report" at bounding box center [316, 158] width 19 height 6
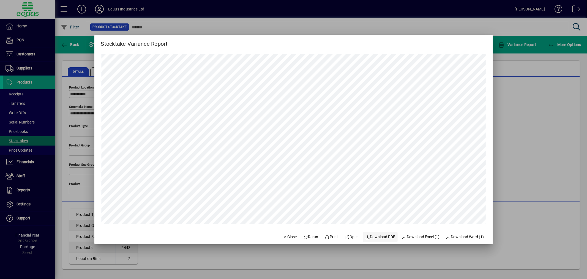
click at [379, 234] on link "Download PDF" at bounding box center [380, 237] width 35 height 10
click at [287, 237] on span "Close" at bounding box center [290, 237] width 14 height 6
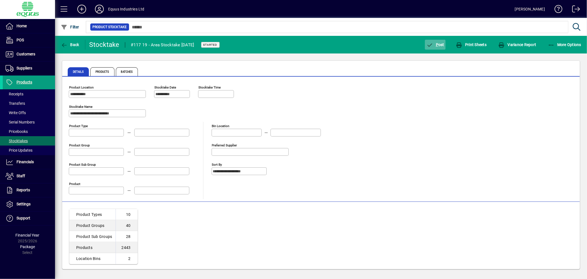
click at [438, 42] on span "P" at bounding box center [437, 44] width 2 height 4
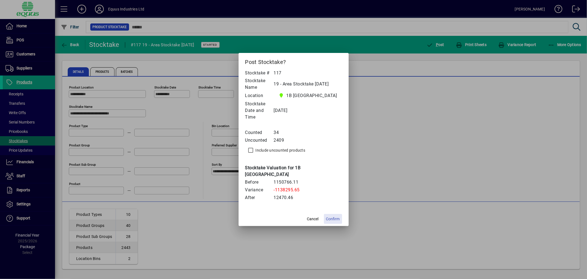
click at [337, 216] on span "Confirm" at bounding box center [333, 219] width 14 height 6
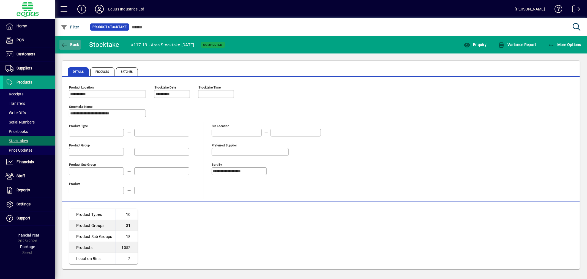
click at [72, 43] on span "Back" at bounding box center [70, 44] width 18 height 4
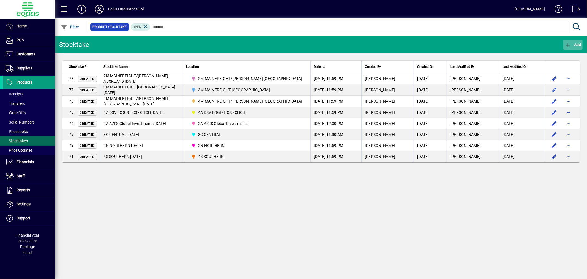
click at [574, 42] on span "Add" at bounding box center [573, 44] width 17 height 4
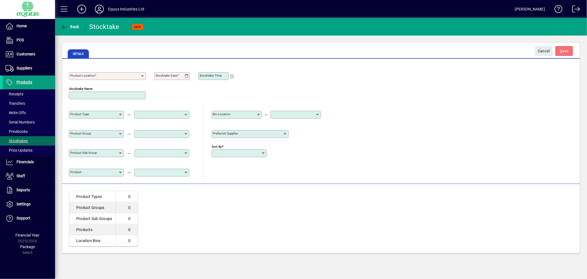
type input "**********"
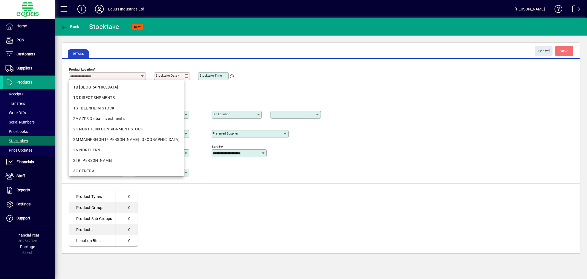
click at [103, 77] on input "Product Location" at bounding box center [105, 76] width 70 height 4
click at [104, 86] on div "1B BLENHEIM" at bounding box center [126, 87] width 106 height 6
type input "**********"
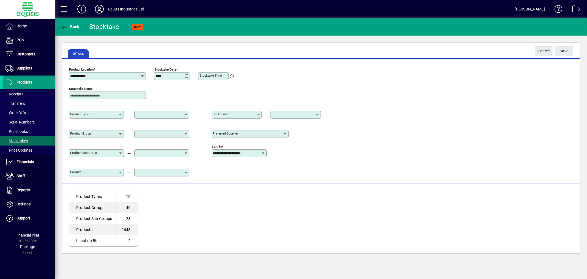
type input "**********"
type input "*"
type input "**********"
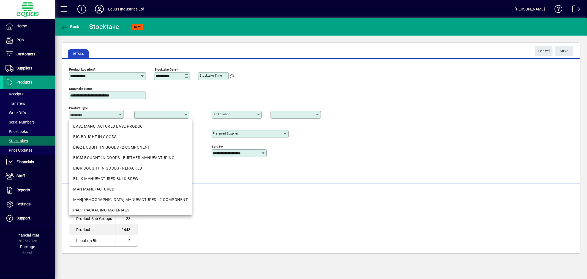
click at [399, 108] on div "**********" at bounding box center [321, 123] width 505 height 116
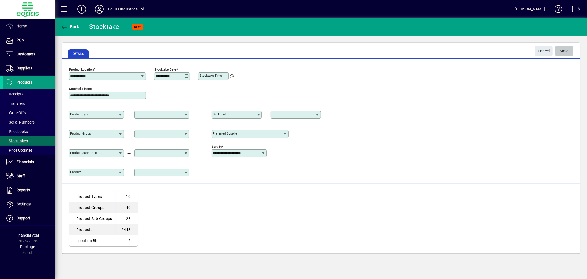
click at [562, 49] on span "S ave" at bounding box center [564, 51] width 9 height 9
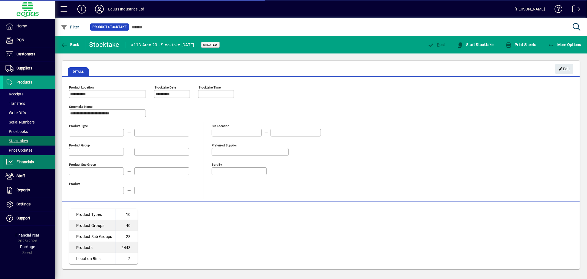
type input "**********"
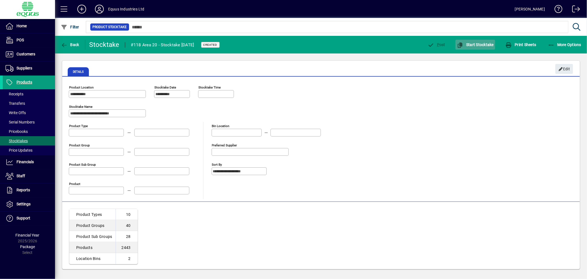
click at [483, 44] on span "Start Stocktake" at bounding box center [475, 44] width 37 height 4
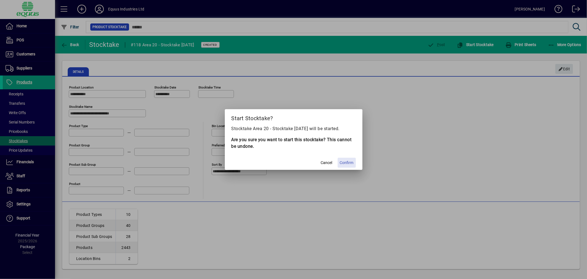
click at [353, 161] on span "Confirm" at bounding box center [347, 163] width 14 height 6
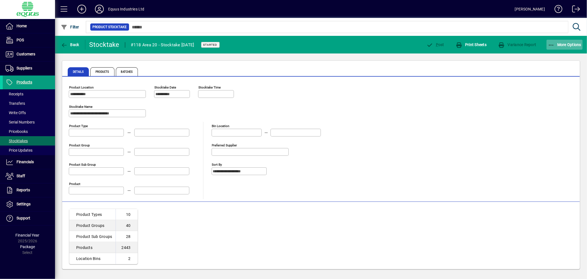
click at [561, 44] on span "More Options" at bounding box center [565, 44] width 34 height 4
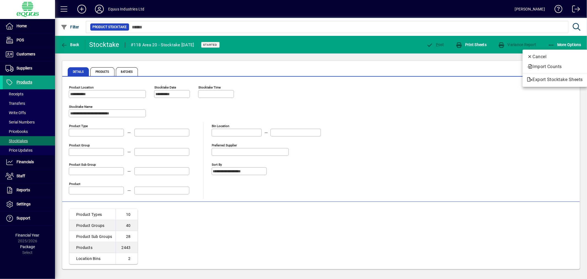
click at [424, 119] on div at bounding box center [293, 139] width 587 height 279
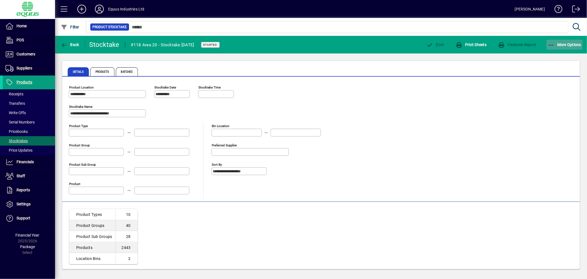
click at [568, 43] on span "More Options" at bounding box center [565, 44] width 34 height 4
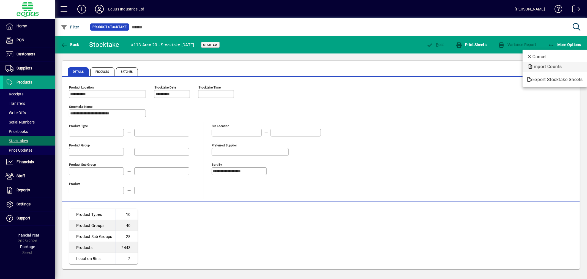
click at [550, 66] on span "Import Counts" at bounding box center [555, 66] width 56 height 7
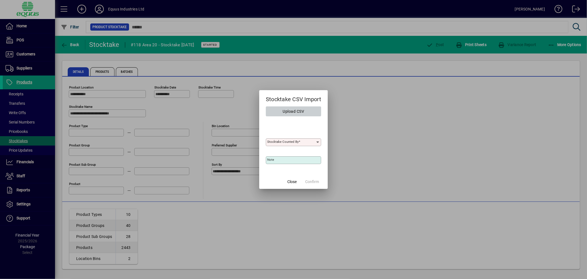
click at [293, 109] on span "Upload CSV" at bounding box center [293, 111] width 21 height 9
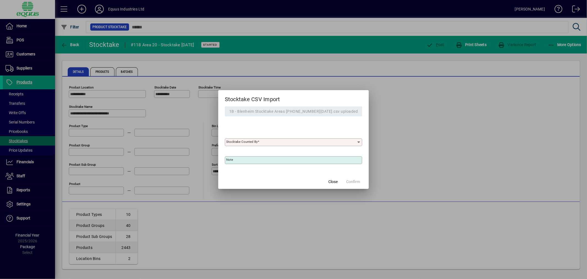
click at [260, 146] on div at bounding box center [294, 149] width 138 height 6
click at [258, 142] on mat-label "Stocktake Counted By" at bounding box center [241, 142] width 31 height 4
click at [260, 142] on input "Stocktake Counted By" at bounding box center [291, 142] width 130 height 4
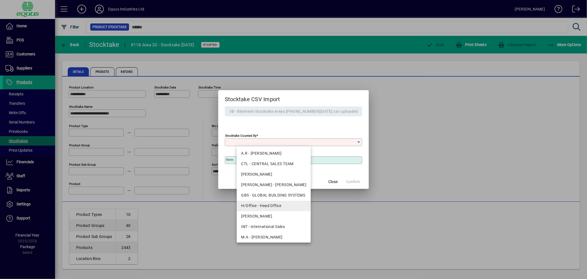
click at [246, 204] on div "H/Office - Head Office" at bounding box center [273, 206] width 65 height 6
type input "**********"
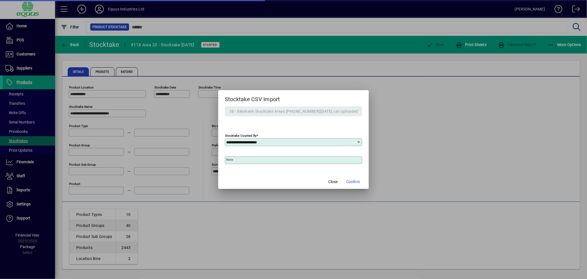
click at [249, 159] on input "Note" at bounding box center [294, 160] width 136 height 4
type input "**********"
click at [344, 178] on span "button" at bounding box center [353, 181] width 18 height 13
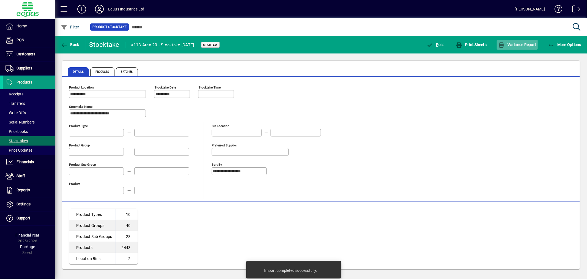
click at [525, 44] on span "Variance Report" at bounding box center [517, 44] width 38 height 4
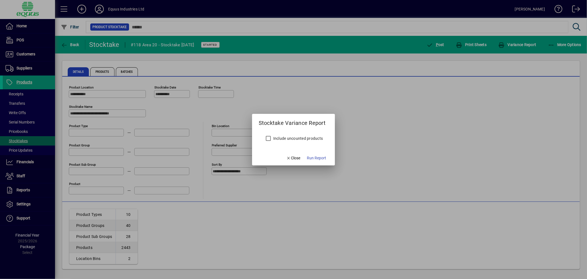
click at [287, 138] on label "Include uncounted products" at bounding box center [297, 138] width 51 height 6
click at [322, 157] on span "Run Report" at bounding box center [316, 158] width 19 height 6
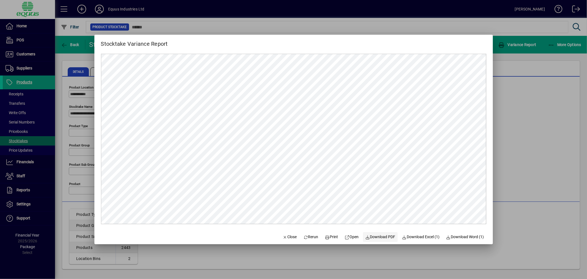
click at [378, 238] on span "Download PDF" at bounding box center [380, 237] width 30 height 6
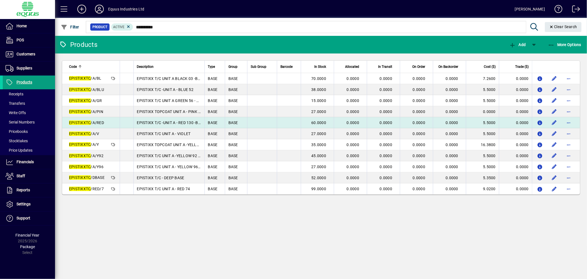
type input "**********"
click at [95, 120] on app-search-response-field "EPISTIXXTC /A/RED" at bounding box center [86, 123] width 35 height 6
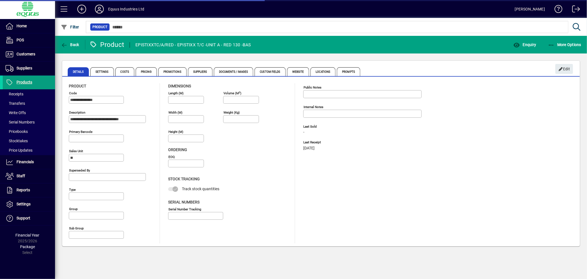
type input "**********"
type input "****"
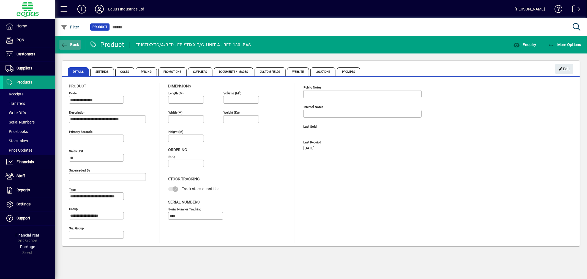
click at [72, 45] on span "Back" at bounding box center [70, 44] width 18 height 4
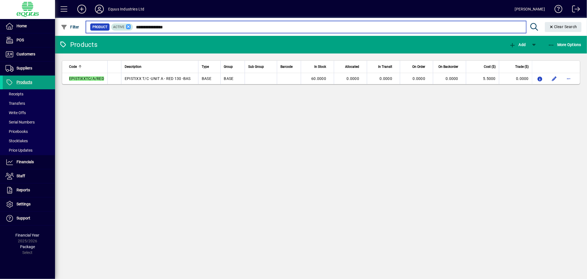
type input "**********"
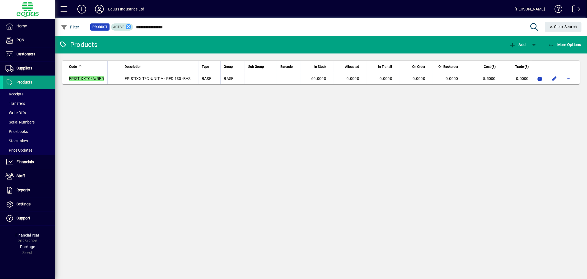
click at [127, 25] on icon at bounding box center [128, 26] width 5 height 5
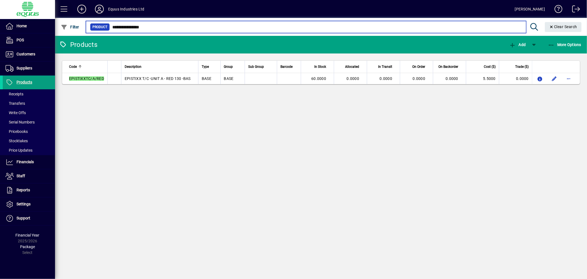
drag, startPoint x: 148, startPoint y: 26, endPoint x: 66, endPoint y: 15, distance: 82.7
click at [66, 15] on mat-toolbar "**********" at bounding box center [321, 18] width 532 height 36
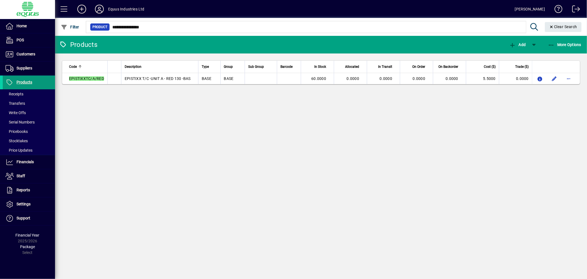
click at [25, 78] on span at bounding box center [29, 82] width 52 height 13
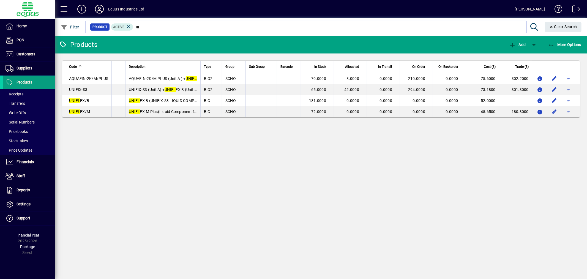
type input "*"
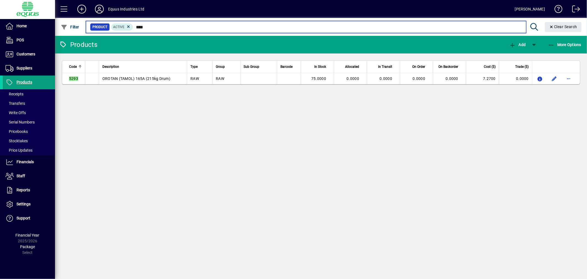
type input "****"
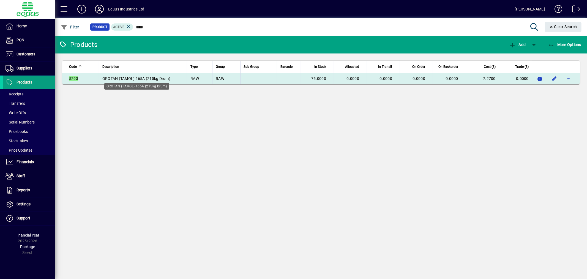
click at [122, 76] on span "OROTAN (TAMOL) 165A (215kg Drum)" at bounding box center [136, 78] width 68 height 4
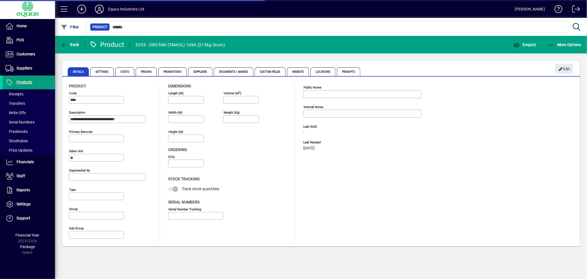
type input "**********"
type input "****"
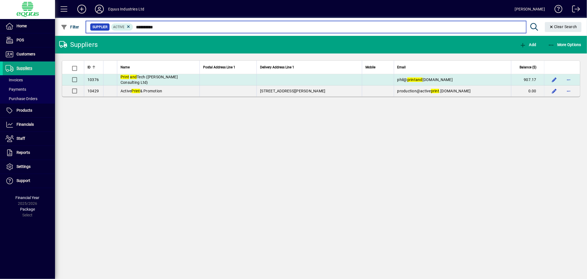
type input "*********"
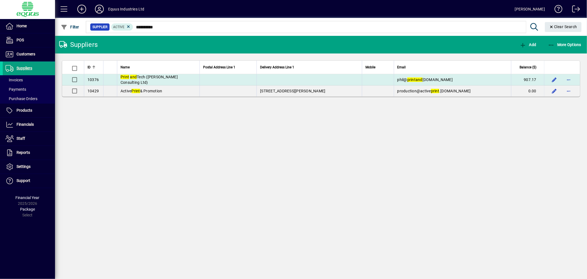
click at [131, 78] on em "and" at bounding box center [133, 77] width 7 height 4
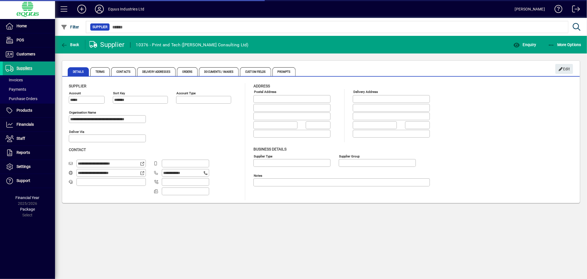
type input "**********"
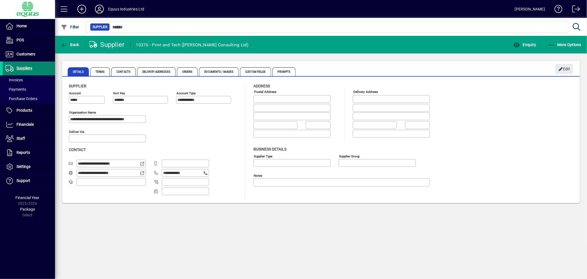
click at [28, 67] on span "Suppliers" at bounding box center [25, 68] width 16 height 4
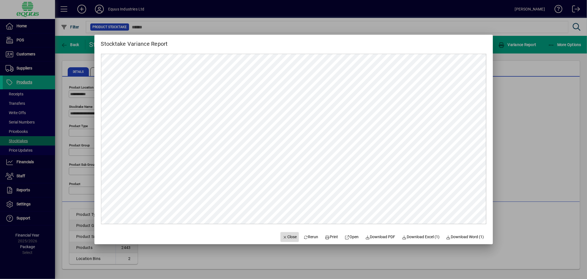
click at [283, 236] on span "Close" at bounding box center [290, 237] width 14 height 6
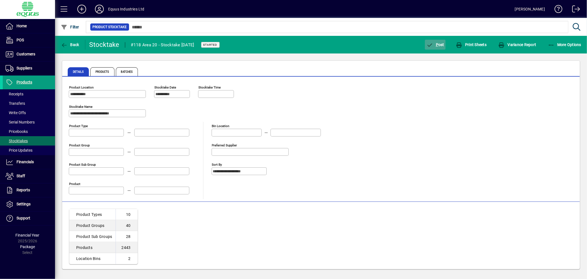
click at [440, 44] on span "P ost" at bounding box center [435, 44] width 18 height 4
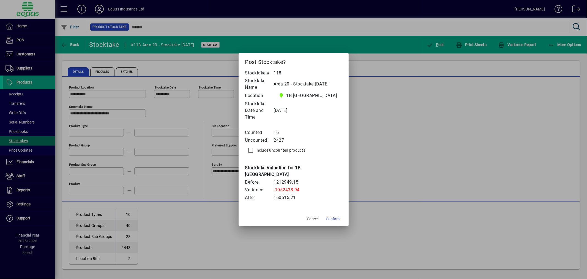
click at [332, 216] on span "Confirm" at bounding box center [333, 219] width 14 height 6
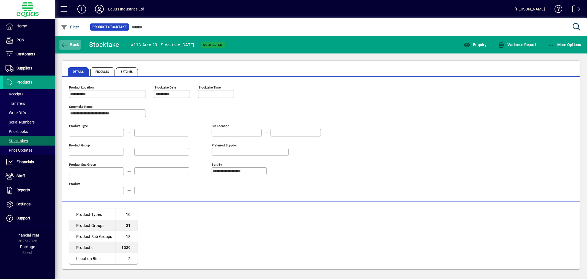
click at [75, 43] on span "Back" at bounding box center [70, 44] width 18 height 4
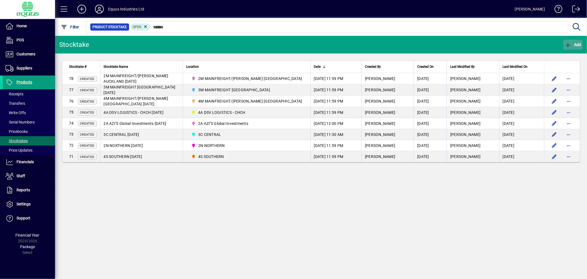
click at [576, 44] on span "Add" at bounding box center [573, 44] width 17 height 4
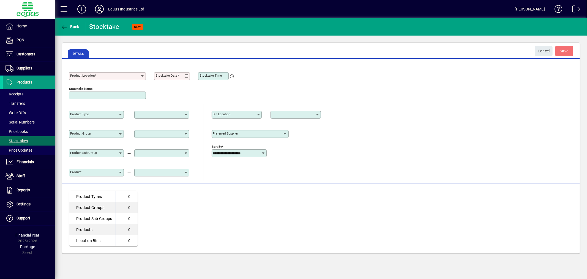
click at [82, 77] on input "Product Location" at bounding box center [105, 76] width 70 height 4
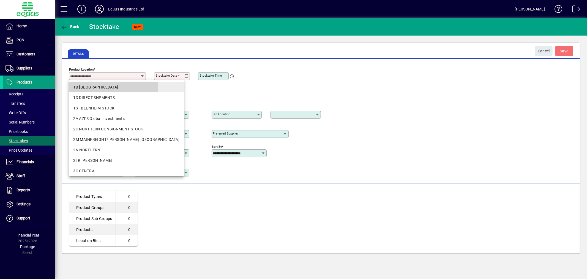
click at [84, 88] on div "1B [GEOGRAPHIC_DATA]" at bounding box center [126, 87] width 106 height 6
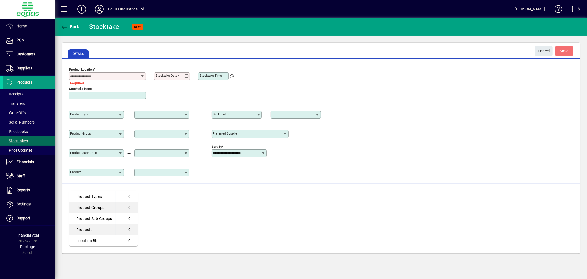
type input "**********"
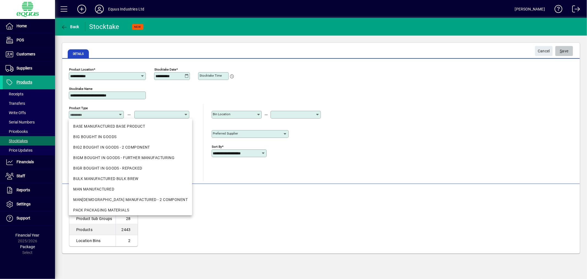
click at [560, 51] on span "S" at bounding box center [561, 51] width 2 height 4
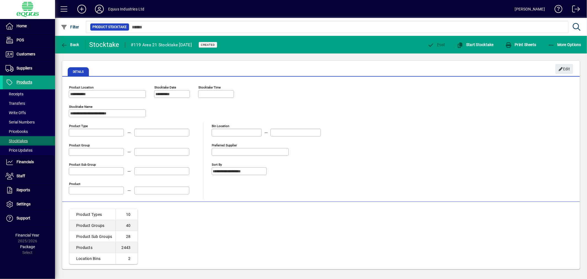
click at [467, 37] on mat-toolbar-row "Back Stocktake #119 Area 21 Stocktake [DATE] Created P ost Start Stocktake Prin…" at bounding box center [321, 45] width 532 height 18
click at [467, 41] on span "button" at bounding box center [476, 44] width 40 height 13
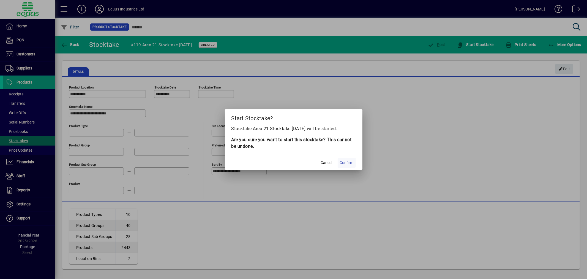
click at [346, 163] on span "Confirm" at bounding box center [347, 163] width 14 height 6
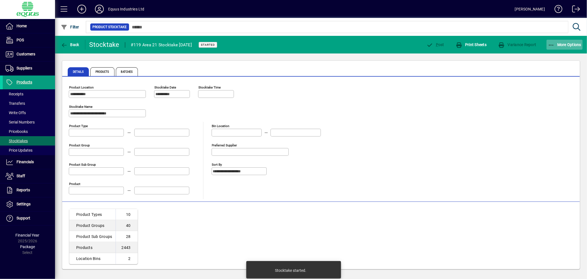
click at [571, 43] on span "More Options" at bounding box center [565, 44] width 34 height 4
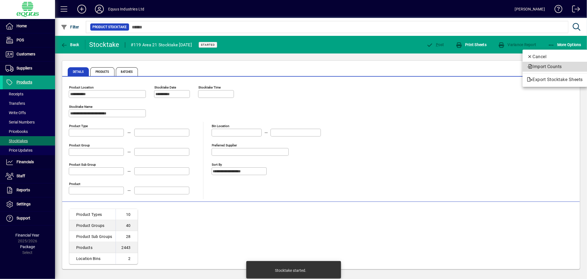
click at [560, 67] on span "Import Counts" at bounding box center [555, 66] width 56 height 7
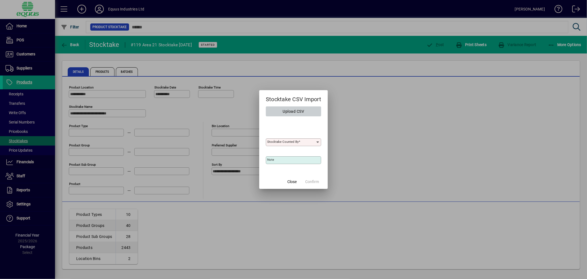
click at [293, 110] on span "Upload CSV" at bounding box center [293, 111] width 21 height 9
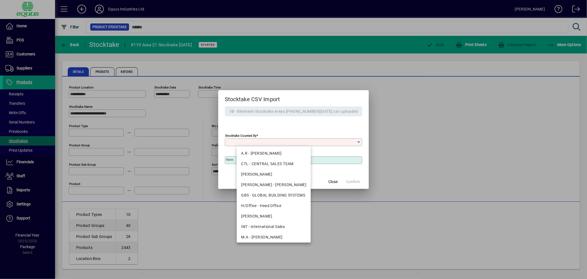
click at [272, 141] on input "Stocktake Counted By" at bounding box center [291, 142] width 130 height 4
click at [269, 202] on mat-option "H/Office - Head Office" at bounding box center [274, 205] width 74 height 10
type input "**********"
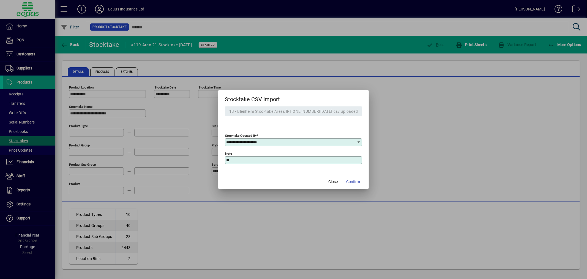
type input "*"
type input "**********"
click at [346, 181] on span "Confirm" at bounding box center [353, 182] width 14 height 6
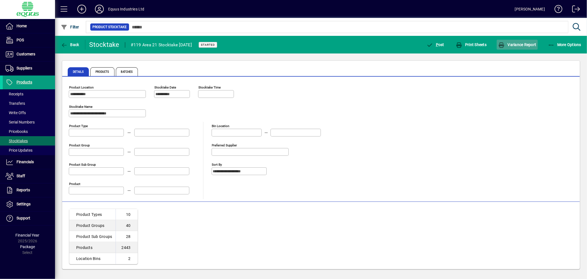
click at [522, 42] on span "Variance Report" at bounding box center [517, 44] width 38 height 4
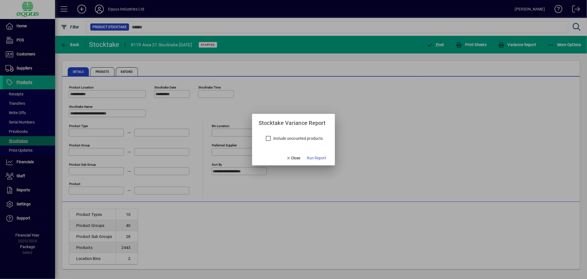
click at [284, 136] on label "Include uncounted products" at bounding box center [297, 138] width 51 height 6
click at [312, 160] on span "Run Report" at bounding box center [316, 158] width 19 height 6
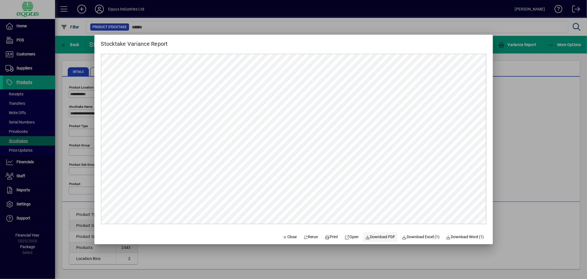
click at [373, 235] on span "Download PDF" at bounding box center [380, 237] width 30 height 6
click at [286, 235] on span "Close" at bounding box center [290, 237] width 14 height 6
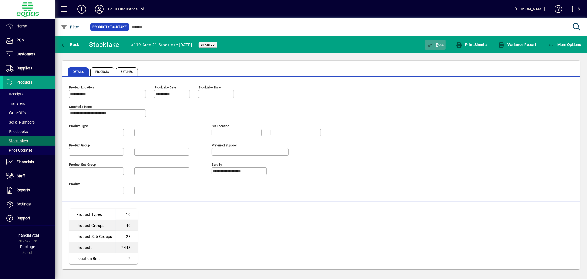
click at [442, 42] on span "P ost" at bounding box center [435, 44] width 18 height 4
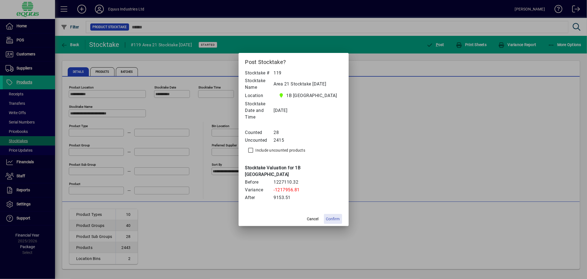
click at [334, 216] on span "Confirm" at bounding box center [333, 219] width 14 height 6
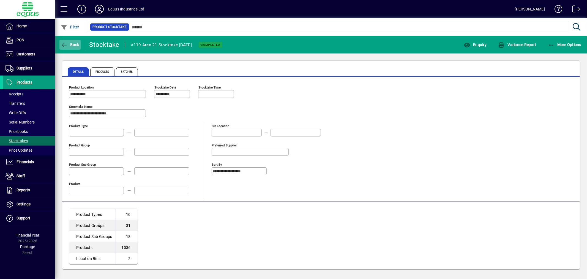
click at [77, 45] on span "Back" at bounding box center [70, 44] width 18 height 4
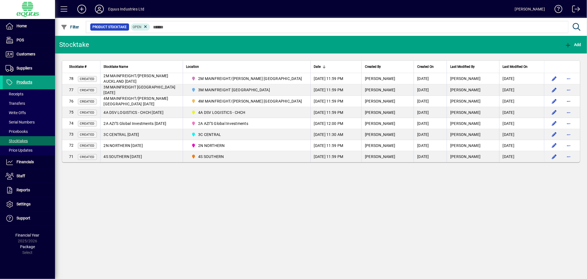
click at [546, 71] on table "Stocktake # Stocktake Name Location Date Created By Created On Last Modified By…" at bounding box center [321, 111] width 518 height 102
click at [576, 43] on span "Add" at bounding box center [573, 44] width 17 height 4
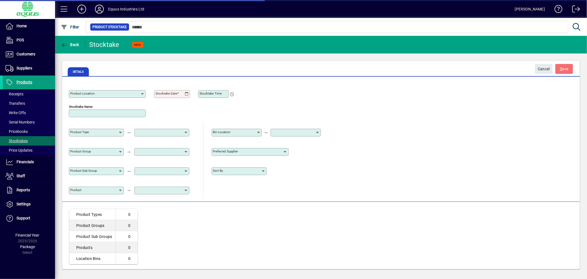
type input "**********"
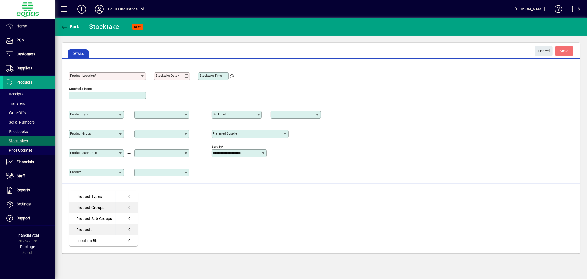
click at [138, 75] on input "Product Location" at bounding box center [105, 76] width 70 height 4
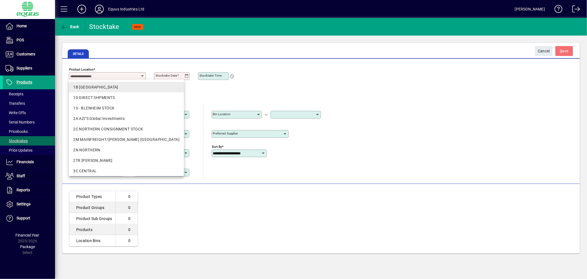
click at [129, 86] on div "1B [GEOGRAPHIC_DATA]" at bounding box center [126, 87] width 106 height 6
type input "**********"
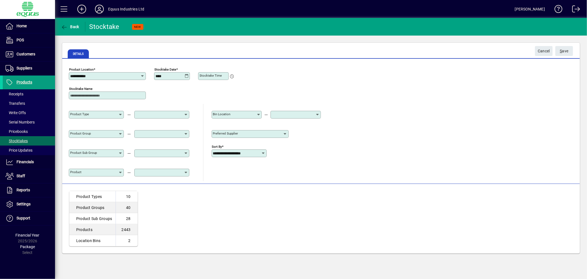
type input "**********"
click at [565, 51] on span "S ave" at bounding box center [564, 51] width 9 height 9
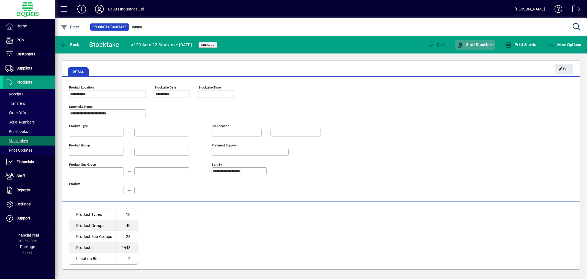
click at [477, 44] on span "Start Stocktake" at bounding box center [475, 44] width 37 height 4
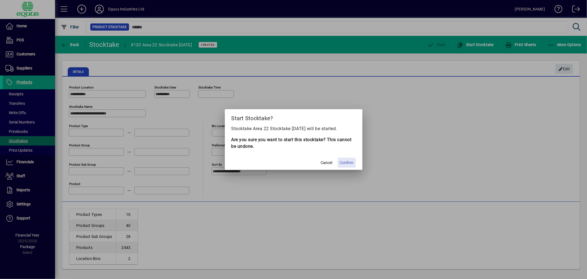
click at [347, 161] on span "Confirm" at bounding box center [347, 163] width 14 height 6
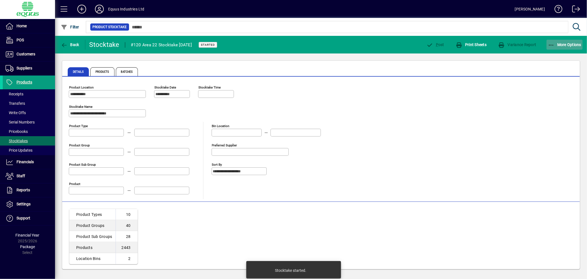
click at [570, 43] on span "More Options" at bounding box center [565, 44] width 34 height 4
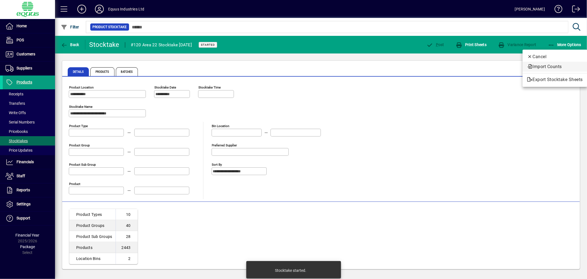
click at [555, 65] on span "Import Counts" at bounding box center [555, 66] width 56 height 7
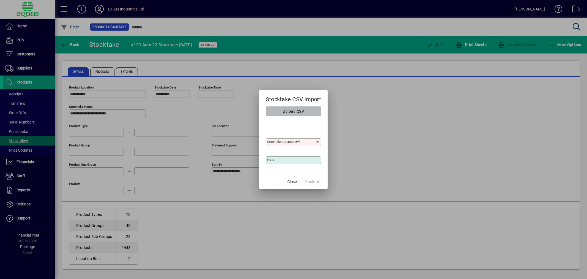
click at [281, 110] on span "button" at bounding box center [293, 111] width 55 height 13
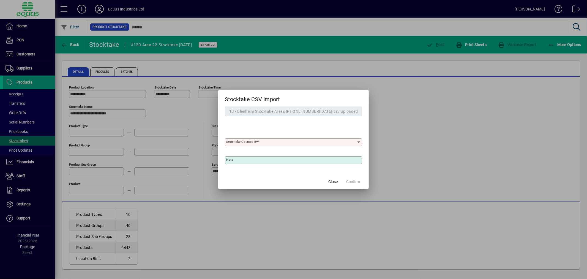
click at [274, 142] on input "Stocktake Counted By" at bounding box center [291, 142] width 130 height 4
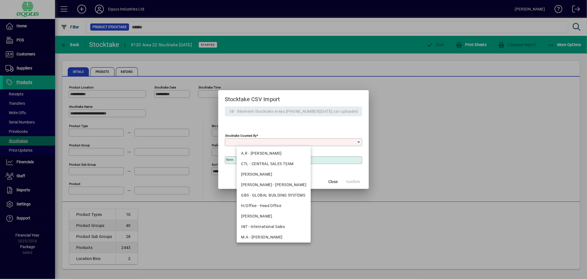
drag, startPoint x: 271, startPoint y: 205, endPoint x: 266, endPoint y: 185, distance: 20.7
click at [271, 205] on div "H/Office - Head Office" at bounding box center [273, 206] width 65 height 6
type input "**********"
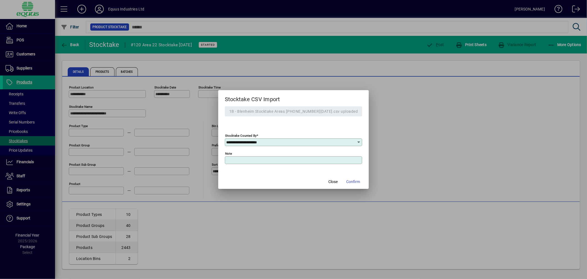
click at [248, 160] on input "Note" at bounding box center [294, 160] width 136 height 4
type input "**********"
click at [346, 179] on span "Confirm" at bounding box center [353, 182] width 14 height 6
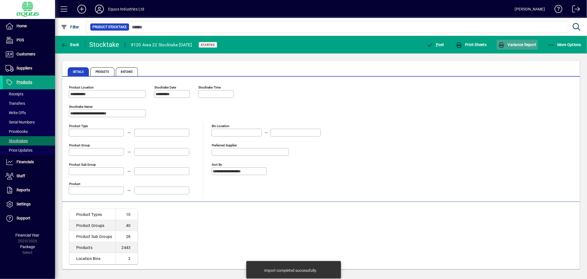
click at [522, 45] on span "Variance Report" at bounding box center [517, 44] width 38 height 4
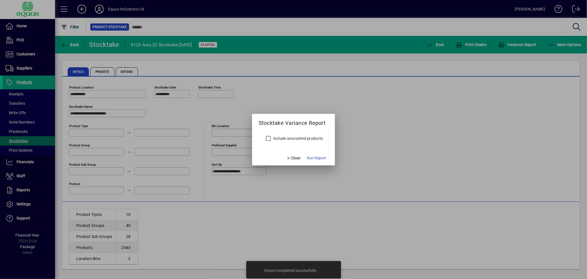
click at [315, 137] on label "Include uncounted products" at bounding box center [297, 138] width 51 height 6
click at [315, 156] on span "Run Report" at bounding box center [316, 158] width 19 height 6
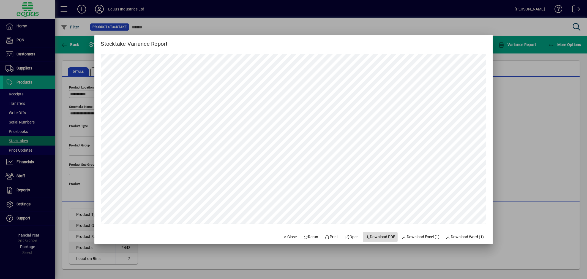
click at [383, 235] on span "Download PDF" at bounding box center [380, 237] width 30 height 6
click at [283, 238] on icon "button" at bounding box center [285, 237] width 5 height 4
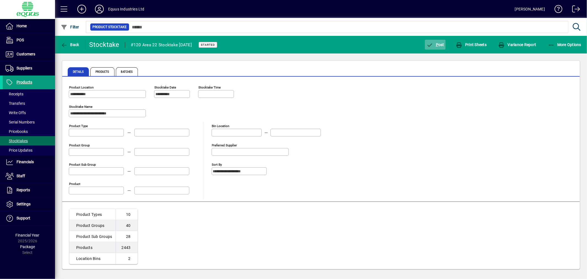
click at [439, 45] on span "P ost" at bounding box center [435, 44] width 18 height 4
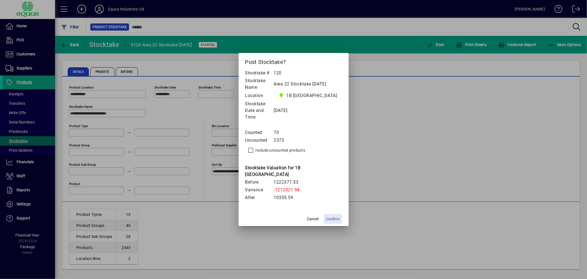
click at [335, 216] on span "Confirm" at bounding box center [333, 219] width 14 height 6
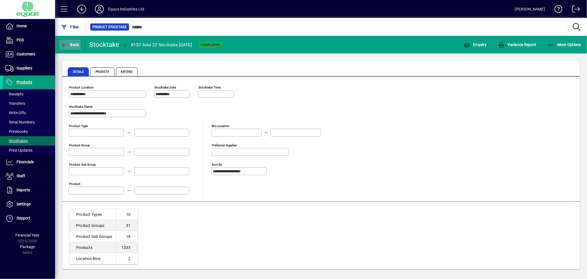
click at [75, 42] on span "Back" at bounding box center [70, 44] width 18 height 4
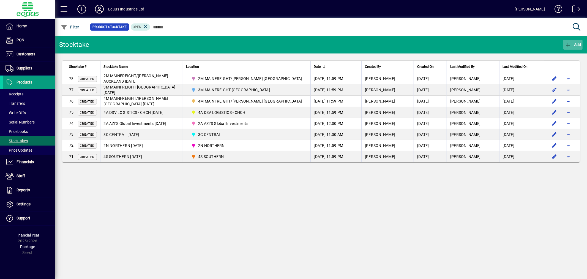
click at [579, 43] on span "Add" at bounding box center [573, 44] width 17 height 4
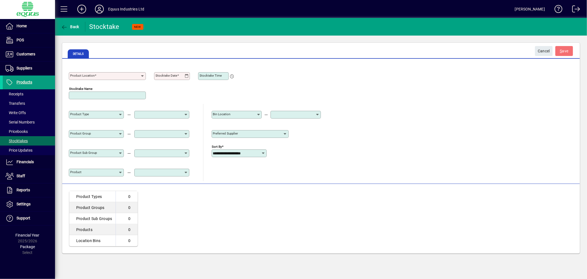
click at [141, 75] on icon at bounding box center [142, 76] width 4 height 4
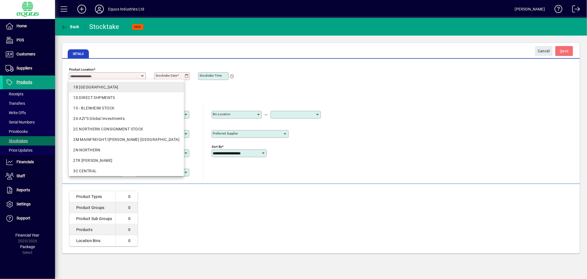
click at [125, 86] on div "1B [GEOGRAPHIC_DATA]" at bounding box center [126, 87] width 106 height 6
type input "**********"
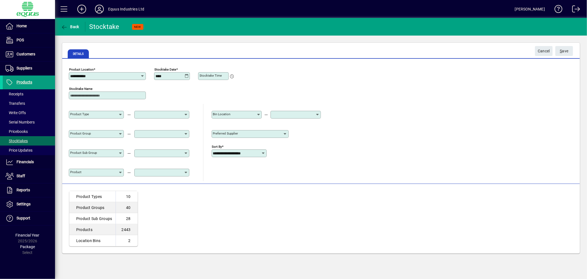
type input "**********"
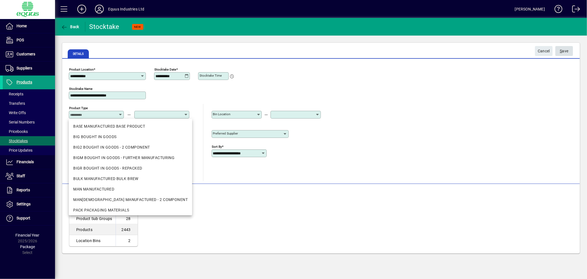
click at [563, 48] on span "S ave" at bounding box center [564, 51] width 9 height 9
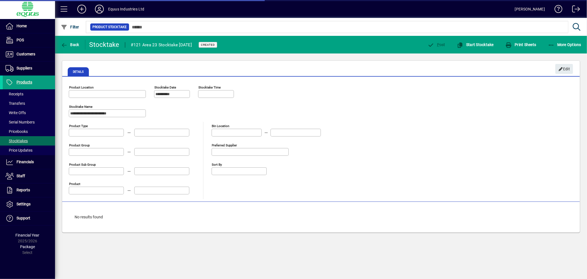
type input "**********"
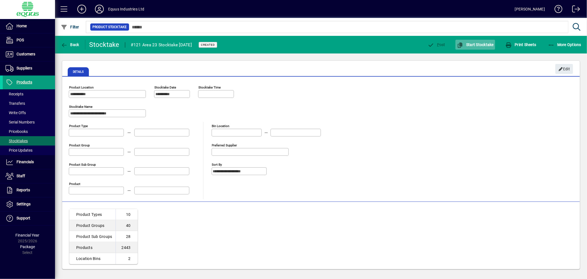
click at [473, 46] on span "button" at bounding box center [476, 44] width 40 height 13
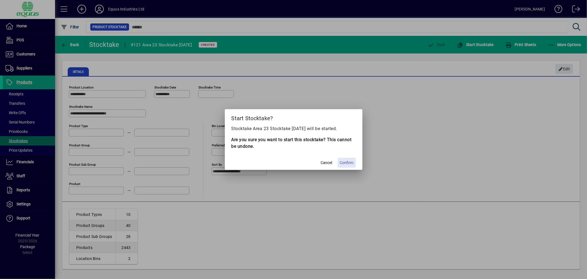
click at [350, 162] on span "Confirm" at bounding box center [347, 163] width 14 height 6
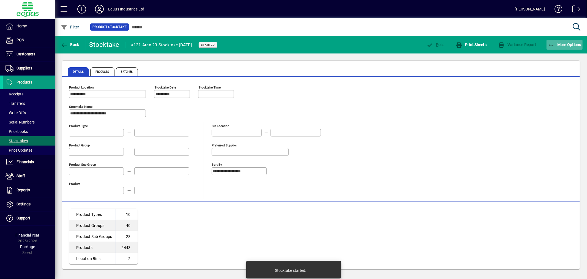
click at [567, 42] on span "button" at bounding box center [565, 44] width 36 height 13
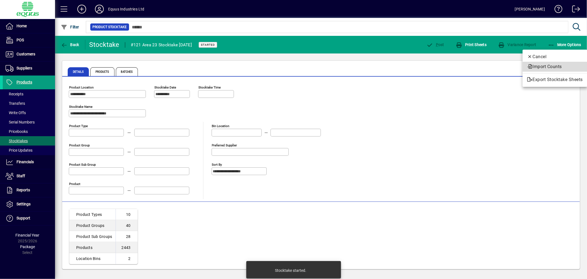
click at [556, 64] on span "Import Counts" at bounding box center [555, 66] width 56 height 7
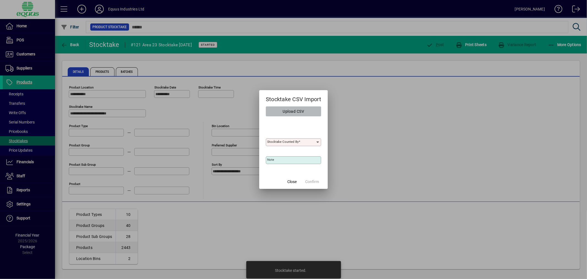
click at [300, 108] on span "Upload CSV" at bounding box center [293, 111] width 21 height 9
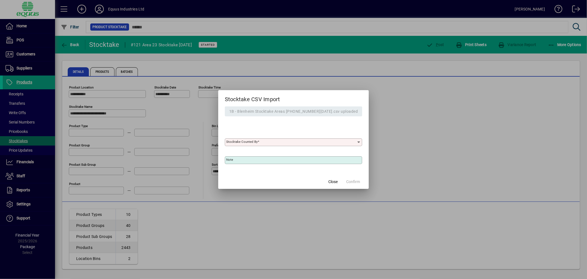
click at [258, 143] on mat-label "Stocktake Counted By" at bounding box center [241, 142] width 31 height 4
click at [260, 143] on input "Stocktake Counted By" at bounding box center [291, 142] width 130 height 4
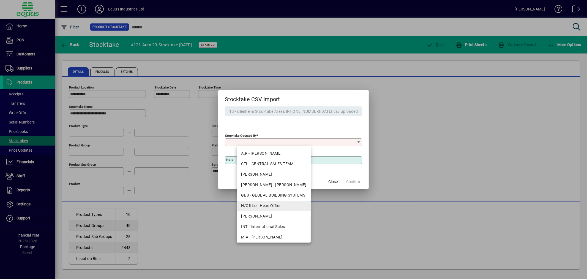
click at [265, 204] on div "H/Office - Head Office" at bounding box center [273, 206] width 65 height 6
type input "**********"
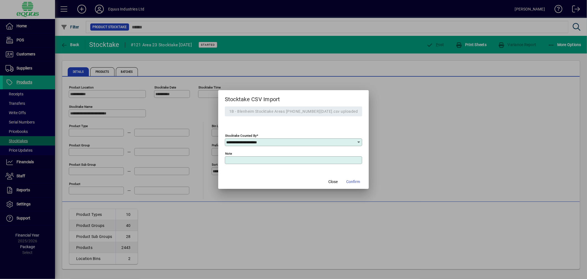
click at [246, 158] on input "Note" at bounding box center [294, 160] width 136 height 4
type input "**********"
click at [346, 181] on span "Confirm" at bounding box center [353, 182] width 14 height 6
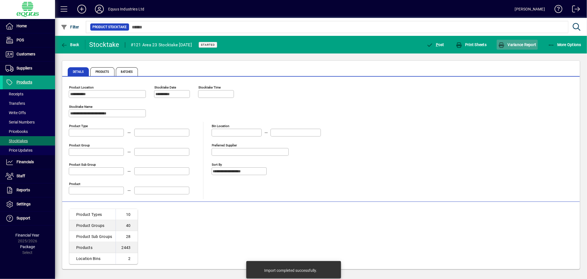
click at [514, 44] on span "Variance Report" at bounding box center [517, 44] width 38 height 4
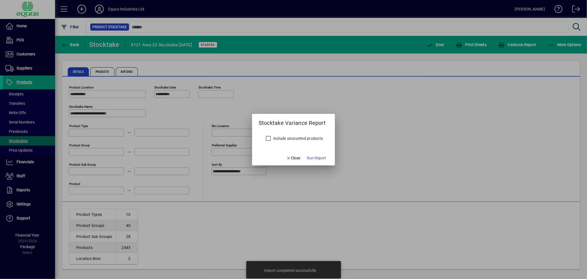
click at [302, 134] on div "Include uncounted products" at bounding box center [293, 138] width 60 height 11
click at [302, 138] on label "Include uncounted products" at bounding box center [297, 138] width 51 height 6
click at [317, 158] on span "Run Report" at bounding box center [316, 158] width 19 height 6
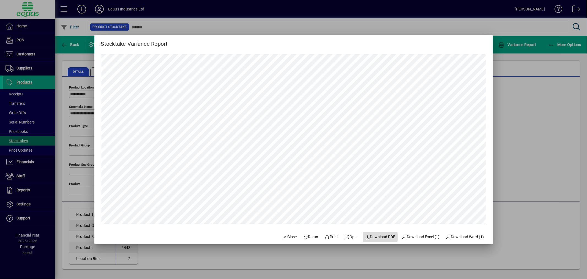
click at [383, 236] on span "Download PDF" at bounding box center [380, 237] width 30 height 6
click at [282, 234] on button "Close" at bounding box center [289, 237] width 19 height 10
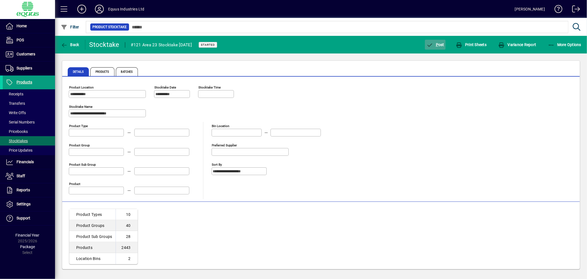
click at [440, 43] on span "P ost" at bounding box center [435, 44] width 18 height 4
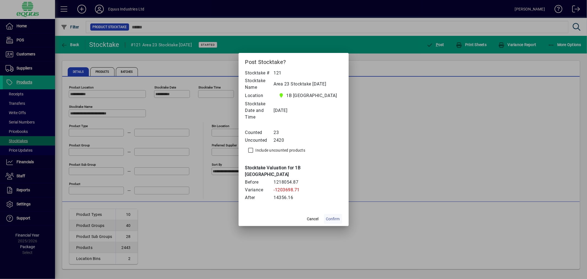
click at [331, 216] on span "Confirm" at bounding box center [333, 219] width 14 height 6
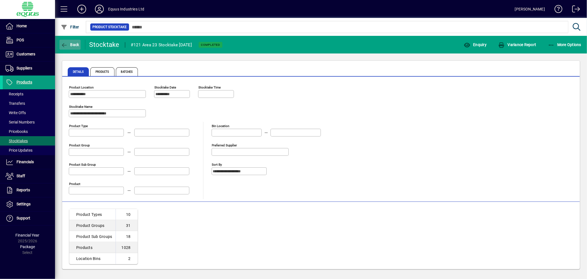
click at [74, 43] on span "Back" at bounding box center [70, 44] width 18 height 4
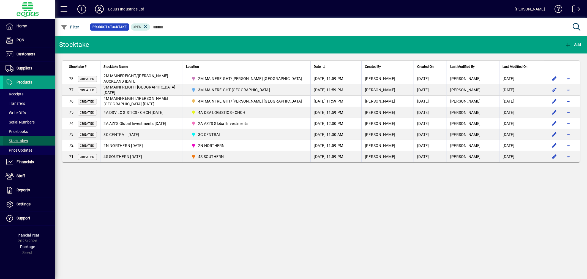
click at [18, 140] on span "Stocktakes" at bounding box center [17, 140] width 22 height 4
click at [28, 80] on span "Products" at bounding box center [25, 82] width 16 height 4
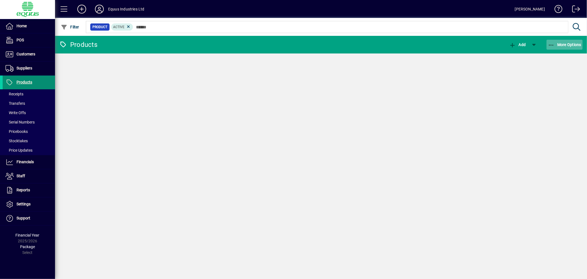
click at [574, 45] on span "More Options" at bounding box center [565, 44] width 34 height 4
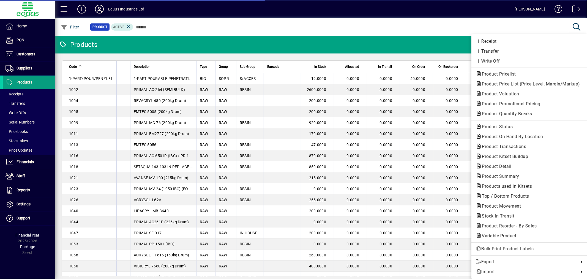
click at [567, 43] on div "Receipt Transfer Write Off Product Pricelist Product Price List (Price Level, M…" at bounding box center [530, 156] width 116 height 244
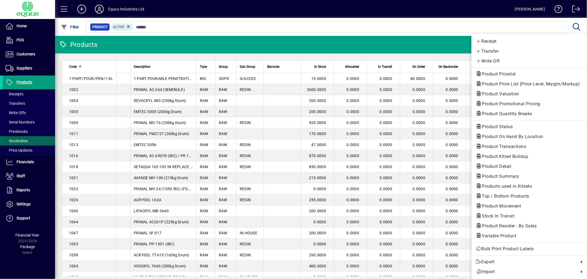
click at [16, 141] on div at bounding box center [293, 139] width 587 height 279
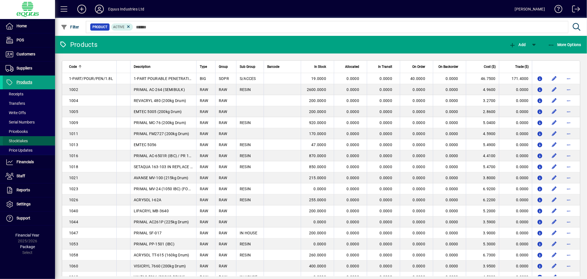
click at [16, 141] on span "Stocktakes" at bounding box center [17, 140] width 22 height 4
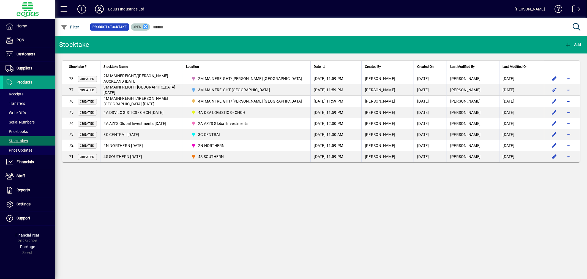
click at [143, 26] on icon at bounding box center [145, 26] width 5 height 5
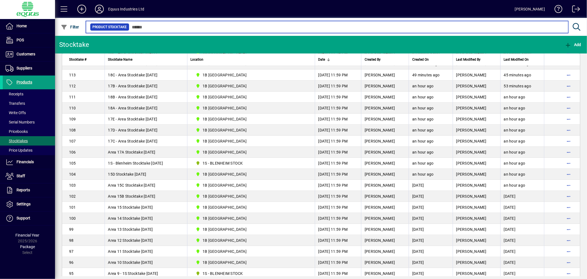
scroll to position [153, 0]
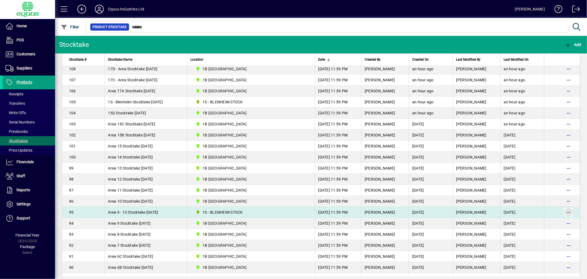
click at [566, 210] on span "button" at bounding box center [568, 211] width 13 height 13
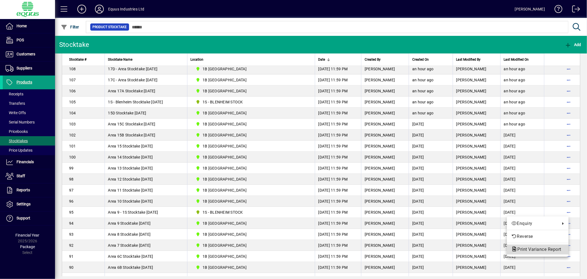
click at [547, 249] on span "Print Variance Report" at bounding box center [537, 248] width 53 height 5
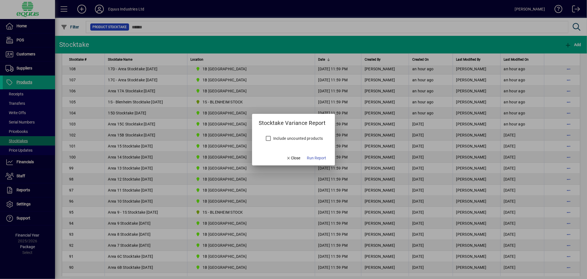
click at [309, 138] on label "Include uncounted products" at bounding box center [297, 138] width 51 height 6
click at [318, 159] on span "Run Report" at bounding box center [316, 158] width 19 height 6
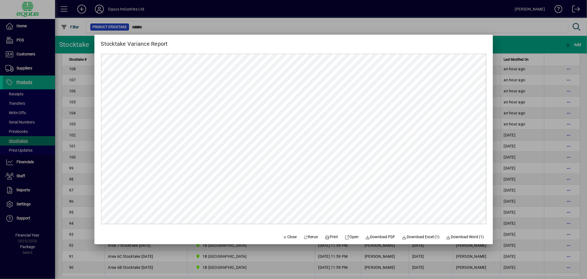
scroll to position [0, 0]
click at [292, 233] on span "button" at bounding box center [289, 236] width 19 height 13
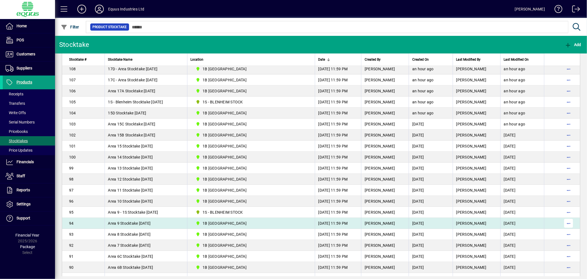
click at [563, 222] on span "button" at bounding box center [568, 222] width 13 height 13
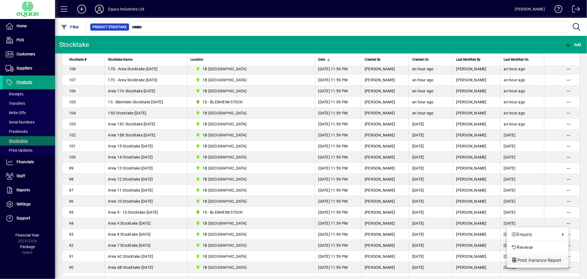
click at [538, 260] on span "Print Variance Report" at bounding box center [537, 259] width 53 height 5
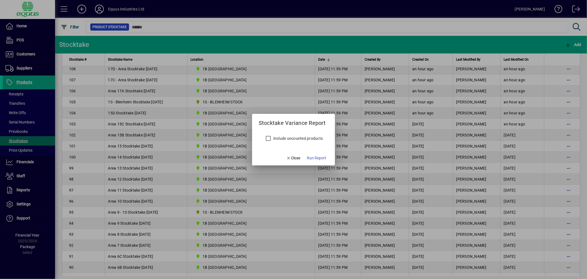
click at [281, 139] on label "Include uncounted products" at bounding box center [297, 138] width 51 height 6
click at [319, 159] on span "Run Report" at bounding box center [316, 158] width 19 height 6
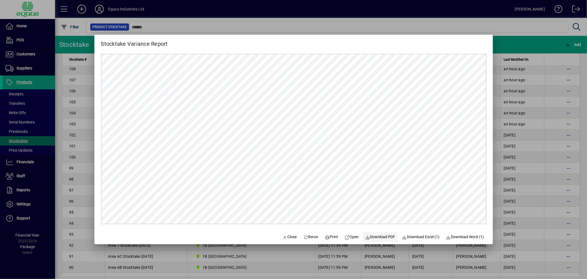
click at [384, 236] on span "Download PDF" at bounding box center [380, 237] width 30 height 6
drag, startPoint x: 284, startPoint y: 234, endPoint x: 314, endPoint y: 277, distance: 52.6
click at [284, 234] on span "Close" at bounding box center [290, 237] width 14 height 6
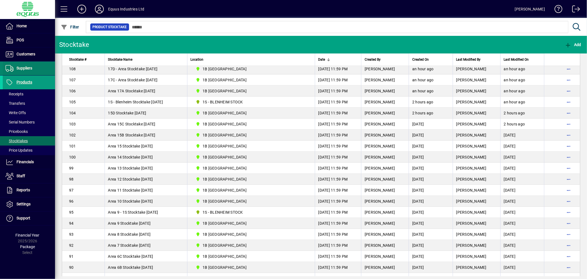
drag, startPoint x: 27, startPoint y: 81, endPoint x: 28, endPoint y: 72, distance: 8.6
click at [27, 81] on span "Products" at bounding box center [25, 82] width 16 height 4
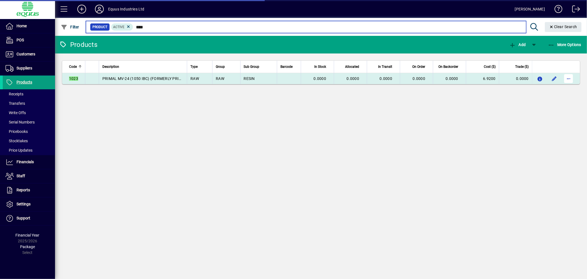
type input "****"
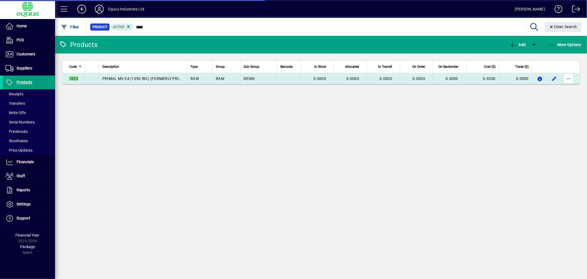
click at [569, 75] on span "button" at bounding box center [568, 78] width 13 height 13
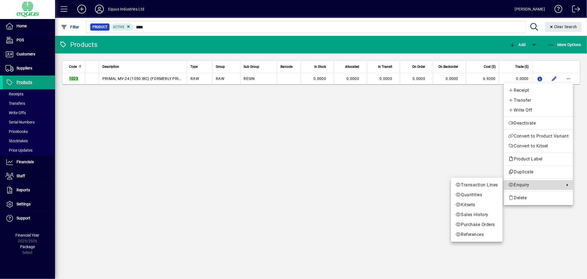
click at [515, 183] on span "Enquiry" at bounding box center [535, 184] width 54 height 7
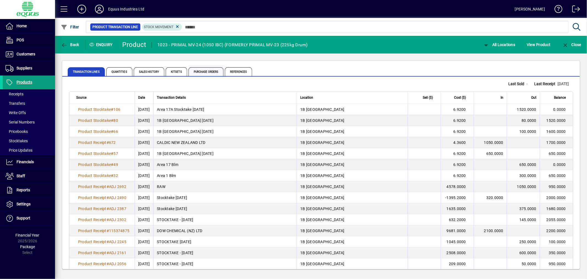
click at [198, 69] on span "Purchase Orders" at bounding box center [206, 71] width 35 height 9
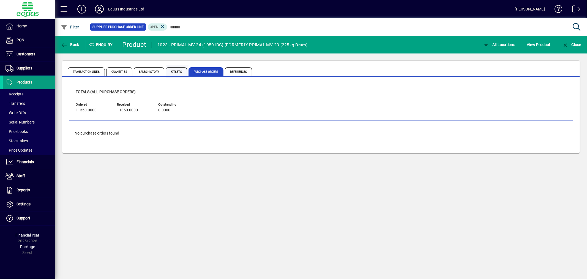
click at [174, 72] on span "Kitsets" at bounding box center [176, 71] width 21 height 9
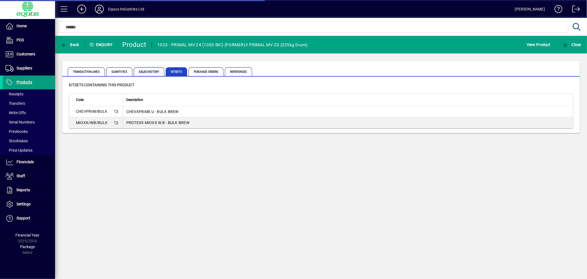
click at [145, 70] on span "Sales History" at bounding box center [149, 71] width 31 height 9
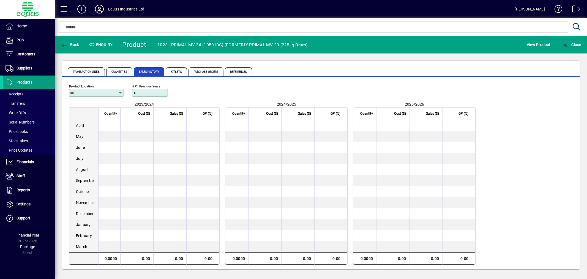
click at [119, 70] on span "Quantities" at bounding box center [119, 71] width 26 height 9
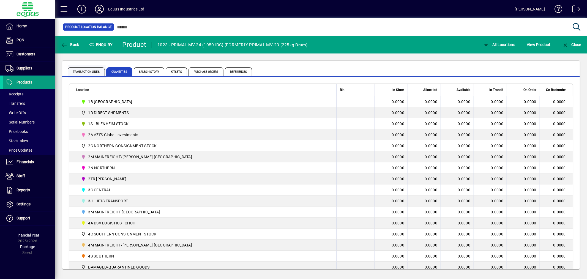
click at [88, 68] on span "Transaction Lines" at bounding box center [86, 71] width 37 height 9
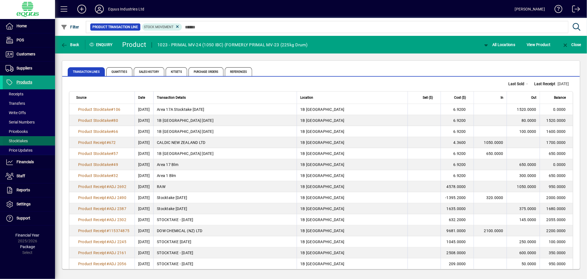
click at [14, 139] on span "Stocktakes" at bounding box center [17, 140] width 22 height 4
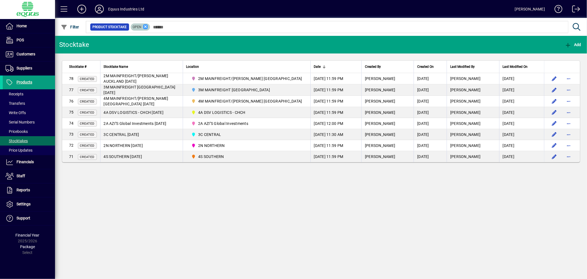
click at [145, 25] on icon at bounding box center [145, 26] width 5 height 5
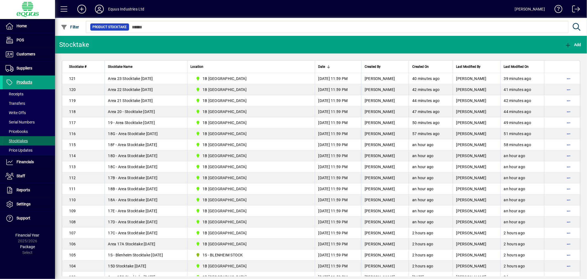
click at [25, 141] on span "Stocktakes" at bounding box center [17, 140] width 22 height 4
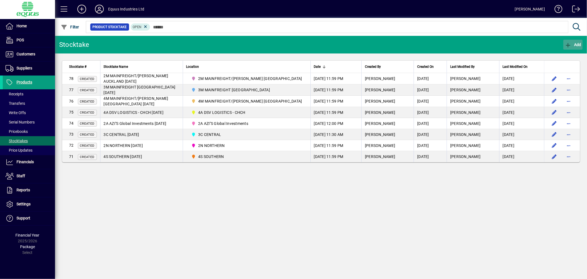
click at [574, 44] on span "Add" at bounding box center [573, 44] width 17 height 4
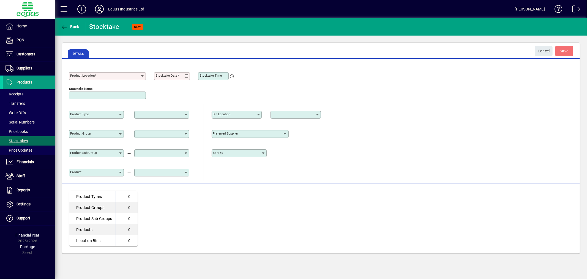
type input "**********"
click at [142, 74] on icon at bounding box center [142, 76] width 4 height 4
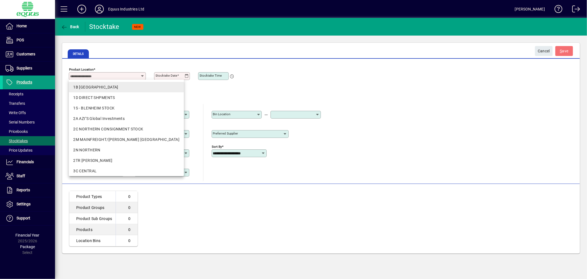
click at [124, 85] on div "1B BLENHEIM" at bounding box center [126, 87] width 106 height 6
type input "**********"
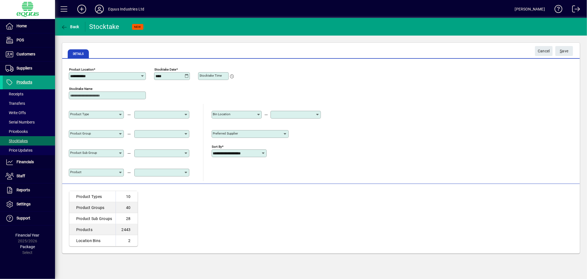
type input "**********"
type input "*"
type input "**********"
click at [564, 51] on span "S ave" at bounding box center [564, 51] width 9 height 9
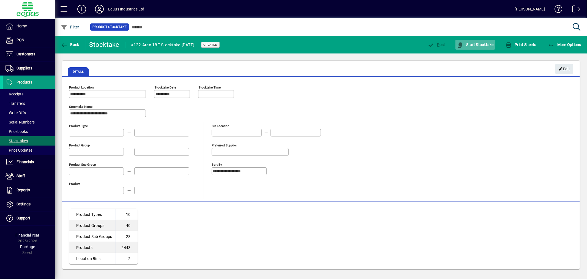
click at [476, 45] on span "Start Stocktake" at bounding box center [475, 44] width 37 height 4
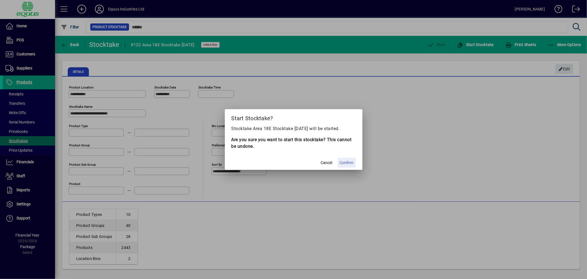
click at [346, 163] on span "Confirm" at bounding box center [347, 163] width 14 height 6
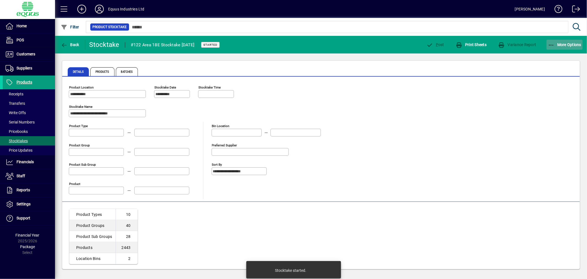
click at [561, 45] on span "More Options" at bounding box center [565, 44] width 34 height 4
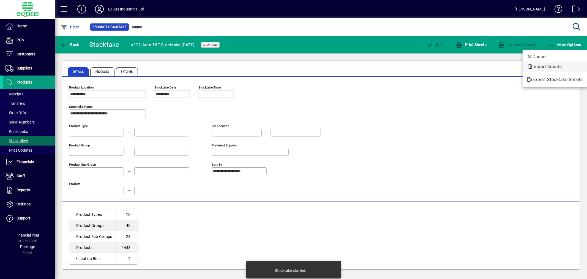
click at [549, 69] on span "Import Counts" at bounding box center [555, 66] width 56 height 7
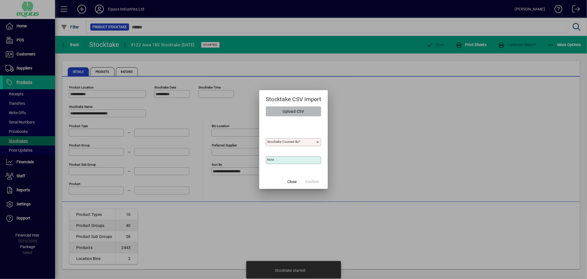
click at [291, 111] on span "Upload CSV" at bounding box center [293, 111] width 21 height 9
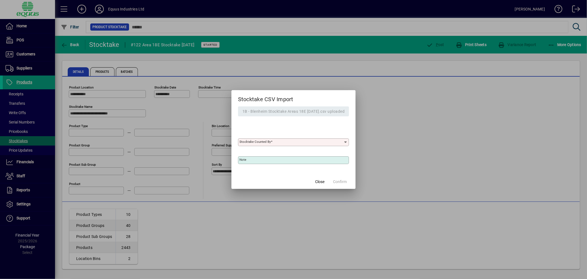
click at [271, 142] on span at bounding box center [272, 142] width 2 height 4
click at [269, 142] on input "Stocktake Counted By" at bounding box center [291, 142] width 104 height 4
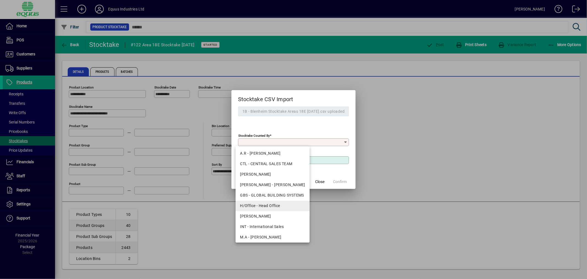
click at [248, 205] on div "H/Office - Head Office" at bounding box center [272, 206] width 65 height 6
type input "**********"
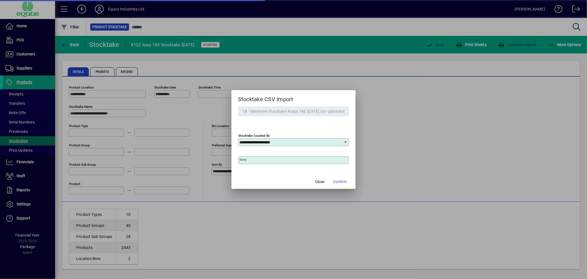
click at [244, 156] on div "Note" at bounding box center [293, 160] width 111 height 8
type input "********"
click at [341, 179] on span "Confirm" at bounding box center [340, 182] width 14 height 6
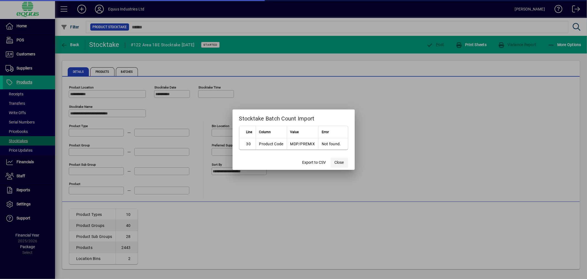
click at [341, 162] on span "Close" at bounding box center [339, 162] width 9 height 6
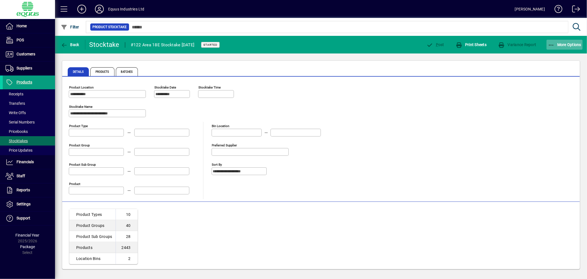
click at [566, 44] on span "More Options" at bounding box center [565, 44] width 34 height 4
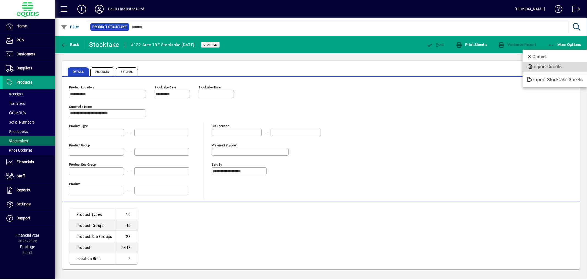
click at [550, 64] on span "Import Counts" at bounding box center [555, 66] width 56 height 7
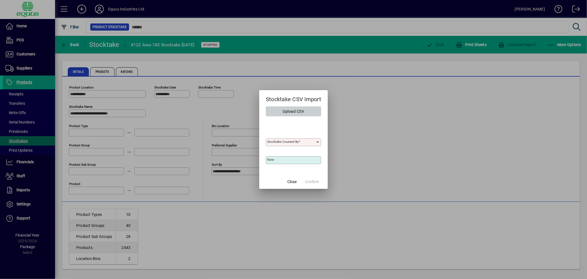
click at [308, 110] on span "button" at bounding box center [293, 111] width 55 height 13
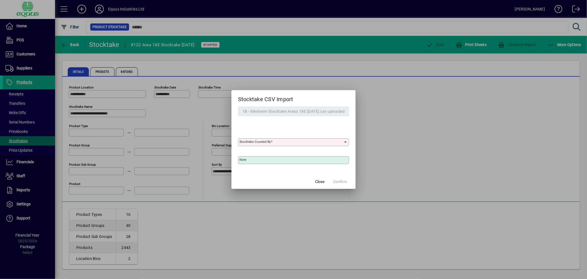
click at [261, 143] on mat-label "Stocktake Counted By" at bounding box center [254, 142] width 31 height 4
click at [261, 143] on input "Stocktake Counted By" at bounding box center [291, 142] width 104 height 4
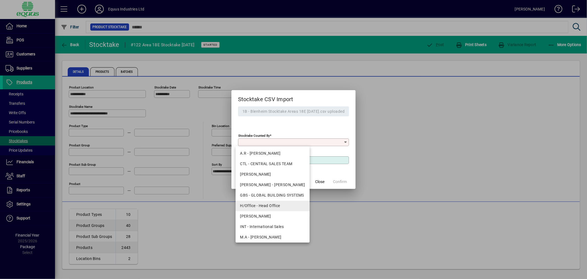
click at [260, 204] on div "H/Office - Head Office" at bounding box center [272, 206] width 65 height 6
type input "**********"
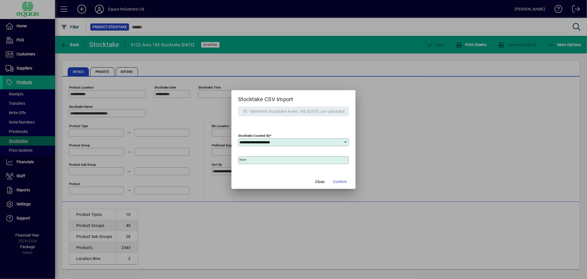
click at [243, 161] on mat-label "Note" at bounding box center [242, 159] width 7 height 4
click at [243, 161] on input "Note" at bounding box center [294, 160] width 110 height 4
type input "********"
click at [345, 182] on span "Confirm" at bounding box center [340, 182] width 14 height 6
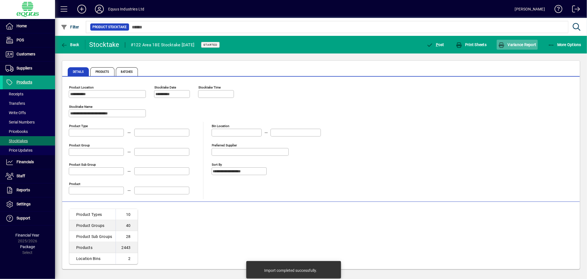
click at [532, 43] on span "Variance Report" at bounding box center [517, 44] width 38 height 4
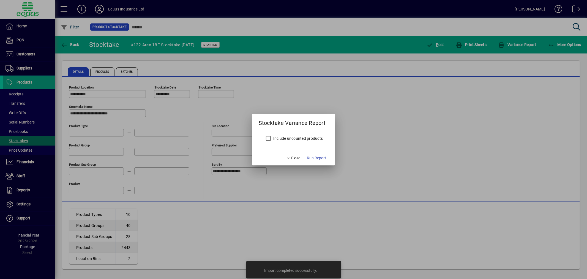
click at [315, 138] on label "Include uncounted products" at bounding box center [297, 138] width 51 height 6
click at [314, 157] on span "Run Report" at bounding box center [316, 158] width 19 height 6
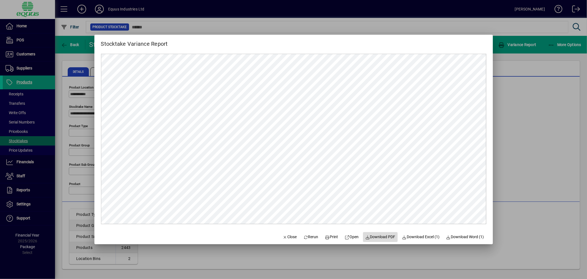
click at [375, 234] on span "Download PDF" at bounding box center [380, 237] width 30 height 6
click at [286, 233] on span "button" at bounding box center [289, 236] width 19 height 13
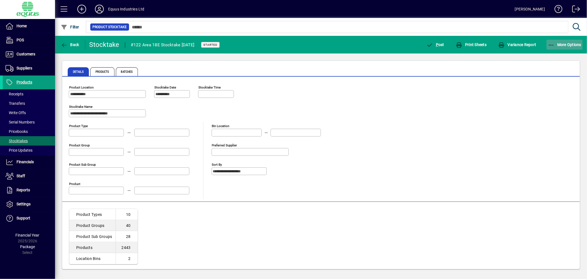
click at [568, 42] on span "More Options" at bounding box center [565, 44] width 34 height 4
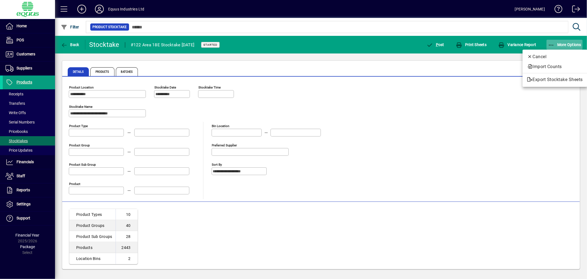
click at [568, 42] on div at bounding box center [293, 139] width 587 height 279
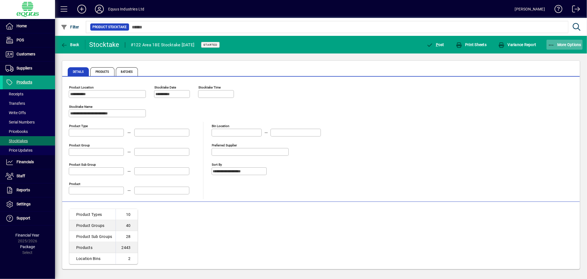
click at [569, 44] on span "More Options" at bounding box center [565, 44] width 34 height 4
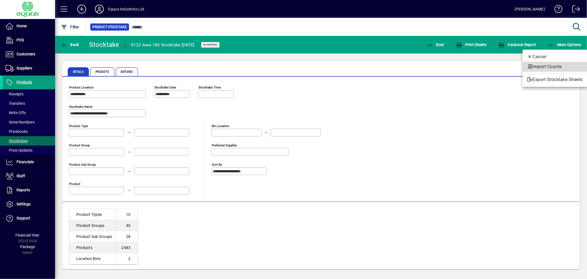
click at [562, 64] on span "Import Counts" at bounding box center [555, 66] width 56 height 7
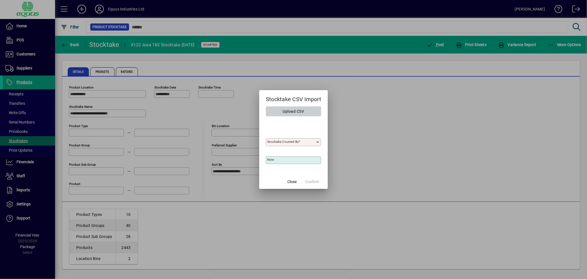
click at [291, 113] on span "Upload CSV" at bounding box center [293, 111] width 21 height 9
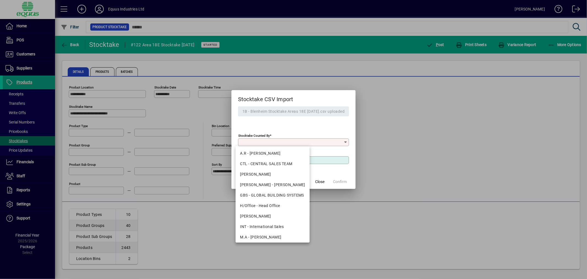
click at [297, 141] on input "Stocktake Counted By" at bounding box center [291, 142] width 104 height 4
click at [260, 203] on div "H/Office - Head Office" at bounding box center [272, 206] width 65 height 6
type input "**********"
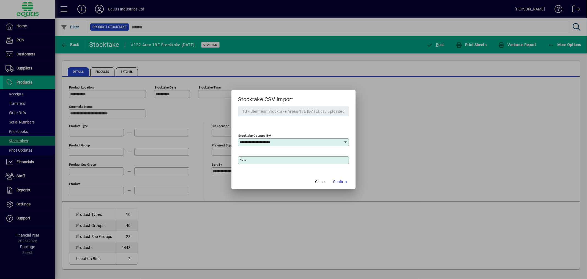
click at [251, 159] on input "Note" at bounding box center [294, 160] width 110 height 4
type input "**********"
click at [345, 179] on span "Confirm" at bounding box center [340, 182] width 14 height 6
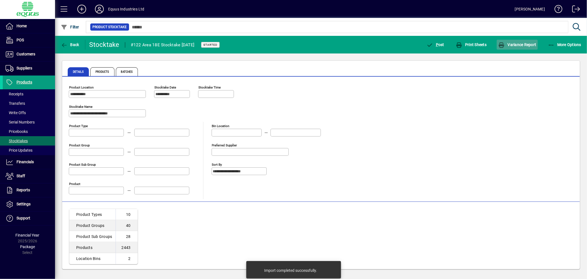
click at [520, 39] on span "button" at bounding box center [517, 44] width 41 height 13
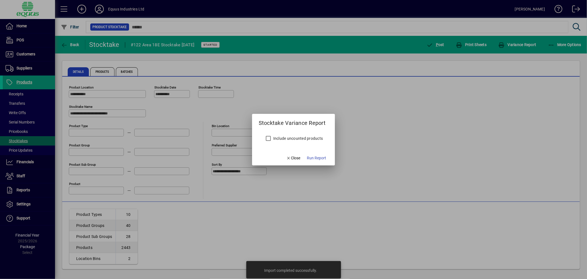
click at [311, 140] on label "Include uncounted products" at bounding box center [297, 138] width 51 height 6
drag, startPoint x: 315, startPoint y: 157, endPoint x: 315, endPoint y: 148, distance: 9.1
click at [315, 156] on span "Run Report" at bounding box center [316, 158] width 19 height 6
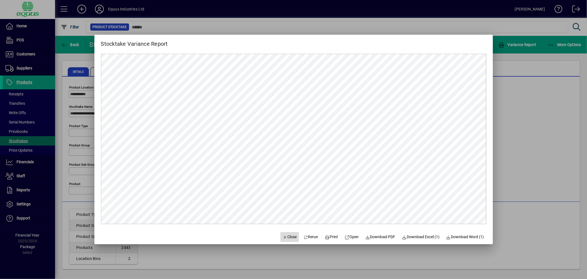
click at [286, 235] on span "Close" at bounding box center [290, 237] width 14 height 6
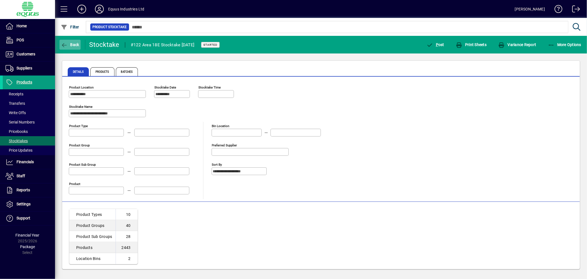
click at [69, 43] on span "Back" at bounding box center [70, 44] width 18 height 4
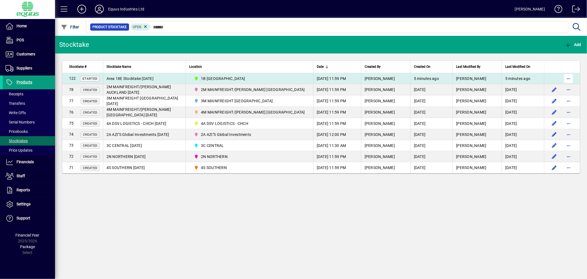
click at [570, 77] on span "button" at bounding box center [568, 78] width 13 height 13
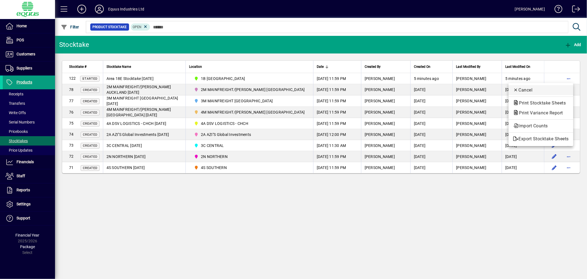
click at [522, 89] on span "Cancel" at bounding box center [541, 90] width 56 height 7
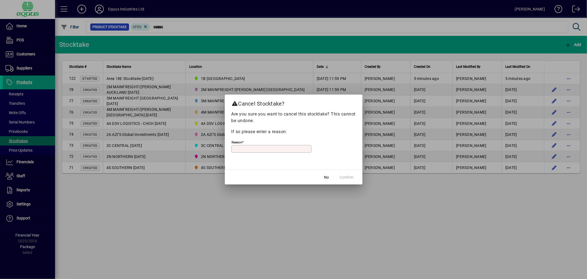
click at [239, 149] on input "Reason" at bounding box center [272, 148] width 78 height 4
type input "**********"
click at [345, 176] on span "Confirm" at bounding box center [347, 177] width 14 height 6
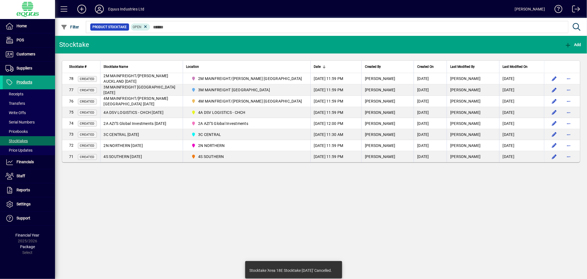
click at [245, 200] on div "Stocktake Add Stocktake # Stocktake Name Location Date Created By Created On La…" at bounding box center [321, 157] width 532 height 243
click at [576, 43] on span "Add" at bounding box center [573, 44] width 17 height 4
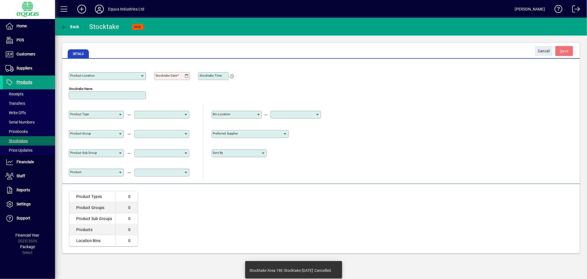
type input "**********"
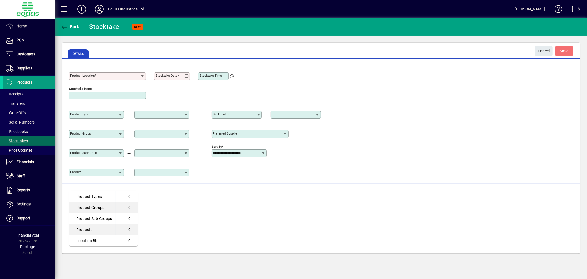
click at [140, 76] on icon at bounding box center [142, 76] width 4 height 4
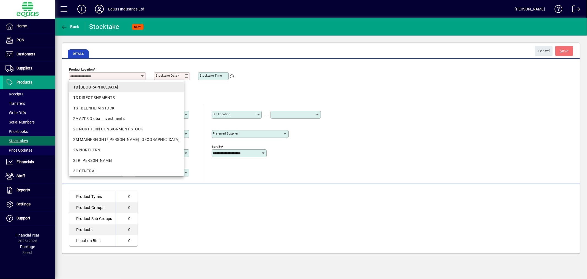
click at [118, 84] on div "1B BLENHEIM" at bounding box center [126, 87] width 106 height 6
type input "**********"
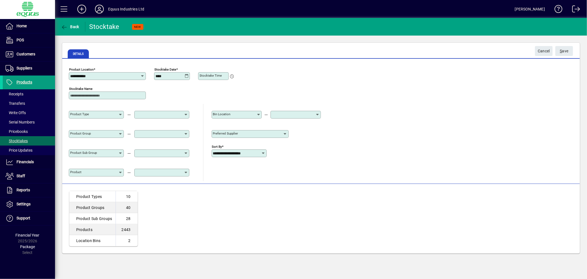
type input "**********"
type input "********"
click at [563, 49] on span "S ave" at bounding box center [564, 51] width 9 height 9
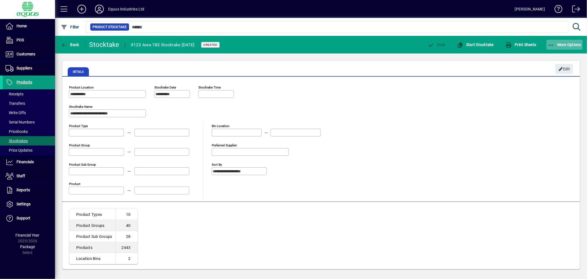
click at [565, 43] on span "More Options" at bounding box center [565, 44] width 34 height 4
drag, startPoint x: 503, startPoint y: 104, endPoint x: 488, endPoint y: 71, distance: 36.3
click at [502, 103] on div at bounding box center [293, 139] width 587 height 279
click at [478, 43] on span "Start Stocktake" at bounding box center [475, 44] width 37 height 4
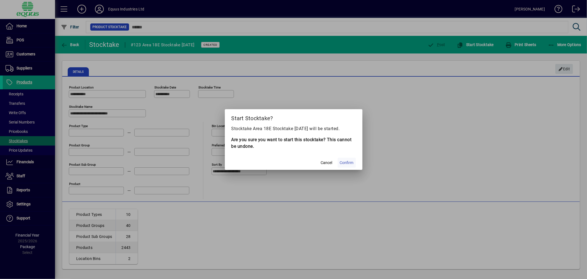
click at [348, 160] on span "Confirm" at bounding box center [347, 163] width 14 height 6
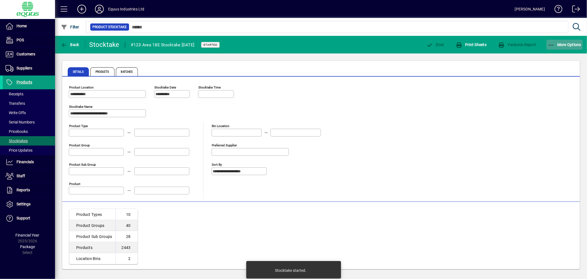
click at [576, 45] on span "More Options" at bounding box center [565, 44] width 34 height 4
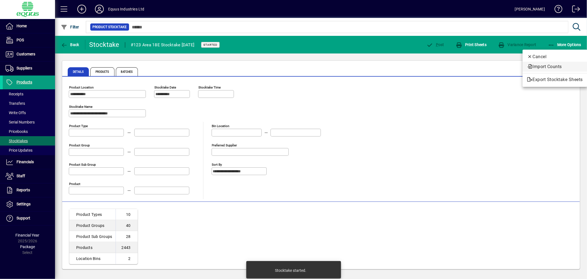
click at [556, 65] on span "Import Counts" at bounding box center [555, 66] width 56 height 7
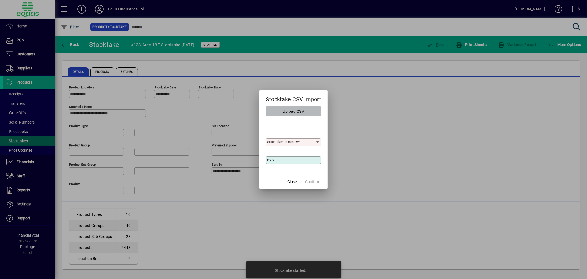
click at [299, 111] on span "Upload CSV" at bounding box center [293, 111] width 21 height 9
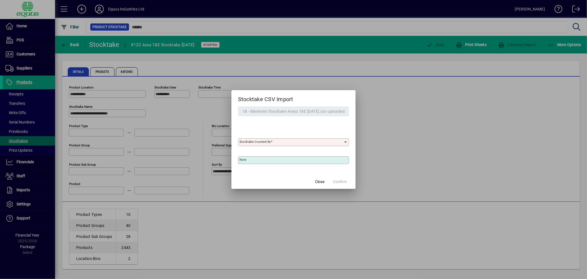
click at [282, 142] on input "Stocktake Counted By" at bounding box center [291, 142] width 104 height 4
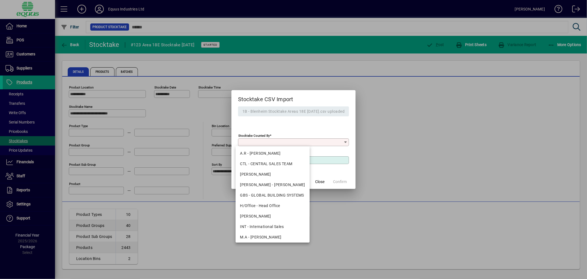
click at [258, 205] on div "H/Office - Head Office" at bounding box center [272, 206] width 65 height 6
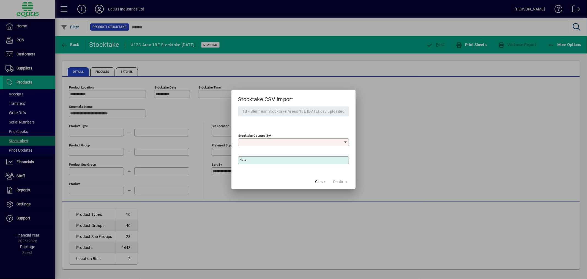
type input "**********"
click at [246, 162] on input "Note" at bounding box center [294, 160] width 110 height 4
type input "**********"
click at [344, 180] on span "Confirm" at bounding box center [340, 182] width 14 height 6
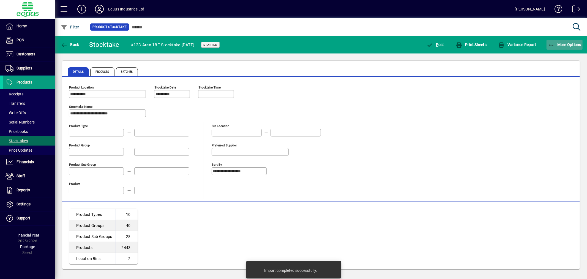
click at [564, 40] on span "button" at bounding box center [565, 44] width 36 height 13
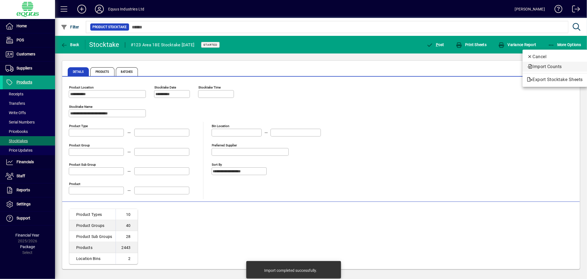
click at [550, 66] on span "Import Counts" at bounding box center [555, 66] width 56 height 7
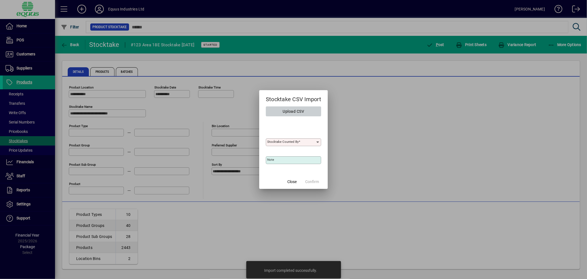
click at [310, 182] on mat-dialog-actions "Close Confirm" at bounding box center [302, 181] width 51 height 15
click at [294, 183] on span "Close" at bounding box center [291, 182] width 9 height 6
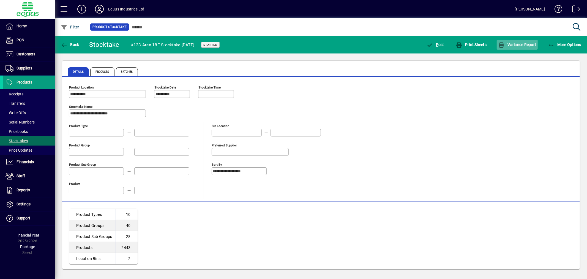
click at [526, 44] on span "Variance Report" at bounding box center [517, 44] width 38 height 4
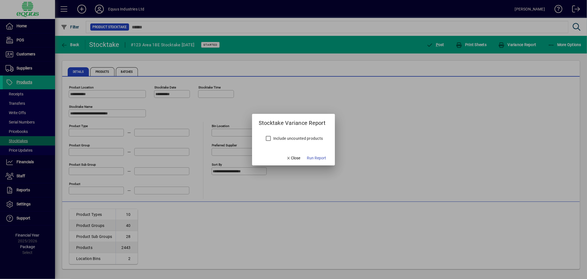
click at [315, 138] on label "Include uncounted products" at bounding box center [297, 138] width 51 height 6
click at [315, 156] on span "Run Report" at bounding box center [316, 158] width 19 height 6
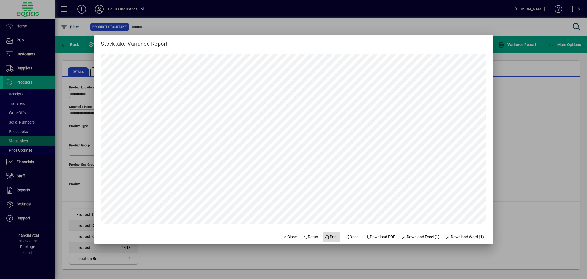
click at [326, 237] on span "Print" at bounding box center [331, 237] width 13 height 6
click at [283, 238] on span "Close" at bounding box center [290, 237] width 14 height 6
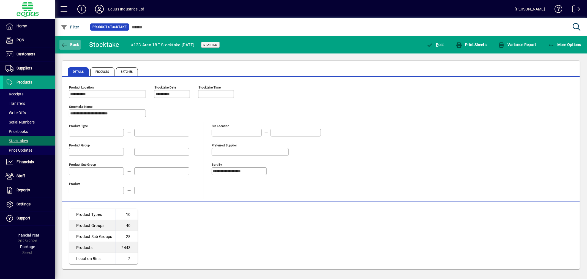
click at [67, 47] on span "button" at bounding box center [69, 44] width 21 height 13
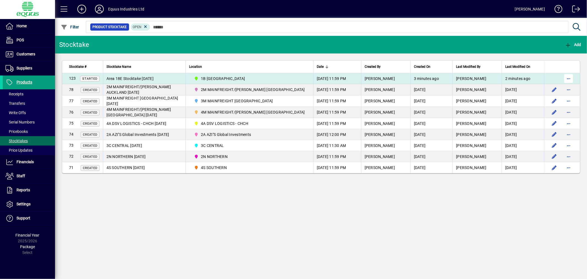
click at [566, 75] on span "button" at bounding box center [568, 78] width 13 height 13
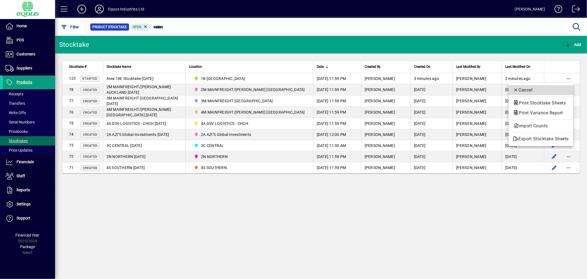
click at [538, 88] on span "Cancel" at bounding box center [541, 90] width 56 height 7
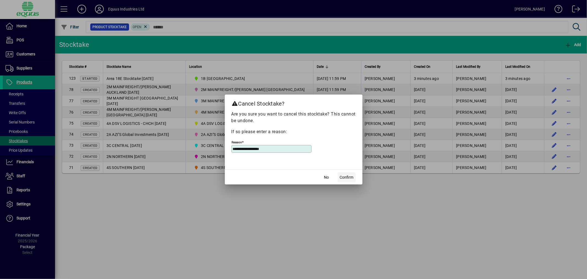
type input "**********"
click at [352, 176] on span "Confirm" at bounding box center [347, 177] width 14 height 6
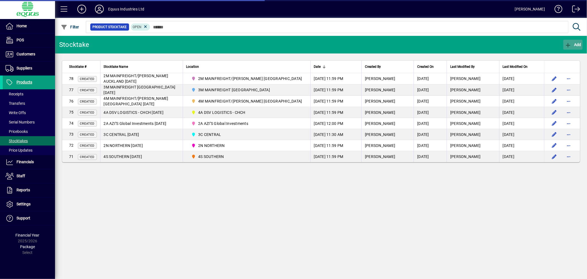
click at [577, 42] on span "Add" at bounding box center [573, 44] width 17 height 4
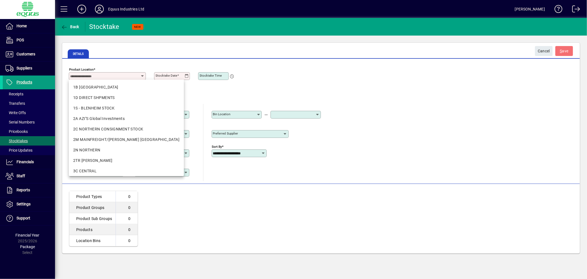
click at [118, 75] on input "Product Location" at bounding box center [105, 76] width 70 height 4
click at [110, 86] on div "1B [GEOGRAPHIC_DATA]" at bounding box center [126, 87] width 106 height 6
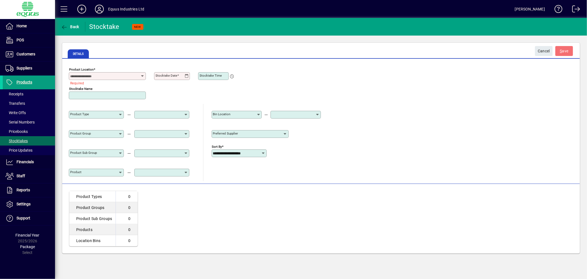
type input "**********"
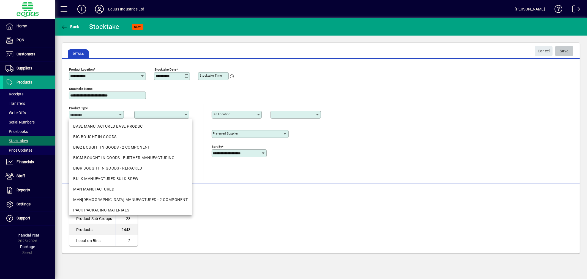
click at [564, 50] on span "S ave" at bounding box center [564, 51] width 9 height 9
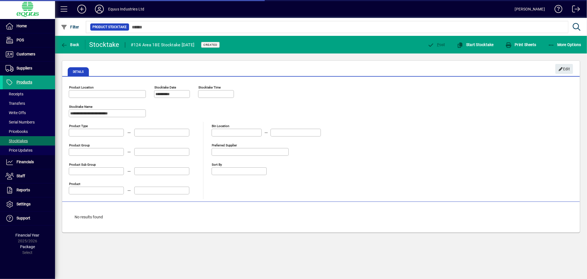
type input "**********"
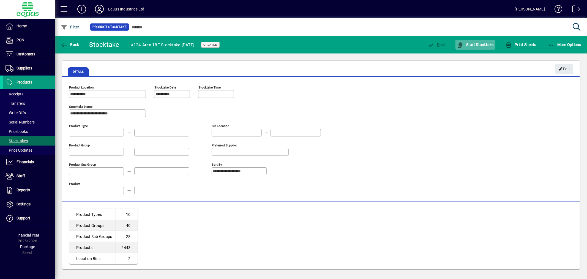
click at [463, 45] on icon "button" at bounding box center [460, 45] width 7 height 6
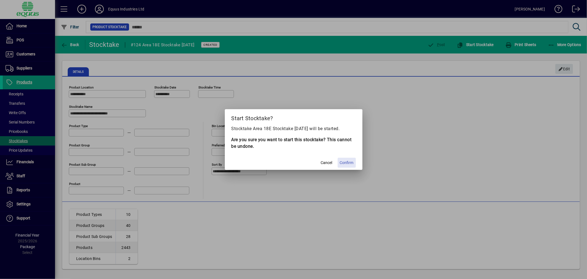
click at [350, 160] on span "Confirm" at bounding box center [347, 163] width 14 height 6
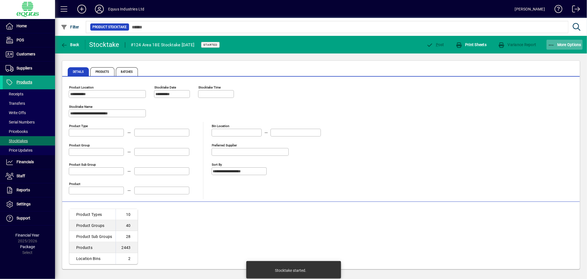
click at [563, 43] on span "More Options" at bounding box center [565, 44] width 34 height 4
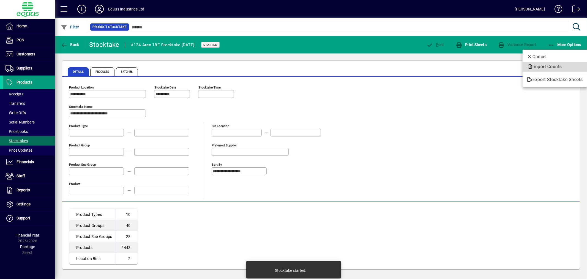
click at [549, 64] on span "Import Counts" at bounding box center [555, 66] width 56 height 7
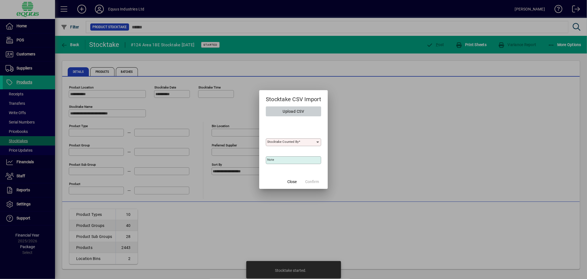
click at [293, 110] on span "Upload CSV" at bounding box center [293, 111] width 21 height 9
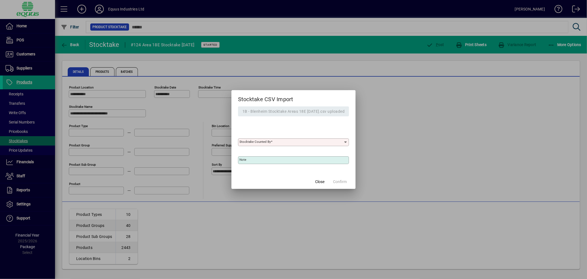
click at [265, 140] on mat-label "Stocktake Counted By" at bounding box center [254, 142] width 31 height 4
click at [265, 140] on input "Stocktake Counted By" at bounding box center [291, 142] width 104 height 4
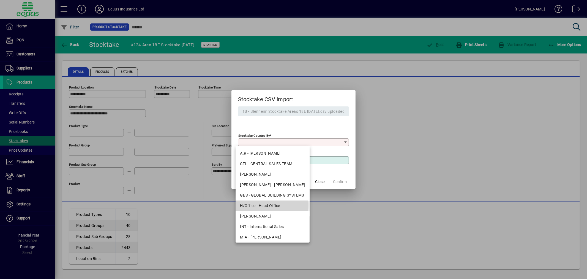
click at [248, 205] on div "H/Office - Head Office" at bounding box center [272, 206] width 65 height 6
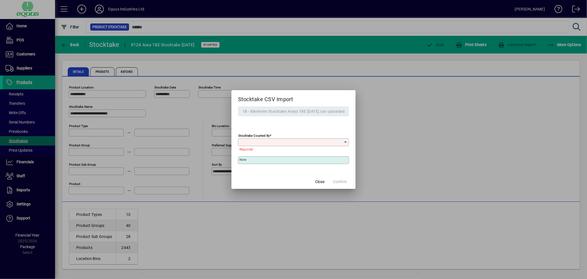
type input "**********"
click at [247, 162] on input "Note" at bounding box center [294, 160] width 110 height 4
type input "**********"
click at [337, 179] on span "Confirm" at bounding box center [340, 182] width 14 height 6
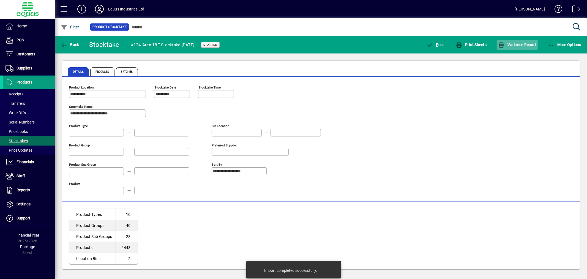
click at [514, 43] on span "Variance Report" at bounding box center [517, 44] width 38 height 4
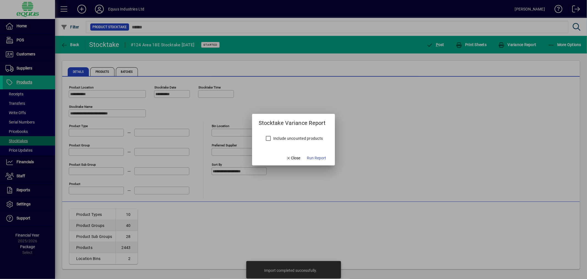
click at [304, 136] on label "Include uncounted products" at bounding box center [297, 138] width 51 height 6
click at [324, 155] on span "Run Report" at bounding box center [316, 158] width 19 height 6
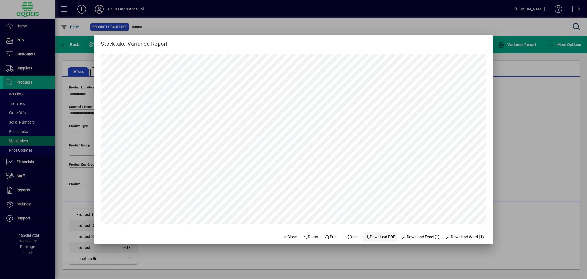
click at [386, 235] on span "Download PDF" at bounding box center [380, 237] width 30 height 6
click at [285, 235] on span "Close" at bounding box center [290, 237] width 14 height 6
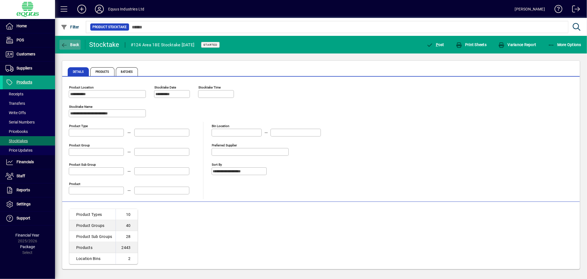
click at [73, 44] on span "Back" at bounding box center [70, 44] width 18 height 4
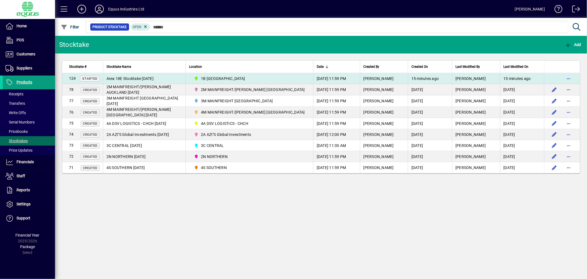
click at [348, 78] on td "[DATE] 11:59 PM" at bounding box center [336, 78] width 47 height 11
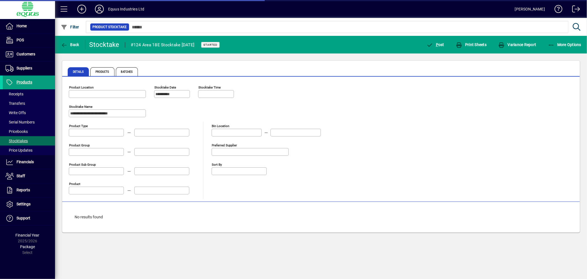
type input "**********"
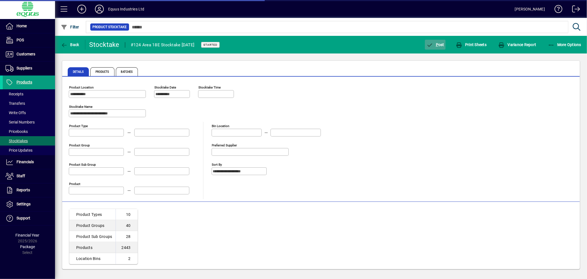
click at [440, 43] on span "P ost" at bounding box center [435, 44] width 18 height 4
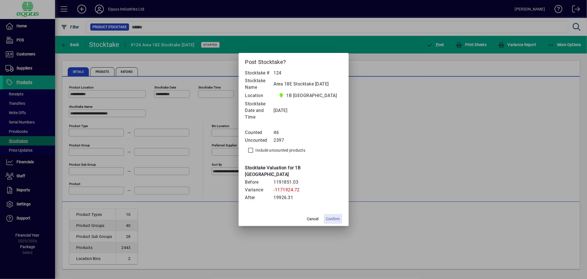
click at [330, 216] on span "Confirm" at bounding box center [333, 219] width 14 height 6
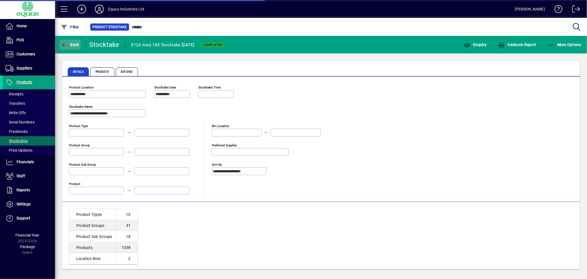
click at [68, 43] on span "Back" at bounding box center [70, 44] width 18 height 4
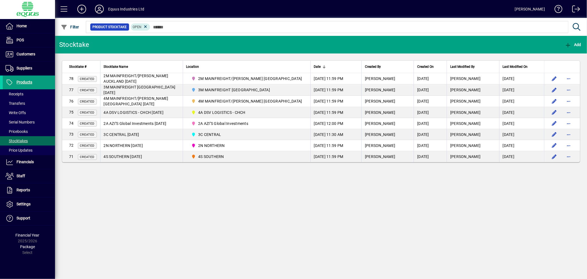
click at [442, 250] on div "Stocktake Add Stocktake # Stocktake Name Location Date Created By Created On La…" at bounding box center [321, 157] width 532 height 243
click at [26, 66] on span "Suppliers" at bounding box center [25, 68] width 16 height 4
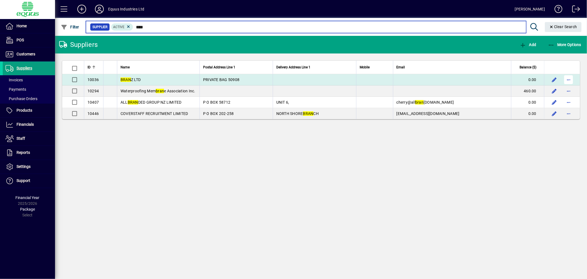
type input "****"
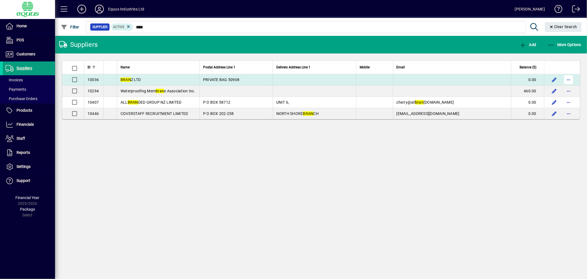
click at [568, 79] on span "button" at bounding box center [568, 79] width 13 height 13
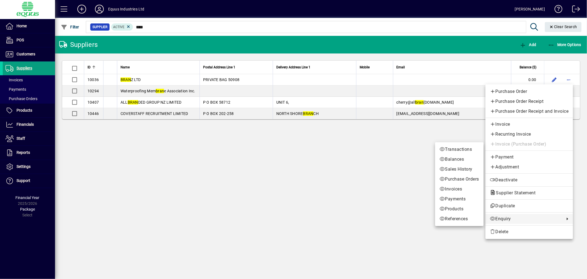
click at [515, 218] on span "Enquiry" at bounding box center [526, 218] width 72 height 7
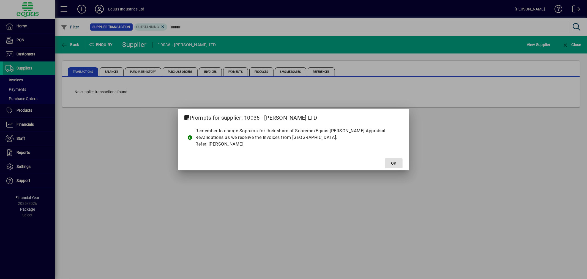
click at [405, 161] on mat-dialog-actions "OK" at bounding box center [293, 163] width 231 height 15
click at [397, 163] on span at bounding box center [394, 162] width 18 height 13
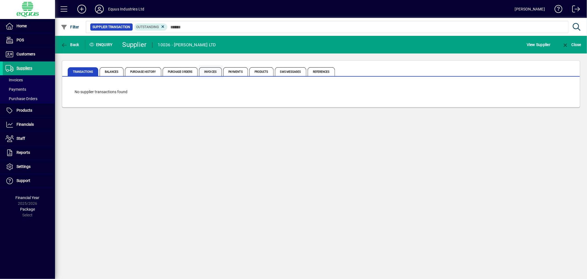
click at [209, 69] on span "Invoices" at bounding box center [210, 71] width 23 height 9
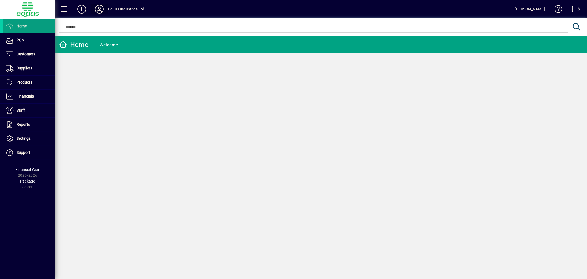
click at [101, 10] on icon at bounding box center [99, 9] width 11 height 9
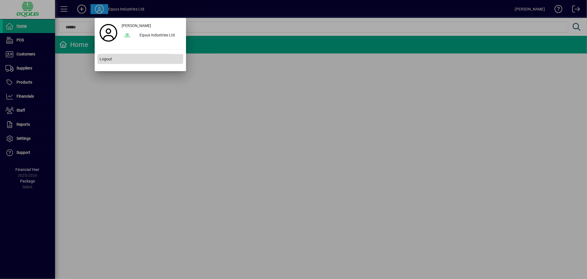
click at [107, 57] on span "Logout" at bounding box center [106, 59] width 12 height 6
